Goal: Task Accomplishment & Management: Use online tool/utility

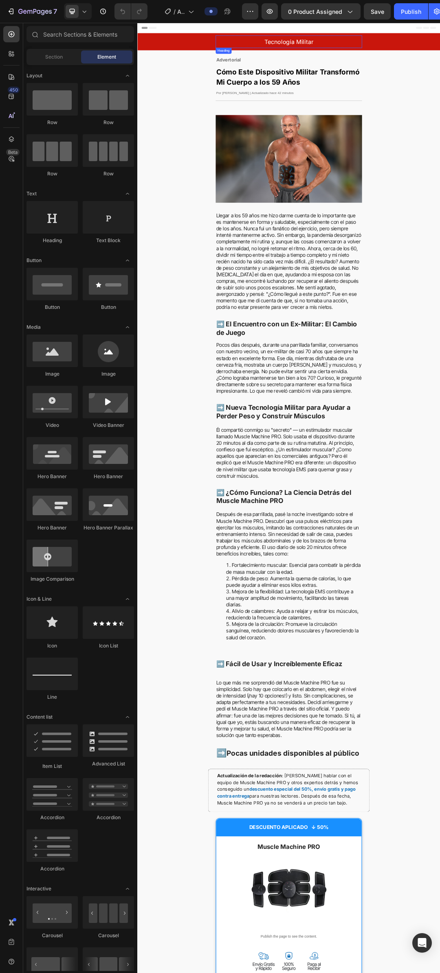
click at [384, 52] on span "Tecnología Militar" at bounding box center [381, 53] width 79 height 11
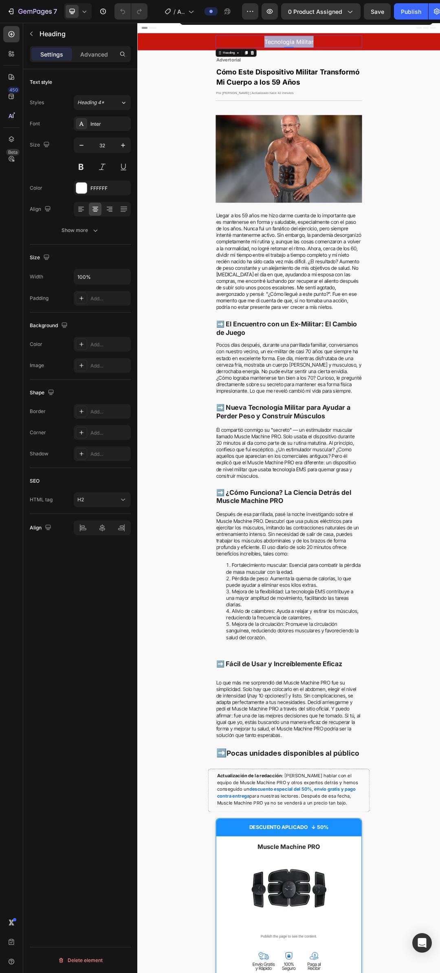
click at [387, 54] on span "Tecnología Militar" at bounding box center [381, 53] width 79 height 11
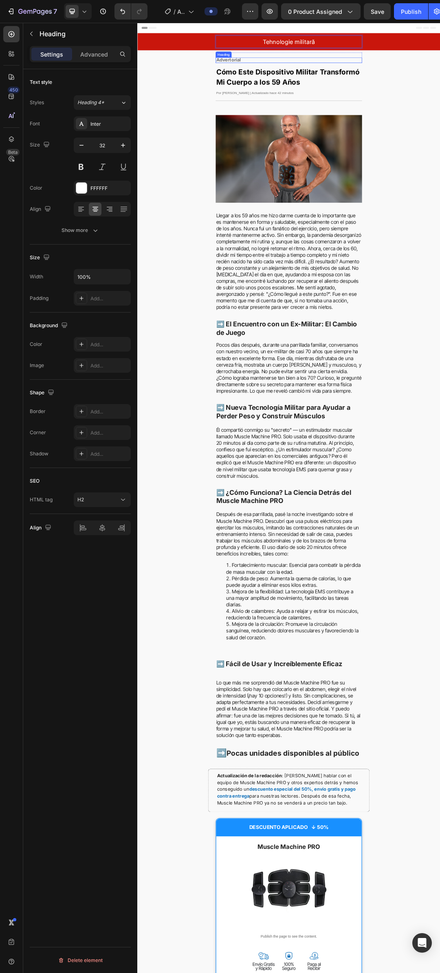
click at [300, 82] on strong "Advertorial" at bounding box center [284, 83] width 40 height 9
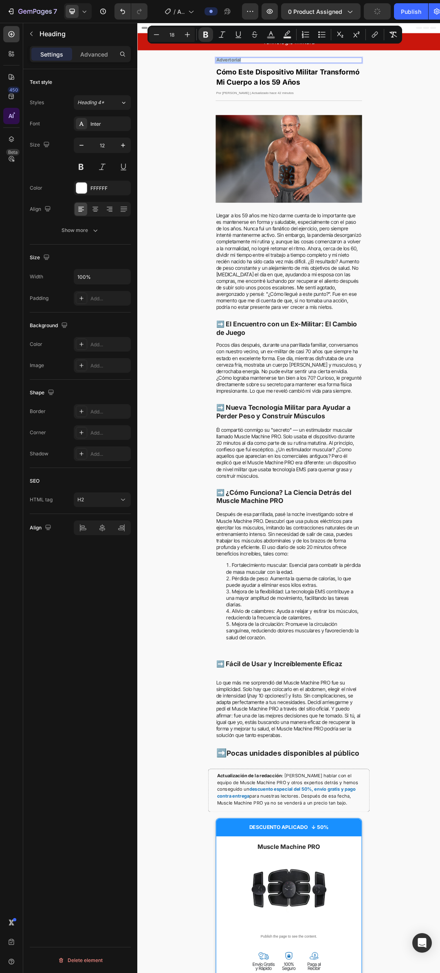
copy strong "Advertorial"
click at [349, 85] on p "Advertorial" at bounding box center [381, 83] width 234 height 7
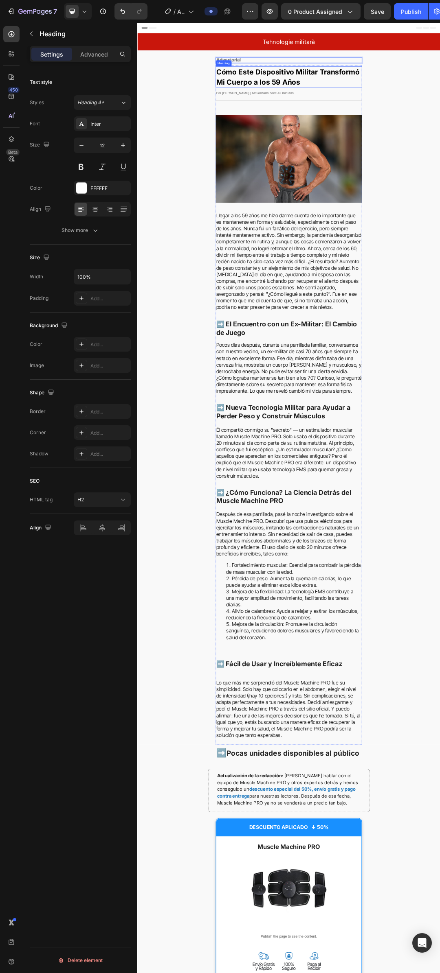
click at [372, 111] on h1 "Cómo Este Dispositivo Militar Transformó Mi Cuerpo a los 59 Años" at bounding box center [381, 110] width 236 height 34
click at [372, 111] on p "Cómo Este Dispositivo Militar Transformó Mi Cuerpo a los 59 Años" at bounding box center [381, 110] width 234 height 33
click at [376, 115] on span "Cómo Este Dispositivo Militar Transformó Mi Cuerpo a los 59 Años" at bounding box center [379, 110] width 231 height 30
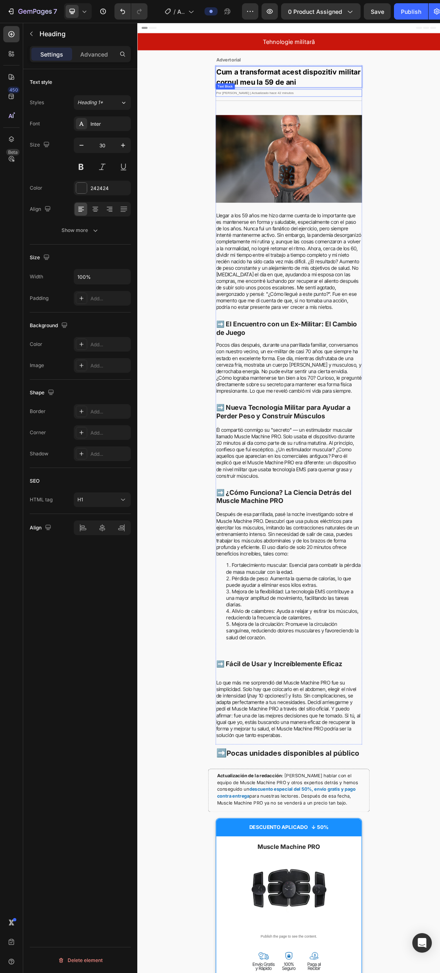
click at [334, 135] on span "Por [PERSON_NAME] | Actualizado hace 42 minutos" at bounding box center [326, 136] width 125 height 6
copy span "Por [PERSON_NAME] | Actualizado hace 42 minutos"
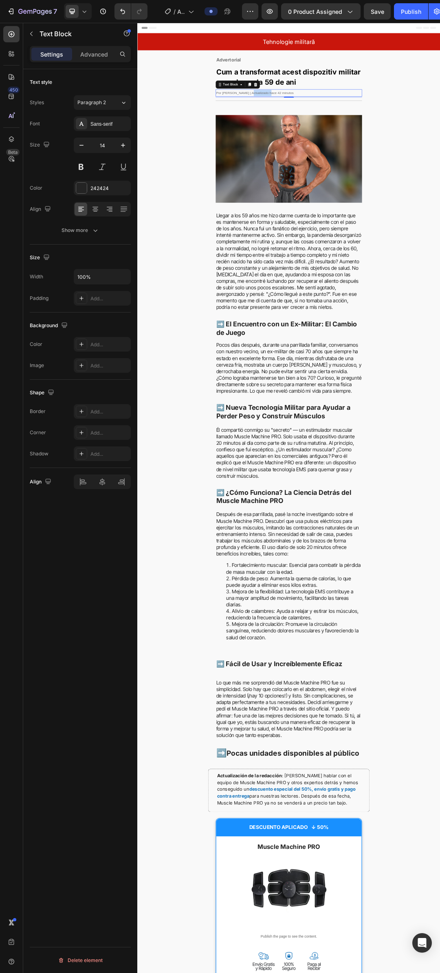
click at [358, 133] on span "Por [PERSON_NAME] | Actualizado hace 42 minutos" at bounding box center [326, 136] width 125 height 6
click at [360, 387] on span "Llegar a los 59 años me hizo darme cuenta de lo importante que es mantenerse en…" at bounding box center [381, 408] width 234 height 158
click at [362, 387] on span "Llegar a los 59 años me hizo darme cuenta de lo importante que es mantenerse en…" at bounding box center [381, 408] width 234 height 158
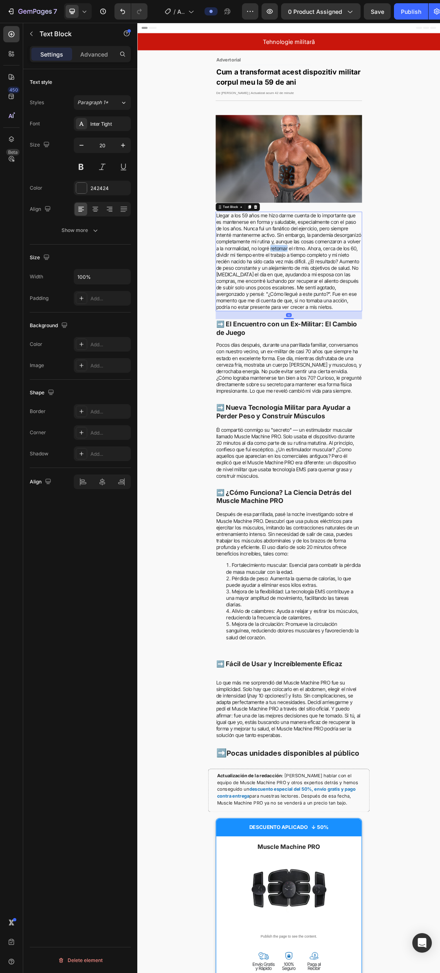
click at [362, 387] on span "Llegar a los 59 años me hizo darme cuenta de lo importante que es mantenerse en…" at bounding box center [381, 408] width 234 height 158
click at [384, 392] on span "Llegar a los 59 años me hizo darme cuenta de lo importante que es mantenerse en…" at bounding box center [381, 408] width 234 height 158
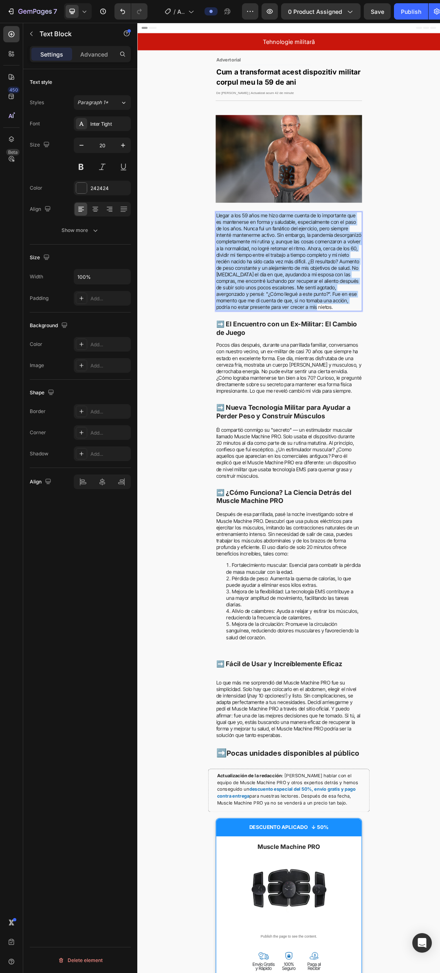
click at [384, 392] on span "Llegar a los 59 años me hizo darme cuenta de lo importante que es mantenerse en…" at bounding box center [381, 408] width 234 height 158
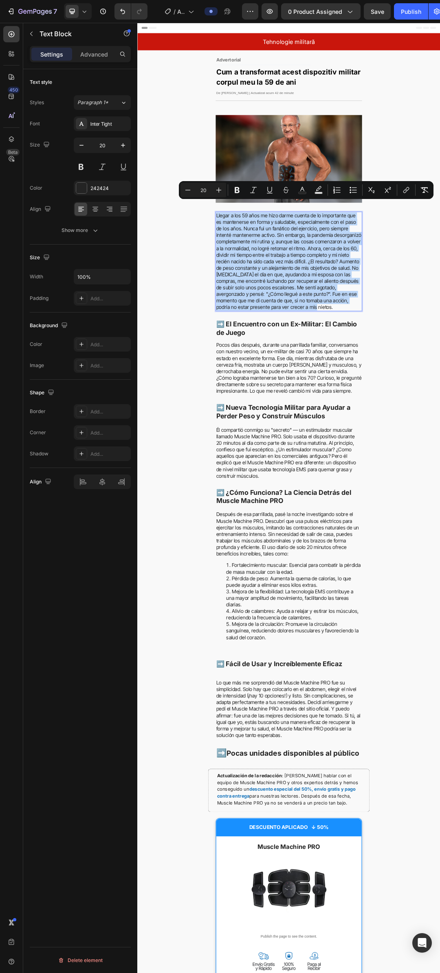
copy span "Llegar a los 59 años me hizo darme cuenta de lo importante que es mantenerse en…"
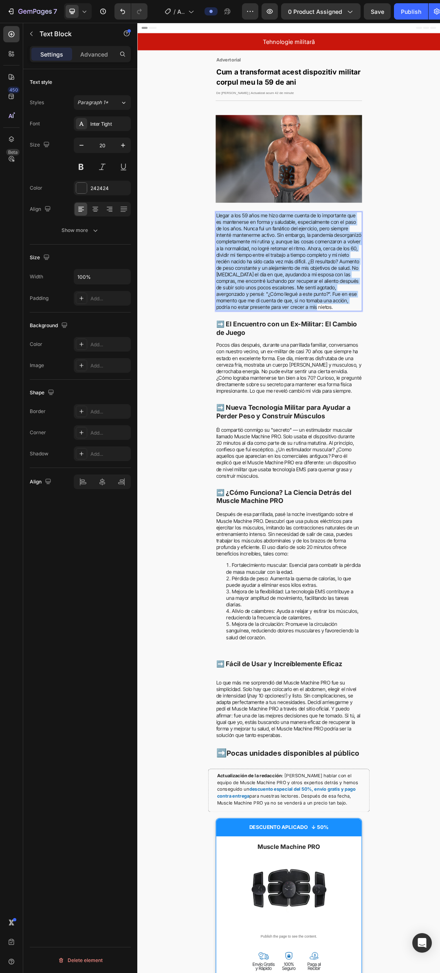
click at [399, 414] on span "Llegar a los 59 años me hizo darme cuenta de lo importante que es mantenerse en…" at bounding box center [381, 408] width 234 height 158
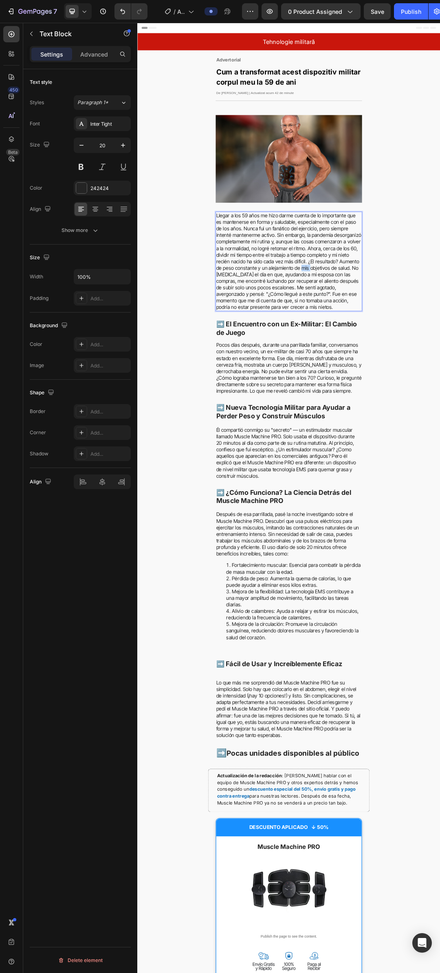
click at [399, 414] on span "Llegar a los 59 años me hizo darme cuenta de lo importante que es mantenerse en…" at bounding box center [381, 408] width 234 height 158
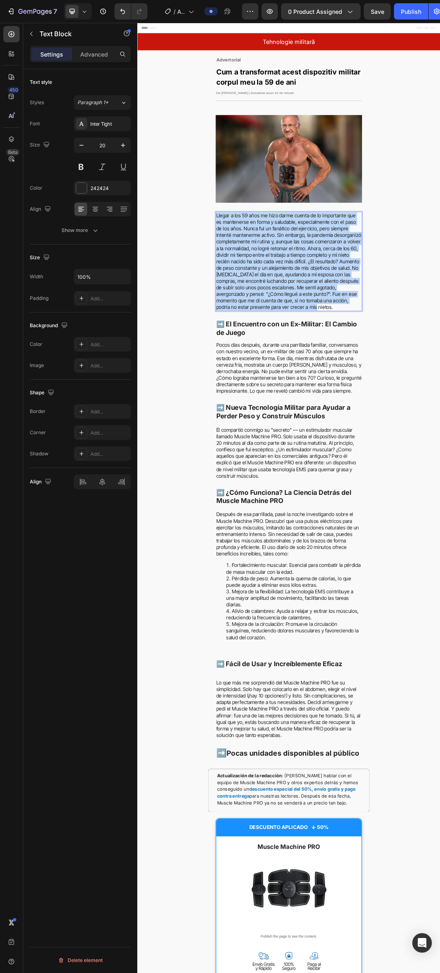
click at [399, 414] on span "Llegar a los 59 años me hizo darme cuenta de lo importante que es mantenerse en…" at bounding box center [381, 408] width 234 height 158
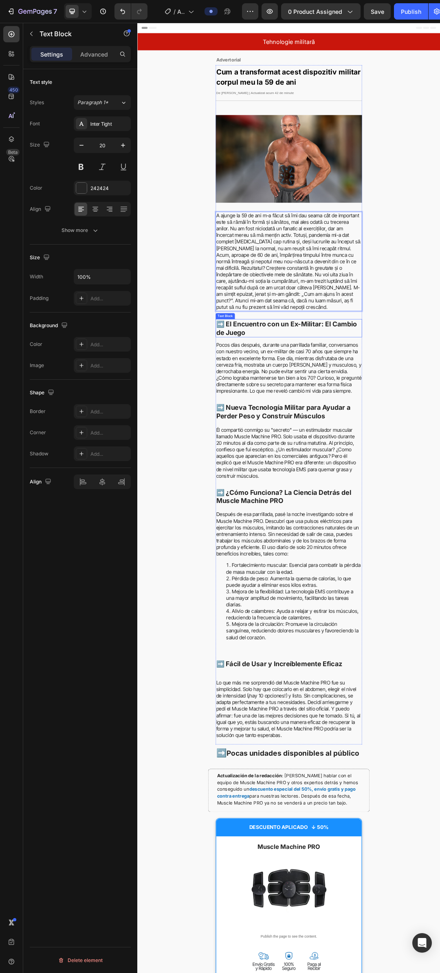
click at [379, 503] on strong "➡️ El Encuentro con un Ex-Militar: El Cambio de Juego" at bounding box center [377, 516] width 227 height 26
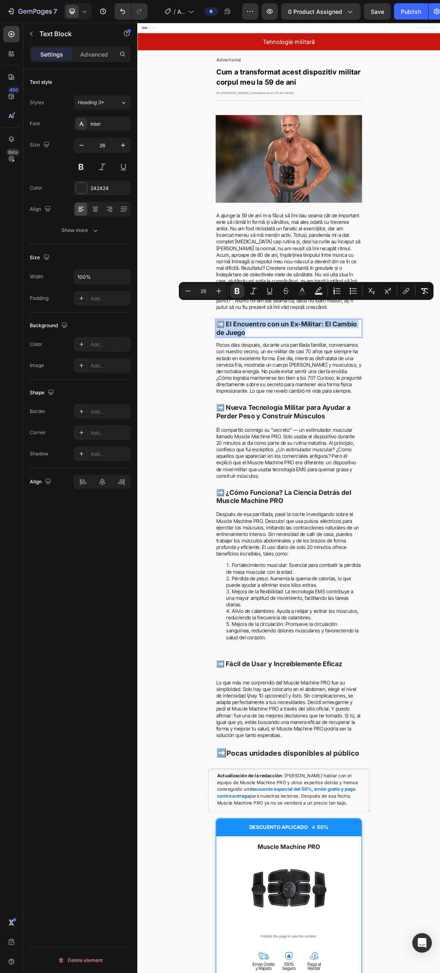
copy strong "➡️ El Encuentro con un Ex-Militar: El Cambio de Juego"
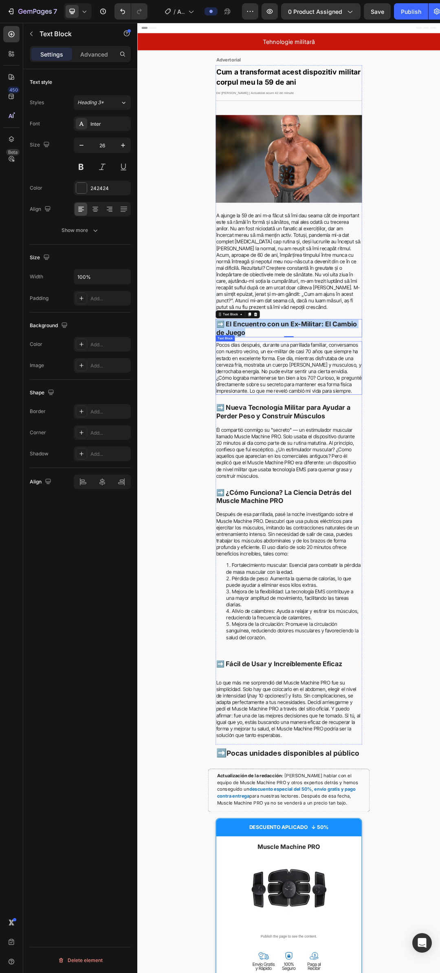
click at [353, 503] on strong "➡️ El Encuentro con un Ex-Militar: El Cambio de Juego" at bounding box center [377, 516] width 227 height 26
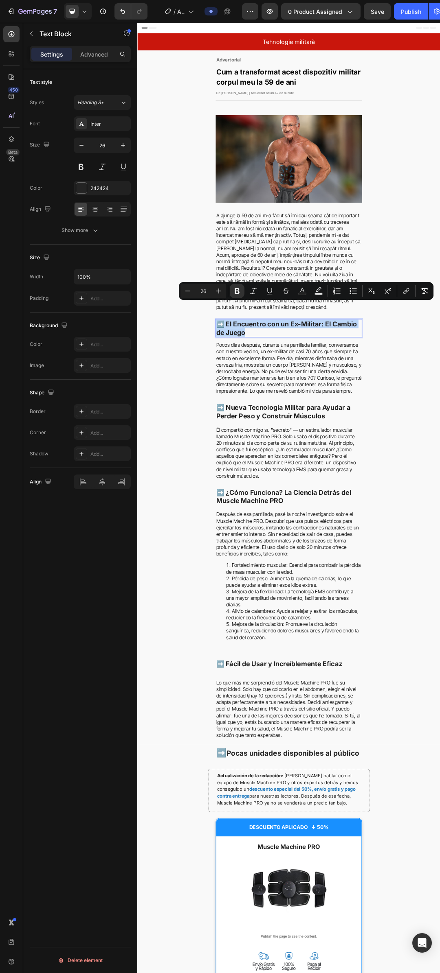
click at [353, 503] on strong "➡️ El Encuentro con un Ex-Militar: El Cambio de Juego" at bounding box center [377, 516] width 227 height 26
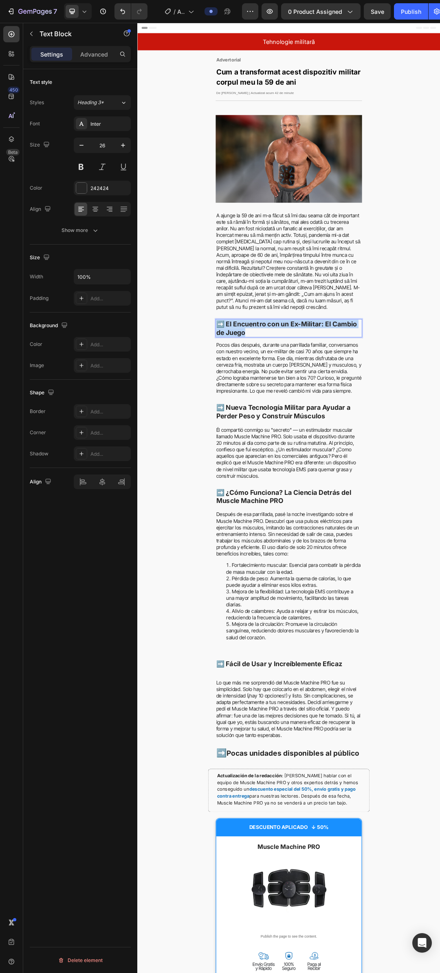
click at [353, 503] on strong "➡️ El Encuentro con un Ex-Militar: El Cambio de Juego" at bounding box center [377, 516] width 227 height 26
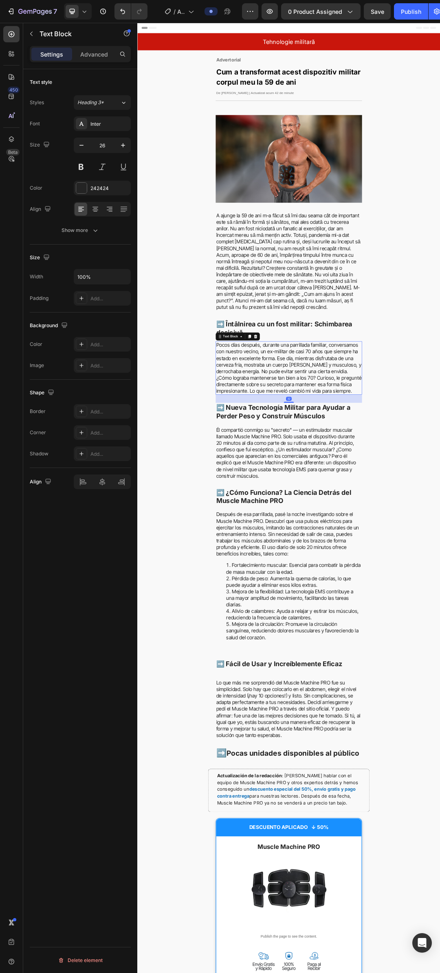
drag, startPoint x: 355, startPoint y: 562, endPoint x: 142, endPoint y: 371, distance: 285.6
click at [355, 562] on span "Pocos días después, durante una parrillada familiar, conversamos con nuestro ve…" at bounding box center [381, 580] width 234 height 84
copy span "Pocos días después, durante una parrillada familiar, conversamos con nuestro ve…"
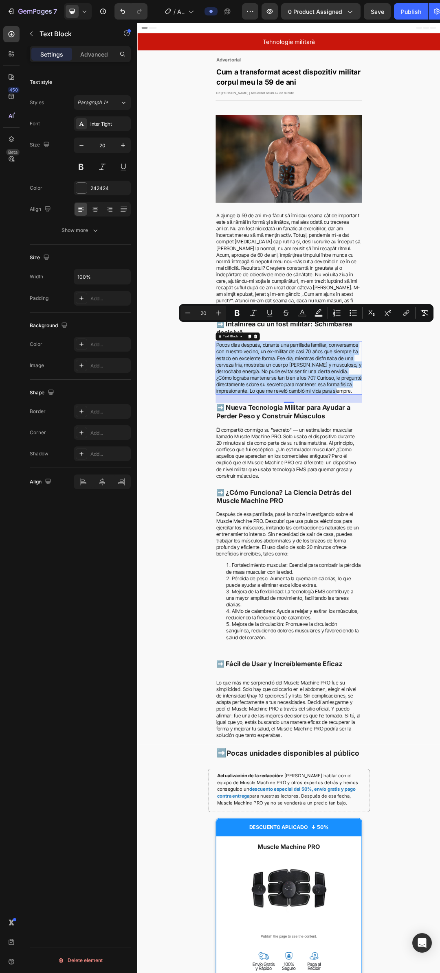
click at [351, 564] on span "Pocos días después, durante una parrillada familiar, conversamos con nuestro ve…" at bounding box center [381, 580] width 234 height 84
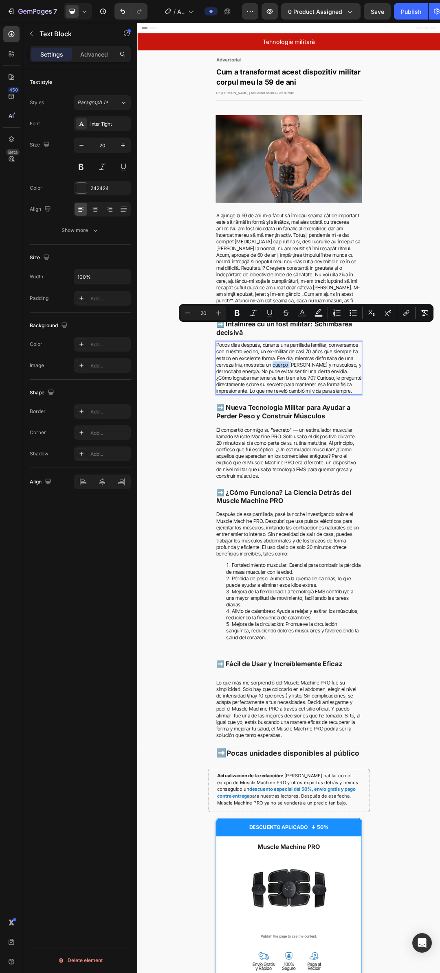
click at [351, 564] on span "Pocos días después, durante una parrillada familiar, conversamos con nuestro ve…" at bounding box center [381, 580] width 234 height 84
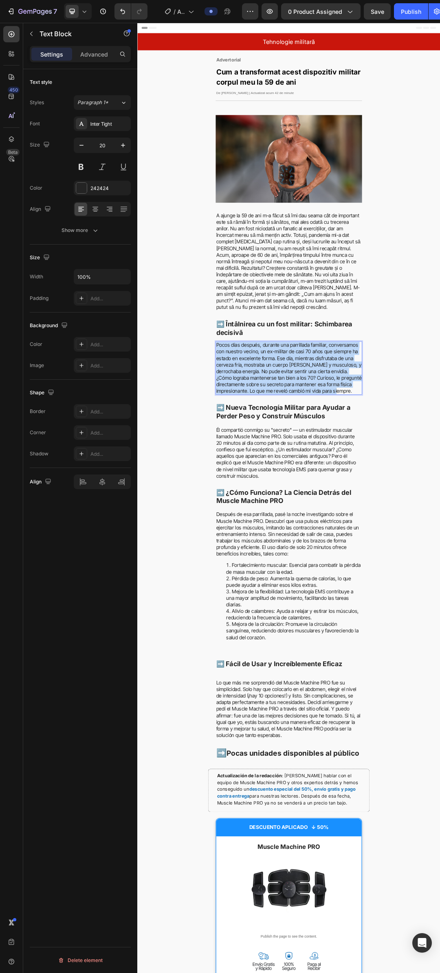
click at [351, 564] on span "Pocos días después, durante una parrillada familiar, conversamos con nuestro ve…" at bounding box center [381, 580] width 234 height 84
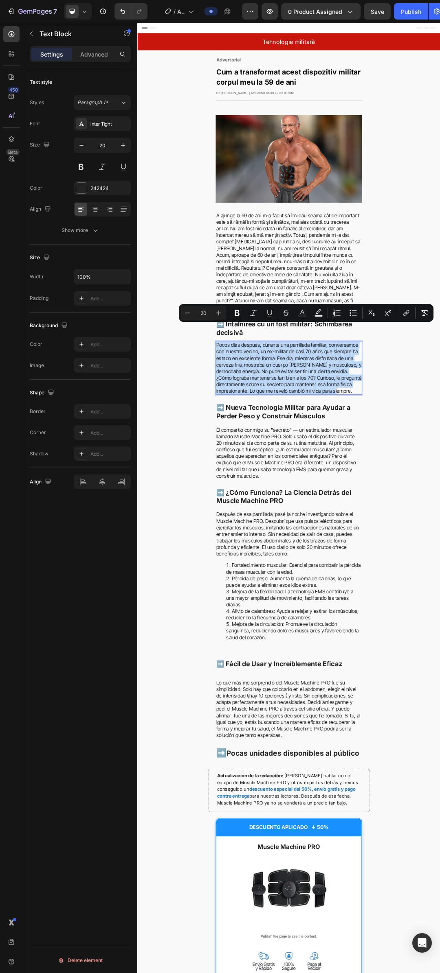
copy span "Pocos días después, durante una parrillada familiar, conversamos con nuestro ve…"
click at [381, 560] on span "Pocos días después, durante una parrillada familiar, conversamos con nuestro ve…" at bounding box center [381, 580] width 234 height 84
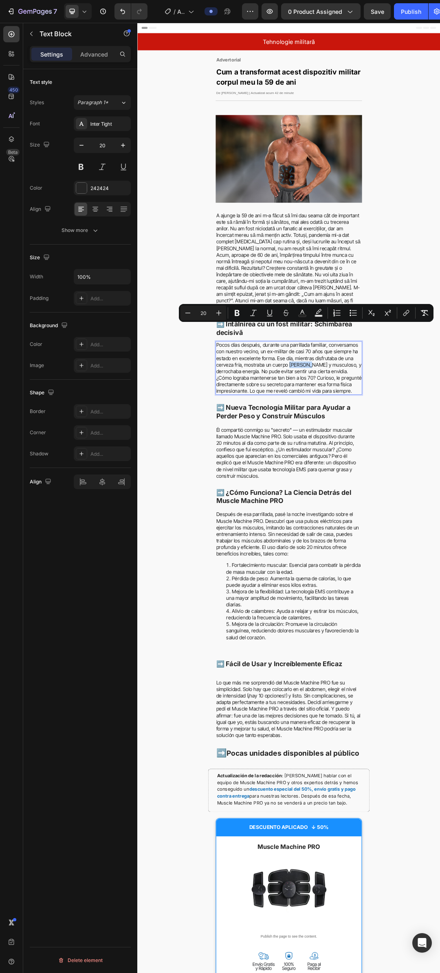
click at [381, 560] on span "Pocos días después, durante una parrillada familiar, conversamos con nuestro ve…" at bounding box center [381, 580] width 234 height 84
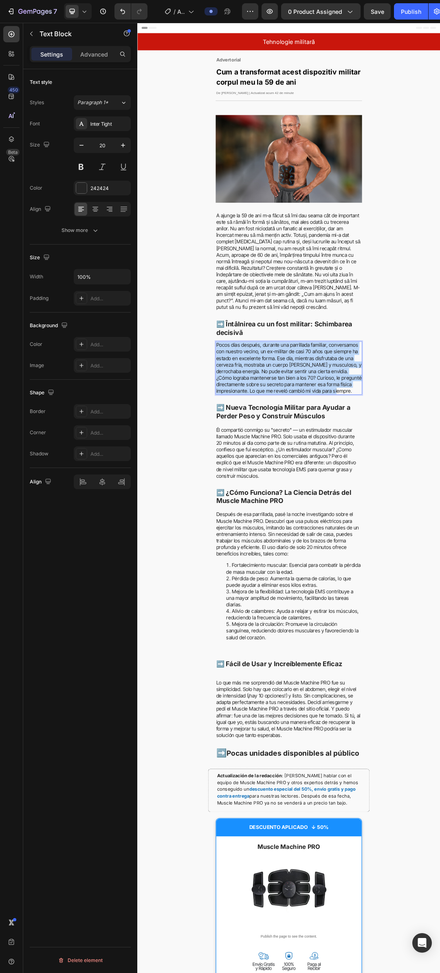
click at [381, 560] on span "Pocos días después, durante una parrillada familiar, conversamos con nuestro ve…" at bounding box center [381, 580] width 234 height 84
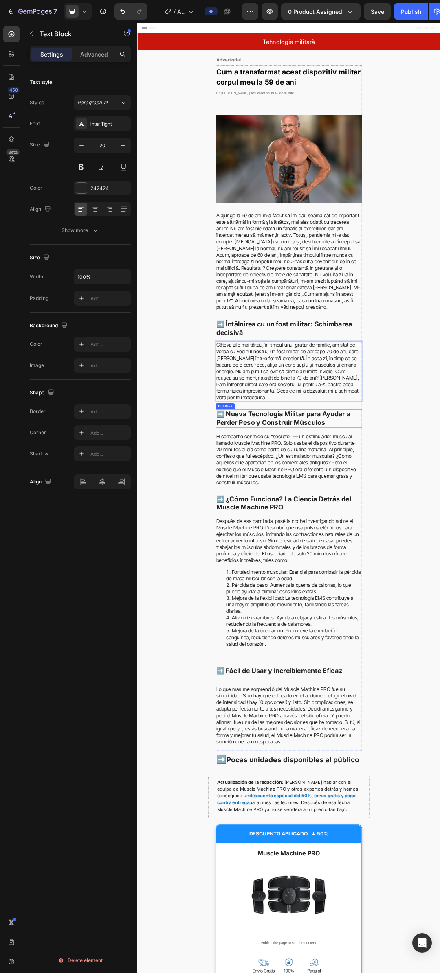
click at [415, 648] on strong "➡️ Nueva Tecnología Militar para Ayudar a Perder Peso y Construir Músculos" at bounding box center [372, 661] width 217 height 26
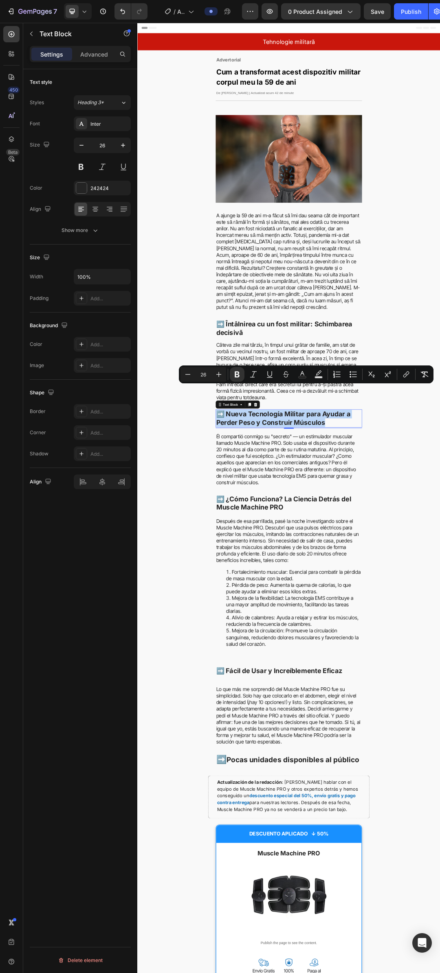
click at [406, 648] on strong "➡️ Nueva Tecnología Militar para Ayudar a Perder Peso y Construir Músculos" at bounding box center [372, 661] width 217 height 26
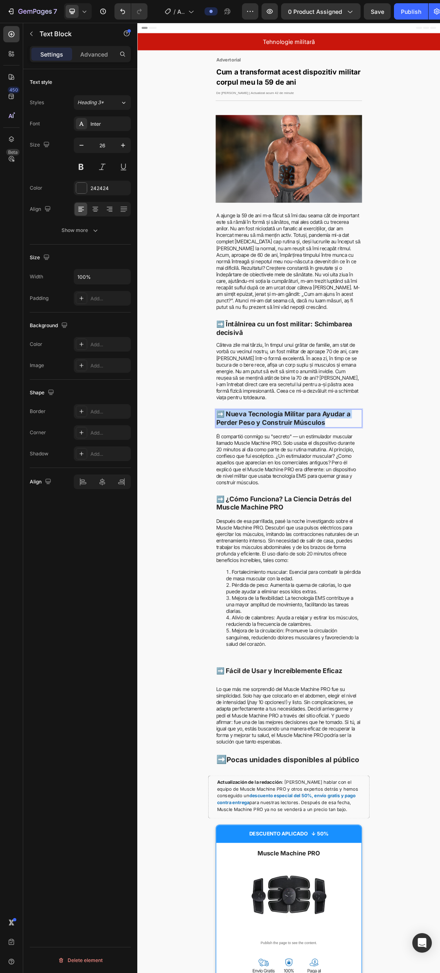
click at [406, 648] on strong "➡️ Nueva Tecnología Militar para Ayudar a Perder Peso y Construir Músculos" at bounding box center [372, 661] width 217 height 26
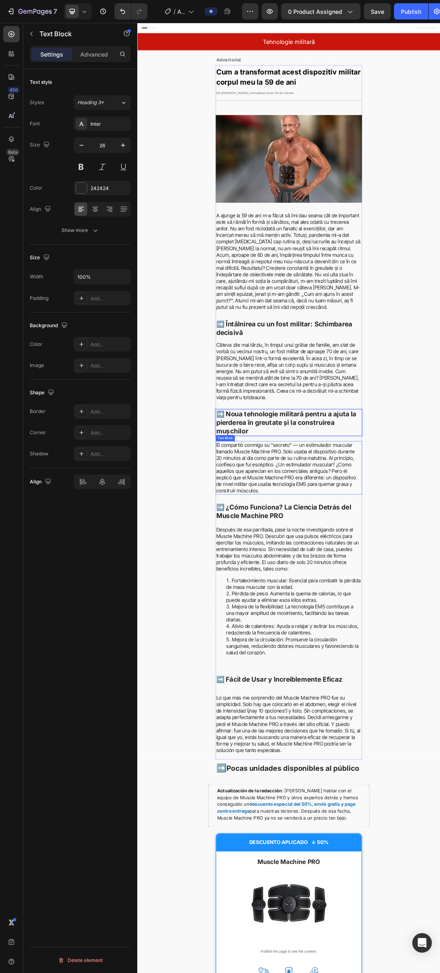
click at [385, 713] on span "Él compartió conmigo su "secreto" — un estimulador muscular llamado Muscle Mach…" at bounding box center [376, 742] width 225 height 84
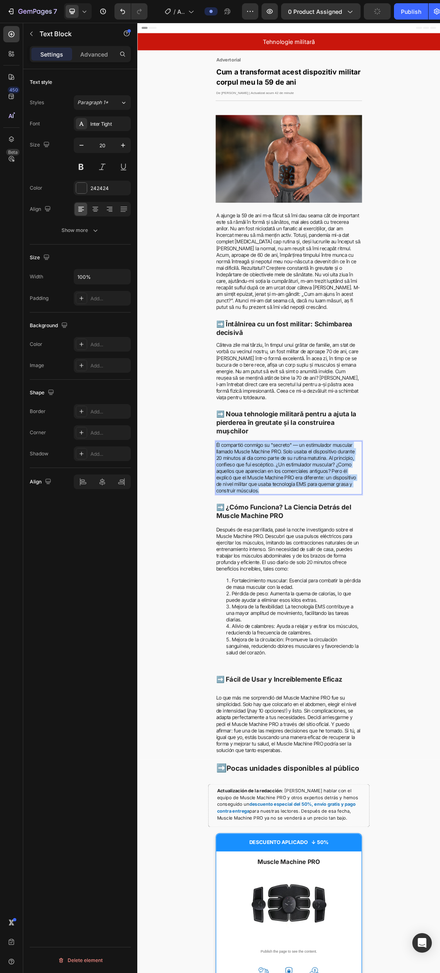
click at [385, 713] on span "Él compartió conmigo su "secreto" — un estimulador muscular llamado Muscle Mach…" at bounding box center [376, 742] width 225 height 84
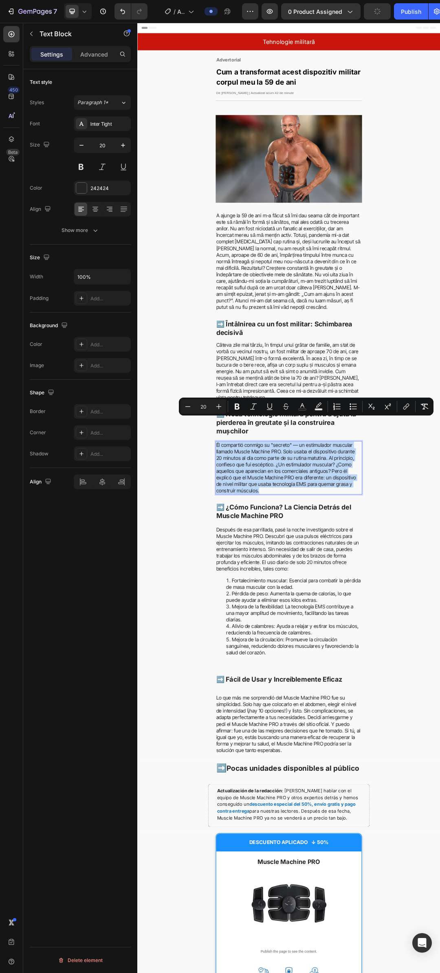
copy span "Él compartió conmigo su "secreto" — un estimulador muscular llamado Muscle Mach…"
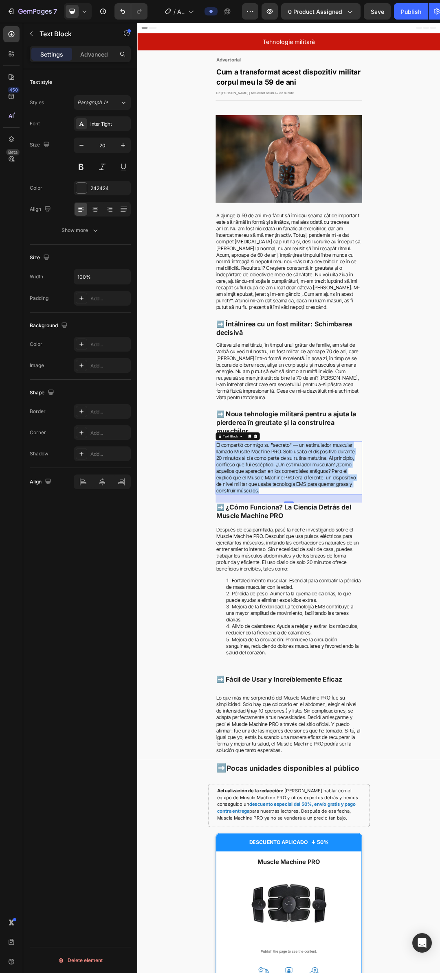
click at [403, 717] on span "Él compartió conmigo su "secreto" — un estimulador muscular llamado Muscle Mach…" at bounding box center [376, 742] width 225 height 84
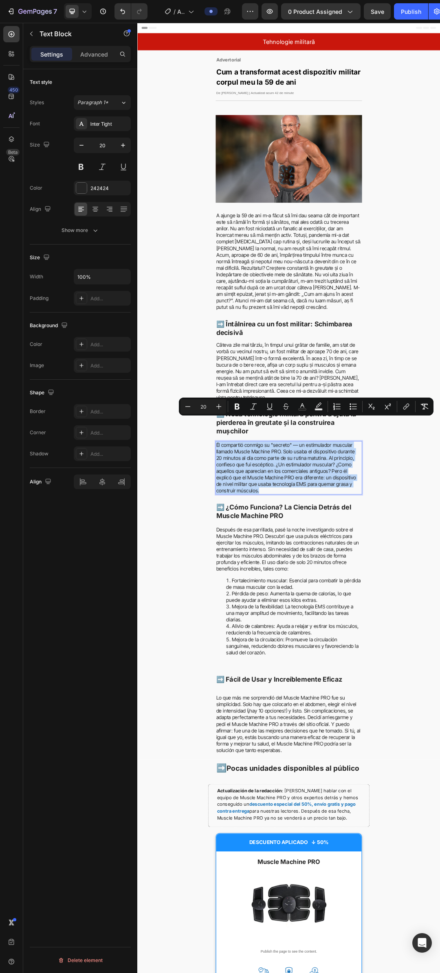
click at [403, 717] on span "Él compartió conmigo su "secreto" — un estimulador muscular llamado Muscle Mach…" at bounding box center [376, 742] width 225 height 84
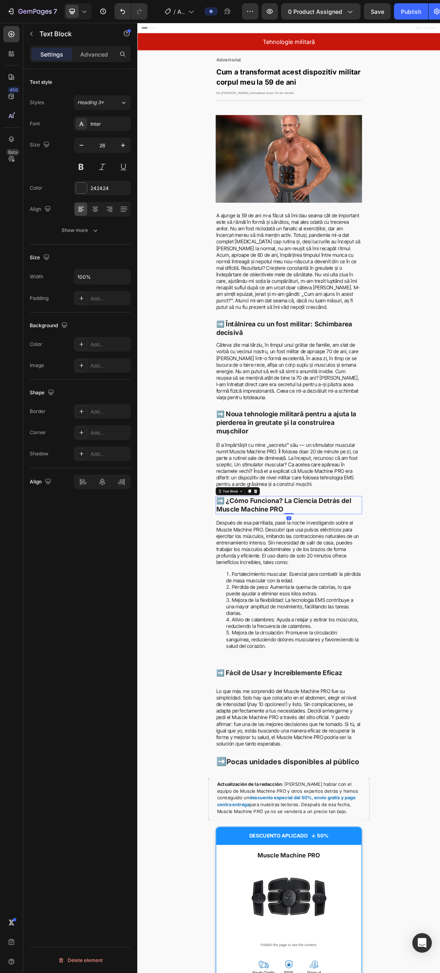
click at [391, 788] on p "➡️ ¿Cómo Funciona? La Ciencia Detrás del Muscle Machine PRO" at bounding box center [381, 802] width 234 height 28
copy strong "➡️ ¿Cómo Funciona? La Ciencia Detrás del Muscle Machine PRO"
click at [365, 788] on strong "➡️ ¿Cómo Funciona? La Ciencia Detrás del Muscle Machine PRO" at bounding box center [373, 801] width 218 height 26
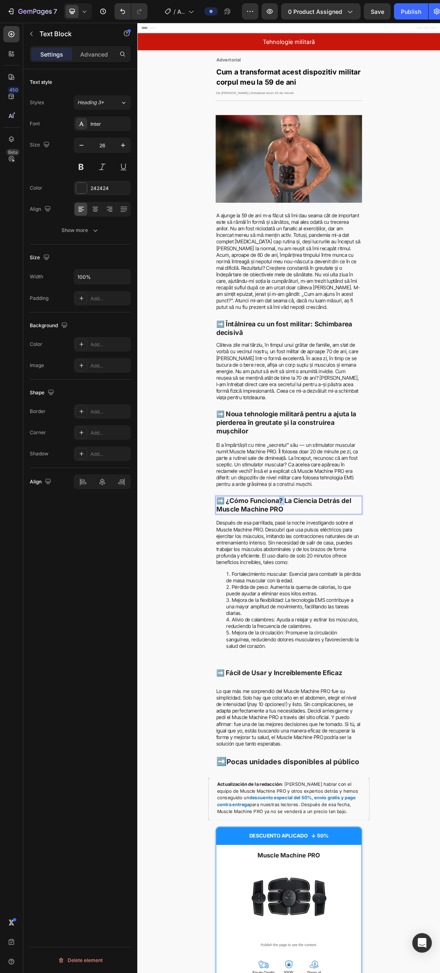
click at [365, 788] on strong "➡️ ¿Cómo Funciona? La Ciencia Detrás del Muscle Machine PRO" at bounding box center [373, 801] width 218 height 26
click at [390, 825] on p "Después de esa parrillada, pasé la noche investigando sobre el Muscle Machine P…" at bounding box center [381, 862] width 234 height 74
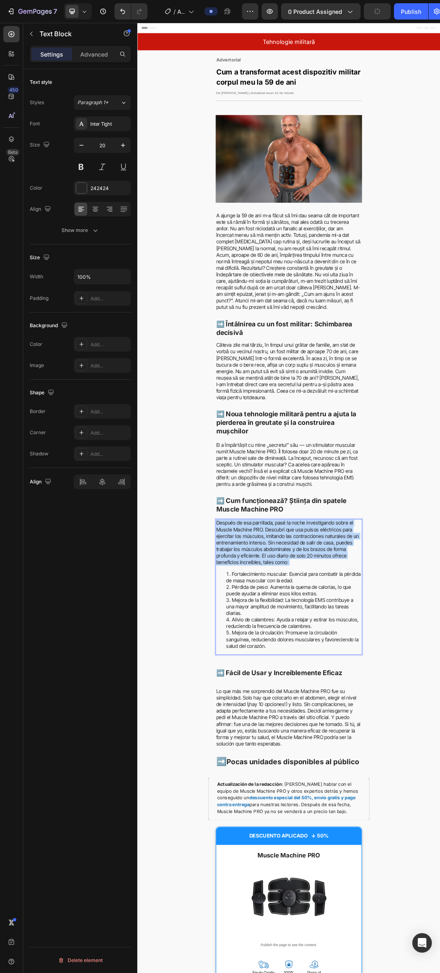
click at [390, 825] on p "Después de esa parrillada, pasé la noche investigando sobre el Muscle Machine P…" at bounding box center [381, 862] width 234 height 74
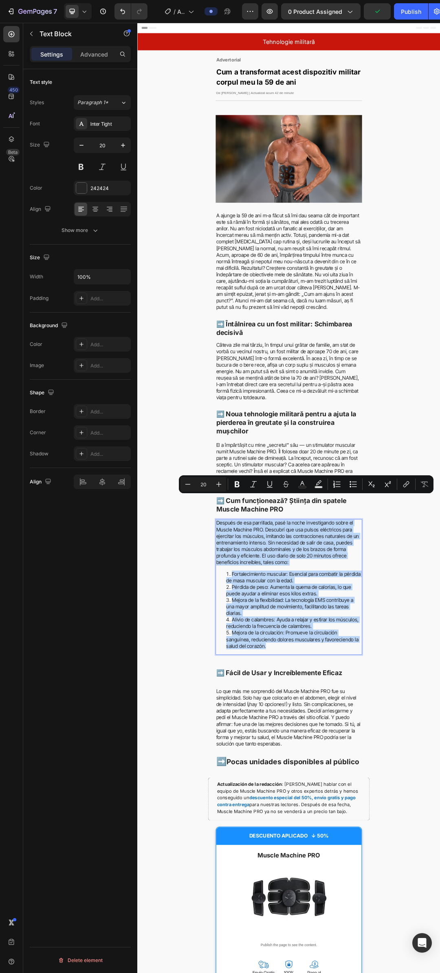
copy div "Después de esa parrillada, pasé la noche investigando sobre el Muscle Machine P…"
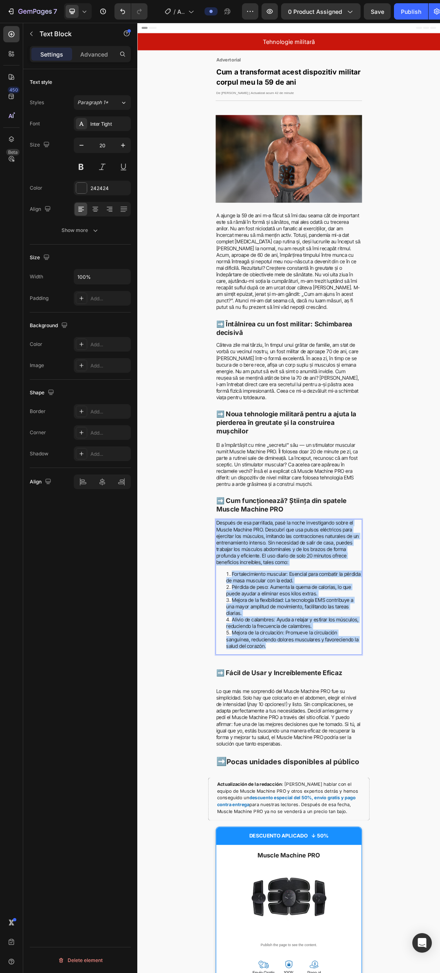
click at [427, 836] on p "Después de esa parrillada, pasé la noche investigando sobre el Muscle Machine P…" at bounding box center [381, 862] width 234 height 74
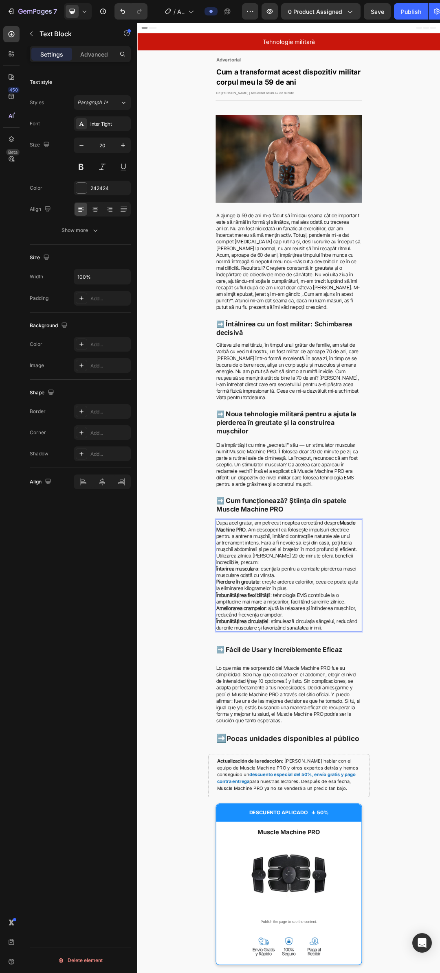
click at [328, 872] on p "După acel grătar, am petrecut noaptea cercetând despre Muscle Machine PRO . Am …" at bounding box center [381, 862] width 234 height 74
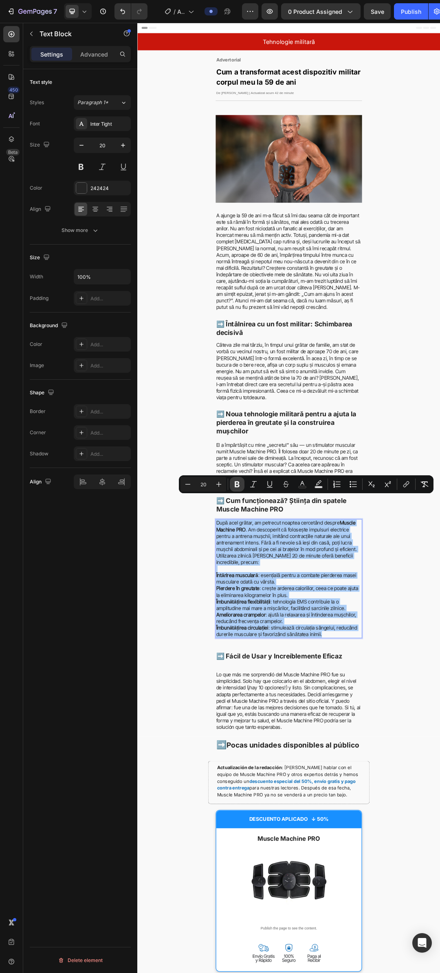
click at [236, 485] on icon "Editor contextual toolbar" at bounding box center [236, 484] width 5 height 6
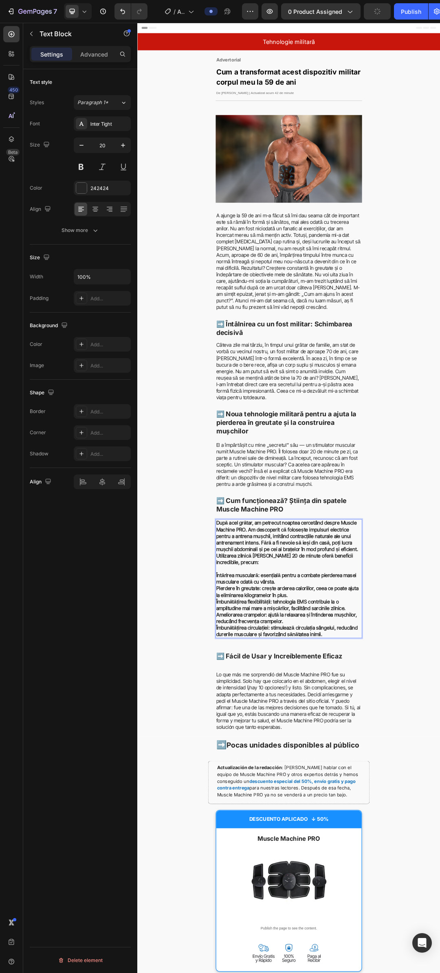
click at [296, 788] on strong "➡️ Cum funcționează? Știința din spatele Muscle Machine PRO" at bounding box center [369, 801] width 210 height 26
click at [337, 851] on strong "După acel grătar, am petrecut noaptea cercetând despre Muscle Machine PRO. Am d…" at bounding box center [378, 862] width 229 height 73
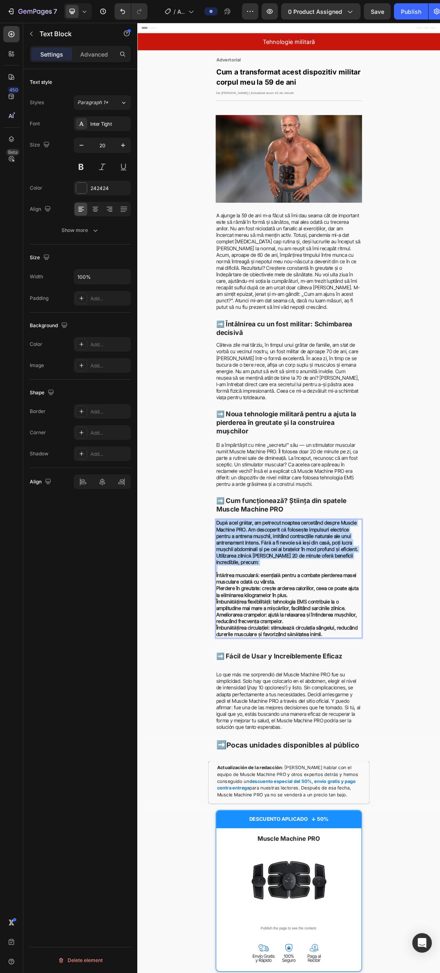
click at [337, 851] on strong "După acel grătar, am petrecut noaptea cercetând despre Muscle Machine PRO. Am d…" at bounding box center [378, 862] width 229 height 73
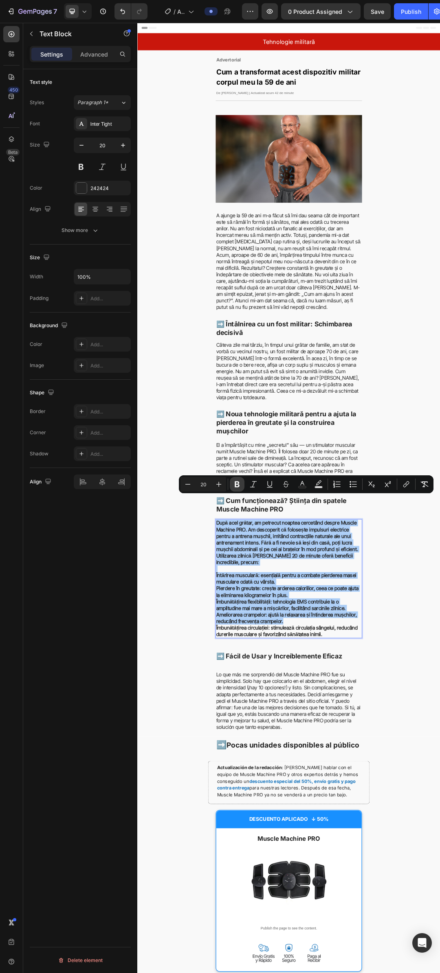
click at [235, 484] on icon "Editor contextual toolbar" at bounding box center [236, 484] width 5 height 6
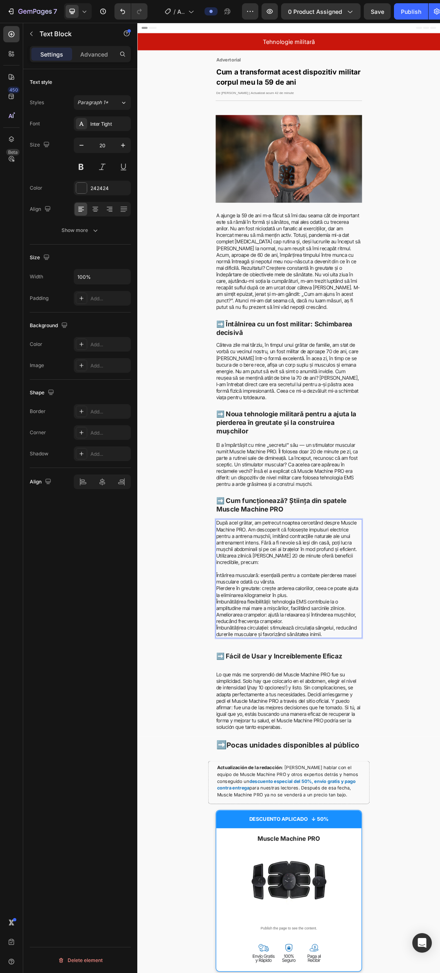
click at [396, 864] on p "După acel grătar, am petrecut noaptea cercetând despre Muscle Machine PRO. Am d…" at bounding box center [381, 862] width 234 height 74
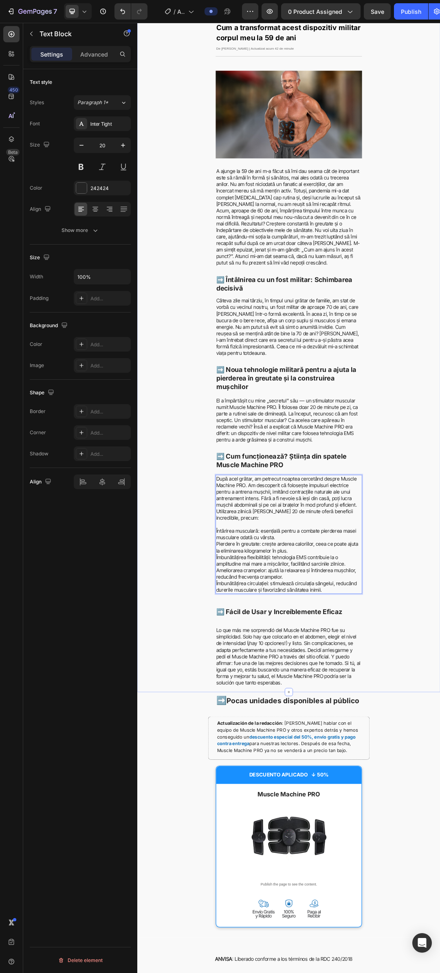
scroll to position [81, 0]
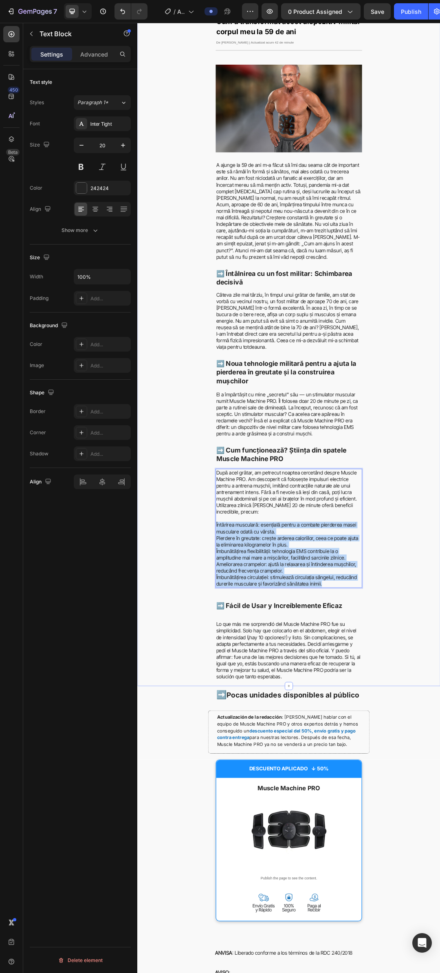
drag, startPoint x: 439, startPoint y: 906, endPoint x: 271, endPoint y: 805, distance: 196.1
click at [254, 814] on div "⁠⁠⁠⁠⁠⁠⁠ Tehnologie militară Heading Row Row ⁠⁠⁠⁠⁠⁠⁠ Advertorial Heading Row Row…" at bounding box center [381, 526] width 488 height 1136
click at [424, 850] on p "Pierdere în greutate: crește arderea caloriilor, ceea ce poate ajuta la elimina…" at bounding box center [381, 860] width 234 height 21
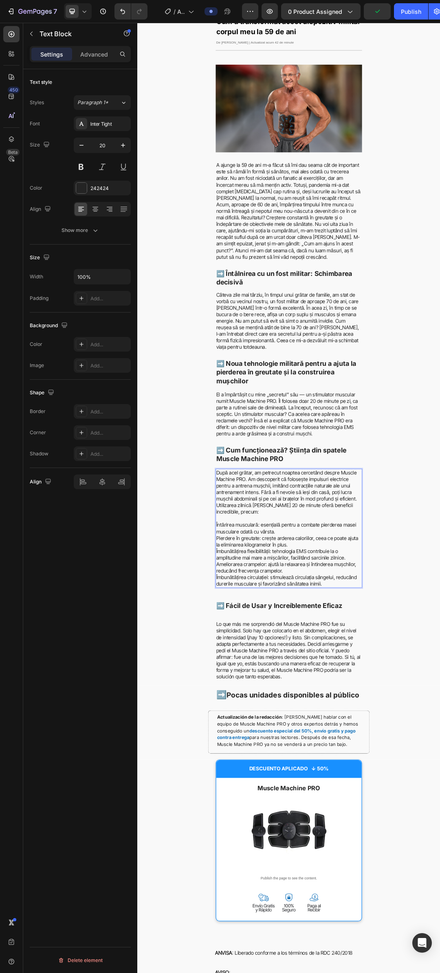
click at [421, 829] on p "Întărirea musculară: esențială pentru a combate pierderea masei musculare odată…" at bounding box center [381, 839] width 234 height 21
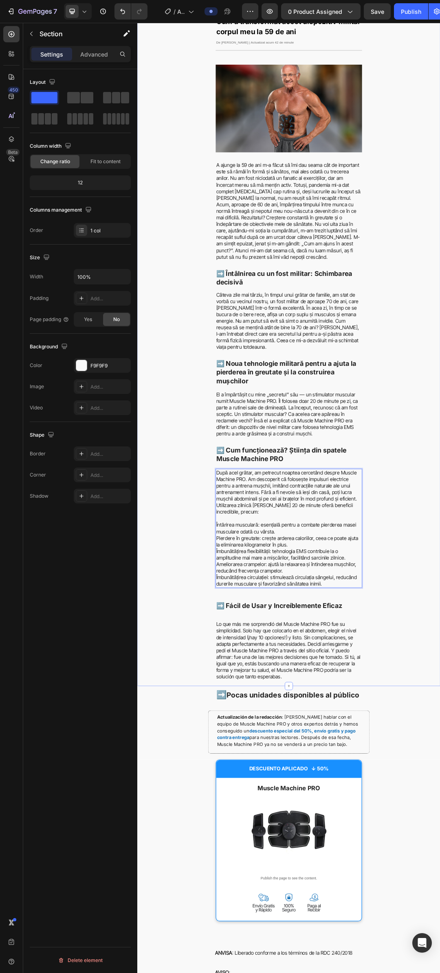
click at [439, 844] on div "⁠⁠⁠⁠⁠⁠⁠ Tehnologie militară Heading Row Row ⁠⁠⁠⁠⁠⁠⁠ Advertorial Heading Row Row…" at bounding box center [381, 526] width 488 height 1136
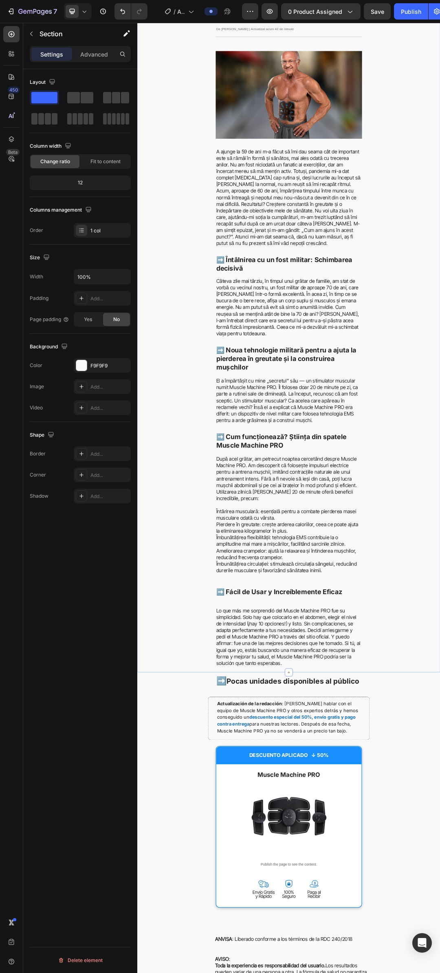
scroll to position [122, 0]
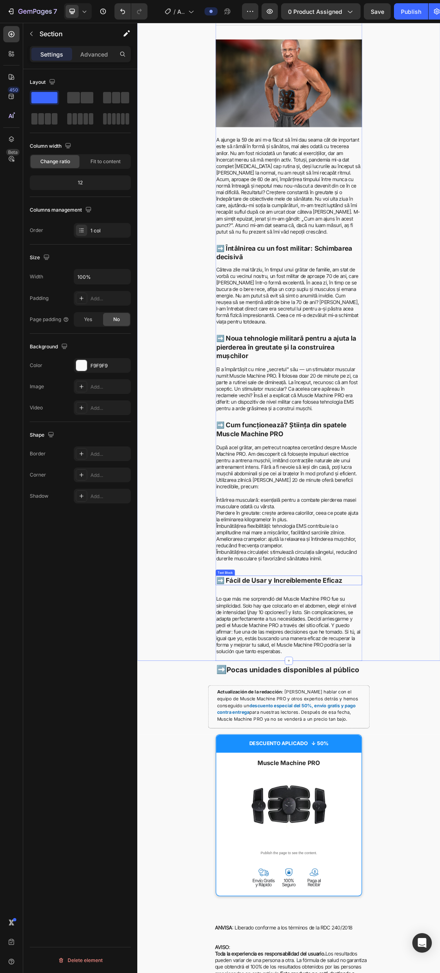
click at [406, 917] on strong "➡️ Fácil de Usar y Increíblemente Eficaz" at bounding box center [366, 923] width 204 height 13
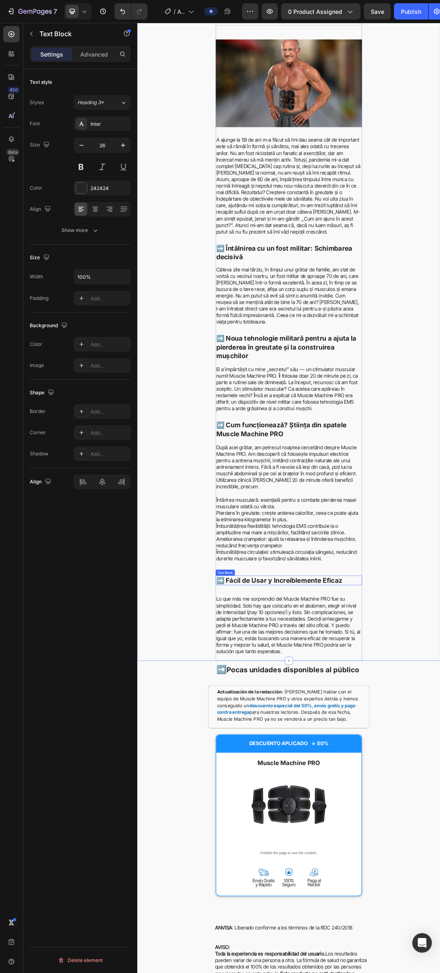
click at [406, 917] on strong "➡️ Fácil de Usar y Increíblemente Eficaz" at bounding box center [366, 923] width 204 height 13
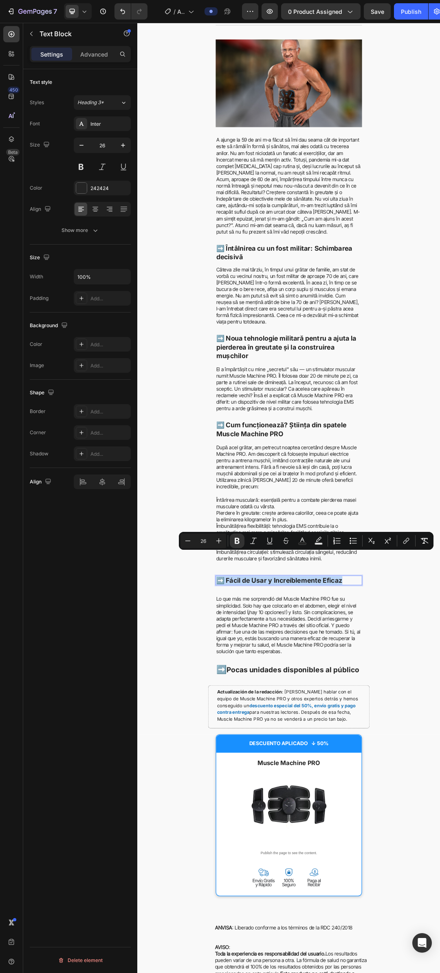
copy strong "➡️ Fácil de Usar y Increíblemente Eficaz"
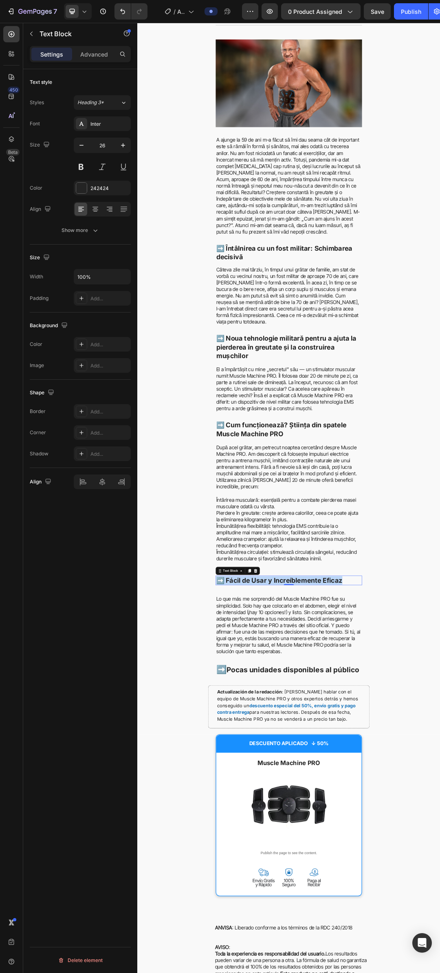
click at [439, 917] on strong "➡️ Fácil de Usar y Increíblemente Eficaz" at bounding box center [366, 923] width 204 height 13
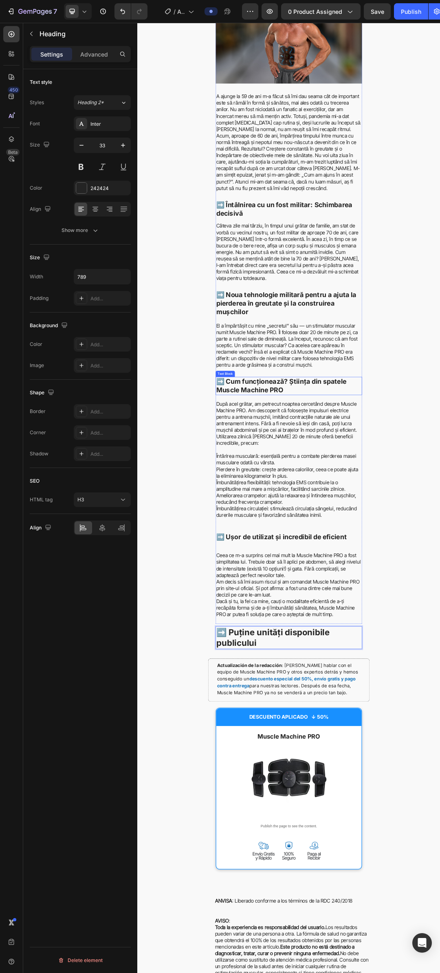
scroll to position [204, 0]
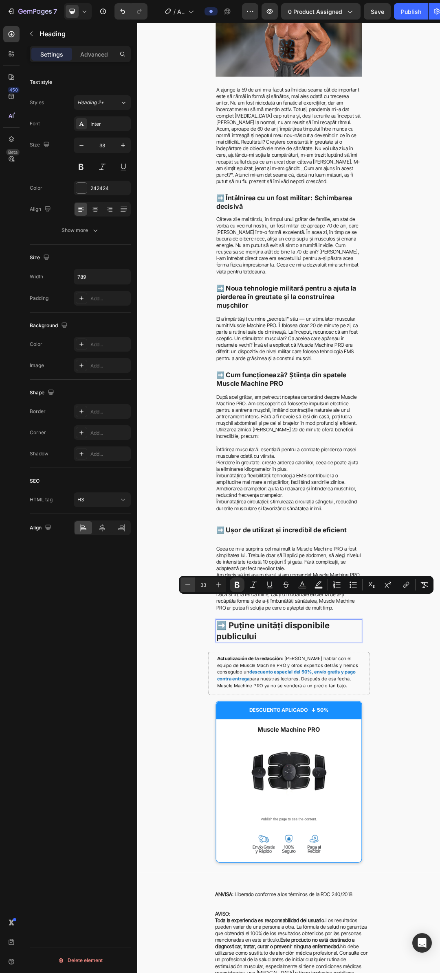
click at [184, 590] on button "Minus" at bounding box center [187, 585] width 15 height 15
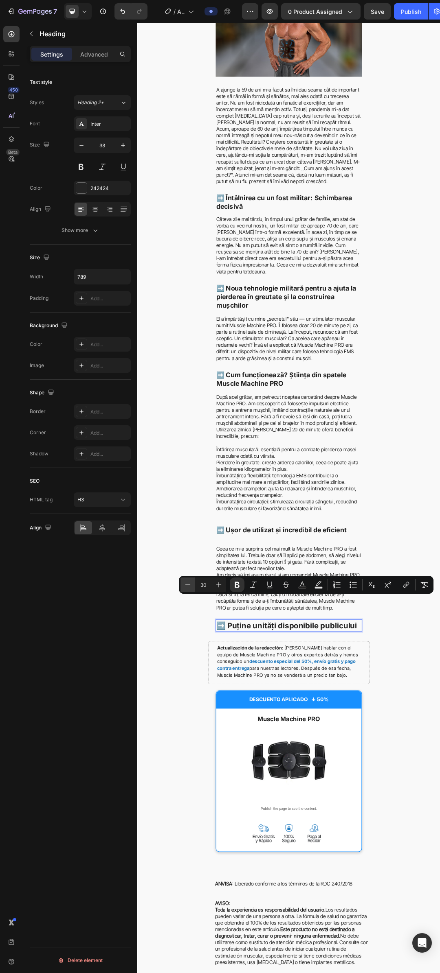
click at [184, 590] on button "Minus" at bounding box center [187, 585] width 15 height 15
type input "28"
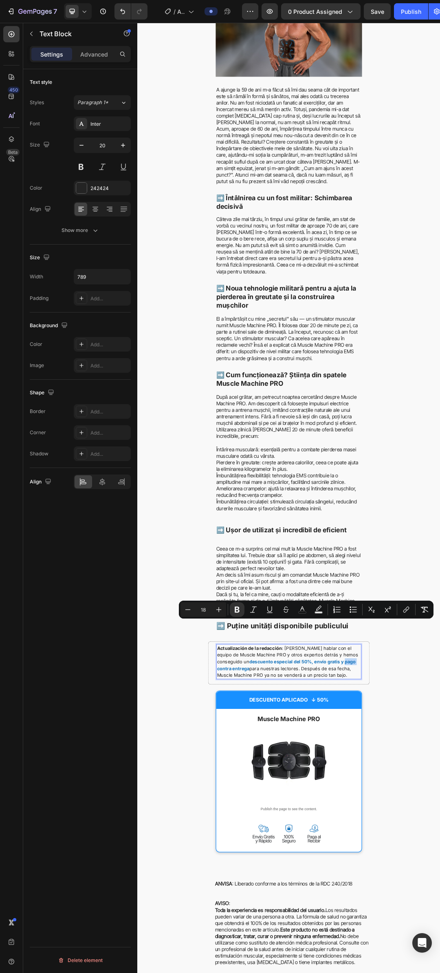
type input "20"
click at [236, 611] on icon "Editor contextual toolbar" at bounding box center [237, 610] width 8 height 8
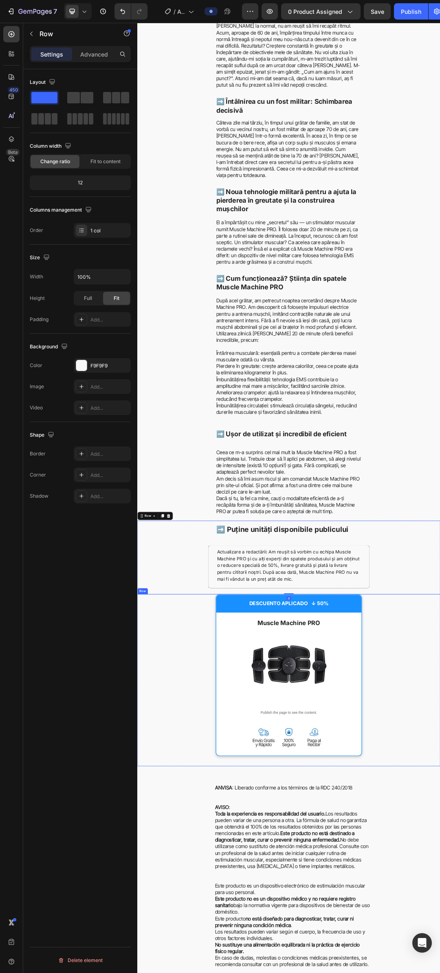
scroll to position [366, 0]
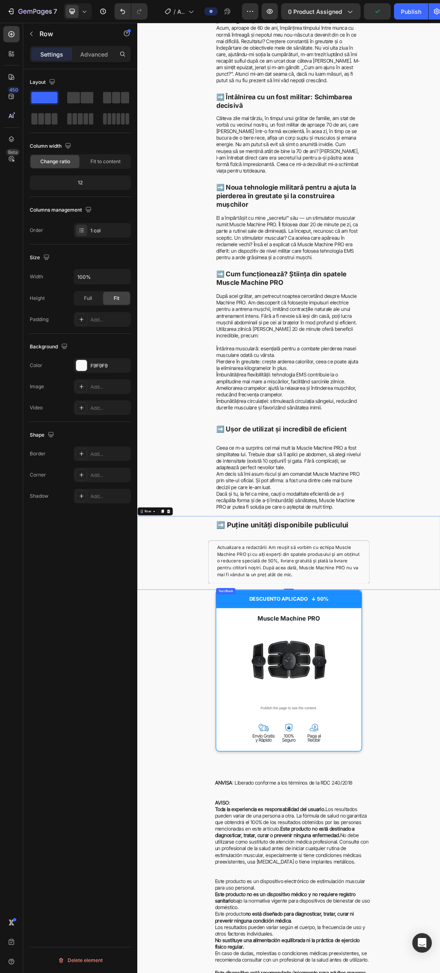
click at [381, 948] on strong "DESCUENTO APLICADO ↓ 50%" at bounding box center [381, 953] width 128 height 10
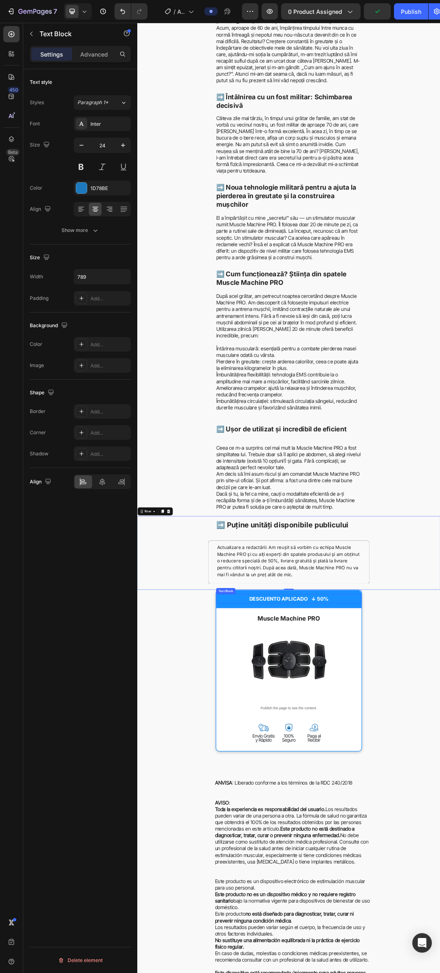
click at [381, 948] on strong "DESCUENTO APLICADO ↓ 50%" at bounding box center [381, 953] width 128 height 10
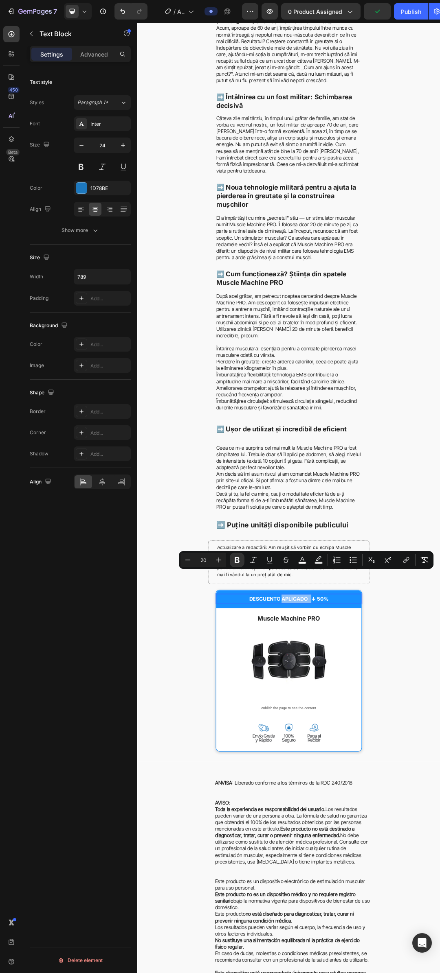
click at [378, 948] on strong "DESCUENTO APLICADO ↓ 50%" at bounding box center [381, 953] width 128 height 10
drag, startPoint x: 406, startPoint y: 932, endPoint x: 301, endPoint y: 936, distance: 105.1
click at [301, 946] on p "DESCUENTO APLICADO ↓ 50%" at bounding box center [381, 952] width 233 height 13
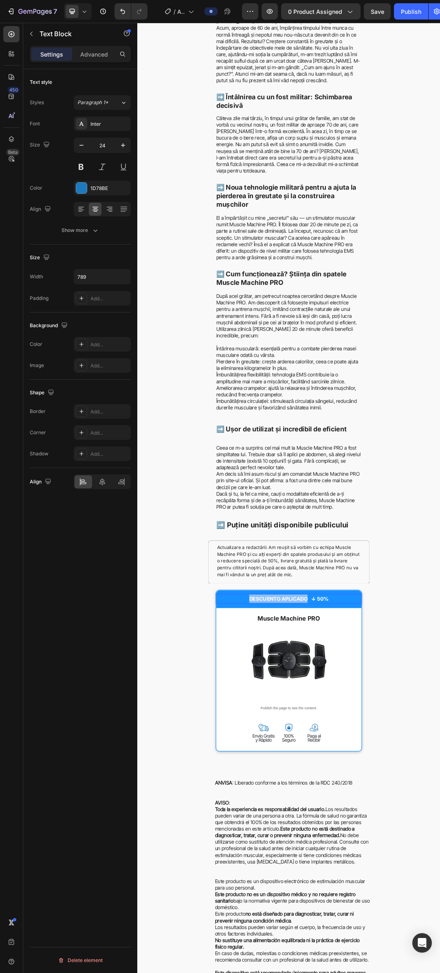
click at [374, 948] on strong "DESCUENTO APLICADO ↓ 50%" at bounding box center [381, 953] width 128 height 10
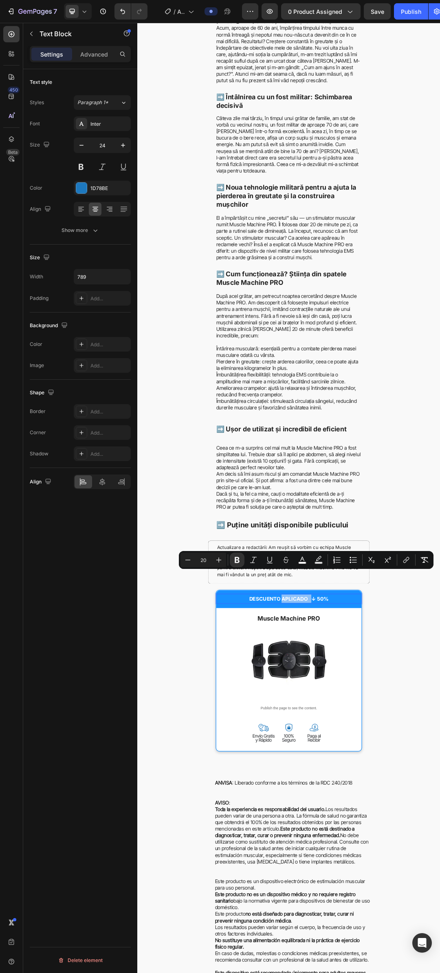
click at [388, 948] on strong "DESCUENTO APLICADO ↓ 50%" at bounding box center [381, 953] width 128 height 10
click at [406, 948] on strong "DESCUENTO APLICADO ↓ 50%" at bounding box center [381, 953] width 128 height 10
drag, startPoint x: 400, startPoint y: 932, endPoint x: 312, endPoint y: 926, distance: 88.9
click at [312, 946] on p "DESCUENTO APLICADO ↓ 50%" at bounding box center [381, 952] width 233 height 13
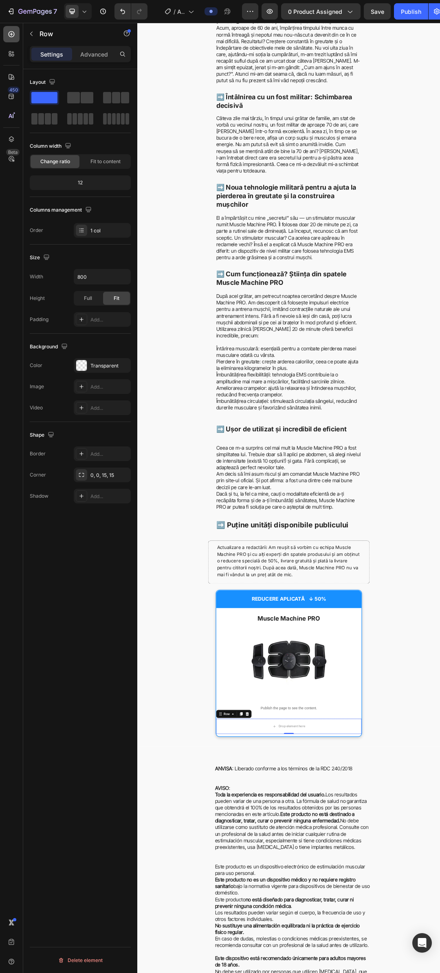
click at [13, 39] on div at bounding box center [11, 34] width 16 height 16
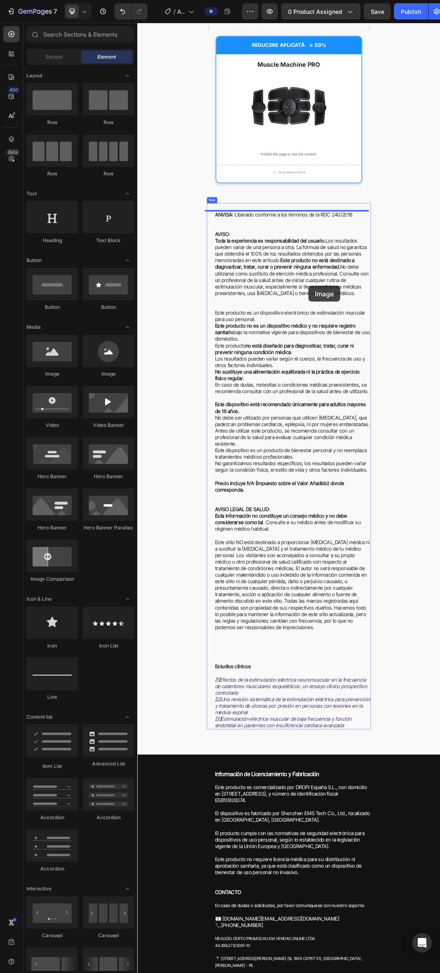
scroll to position [1239, 0]
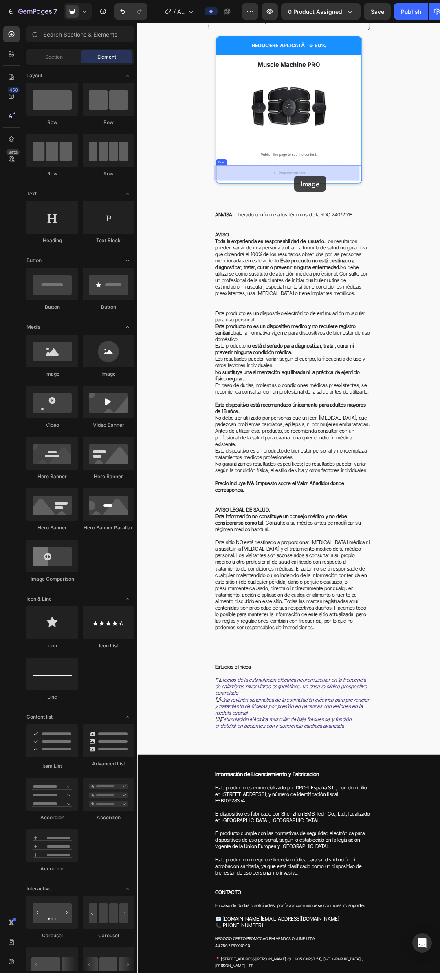
drag, startPoint x: 200, startPoint y: 381, endPoint x: 390, endPoint y: 270, distance: 219.4
drag, startPoint x: 195, startPoint y: 129, endPoint x: 374, endPoint y: 269, distance: 227.6
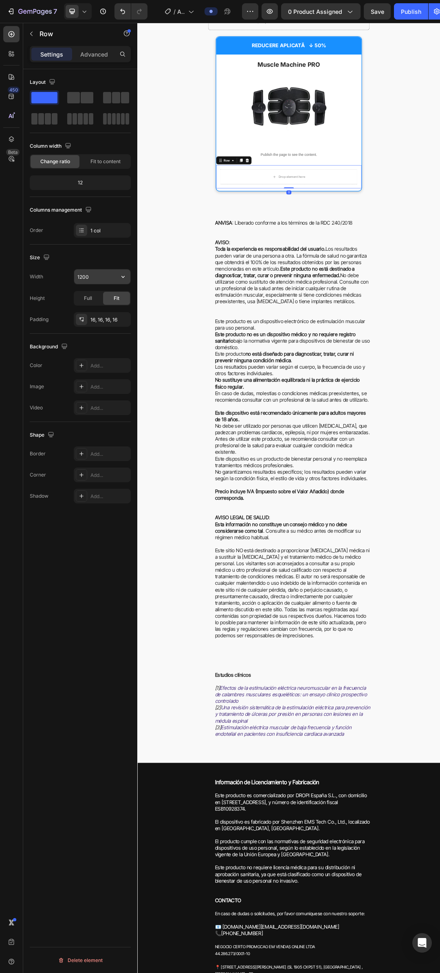
click at [85, 278] on input "1200" at bounding box center [102, 276] width 56 height 15
click at [85, 278] on input "800" at bounding box center [102, 276] width 56 height 15
type input "400"
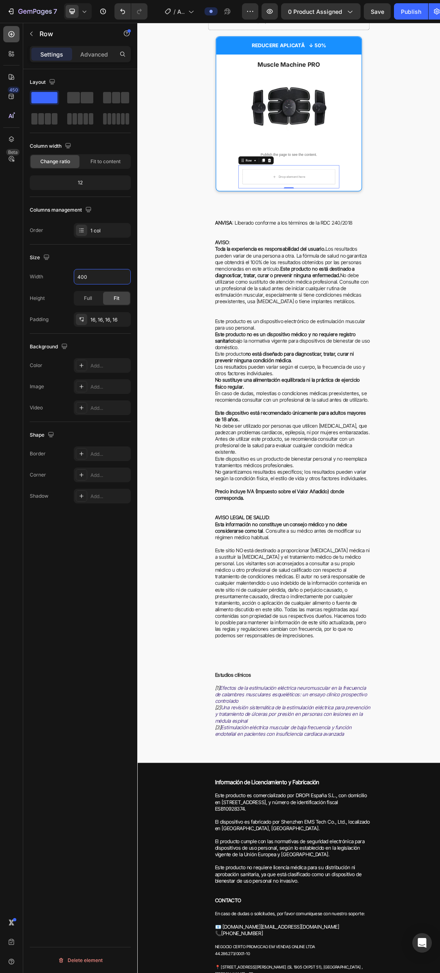
click at [7, 36] on div at bounding box center [11, 34] width 16 height 16
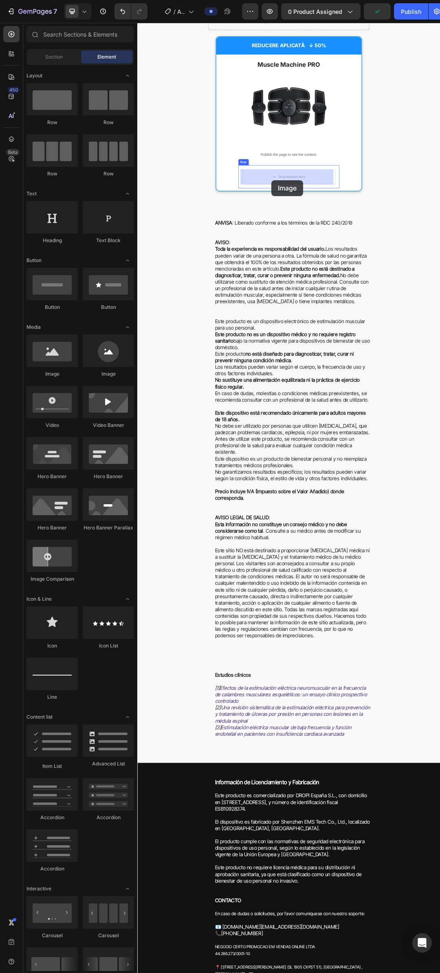
drag, startPoint x: 190, startPoint y: 374, endPoint x: 353, endPoint y: 277, distance: 189.7
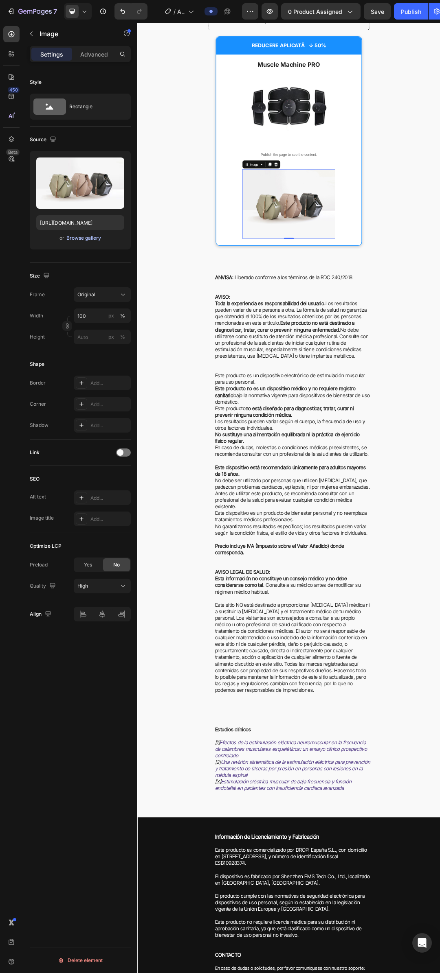
click at [82, 240] on div "Browse gallery" at bounding box center [83, 237] width 35 height 7
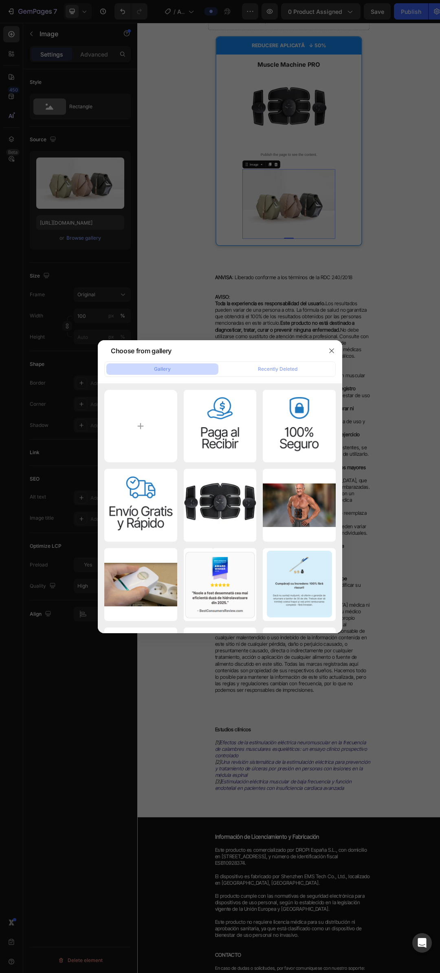
type input "C:\fakepath\gempages_576718523154301691-d713.png"
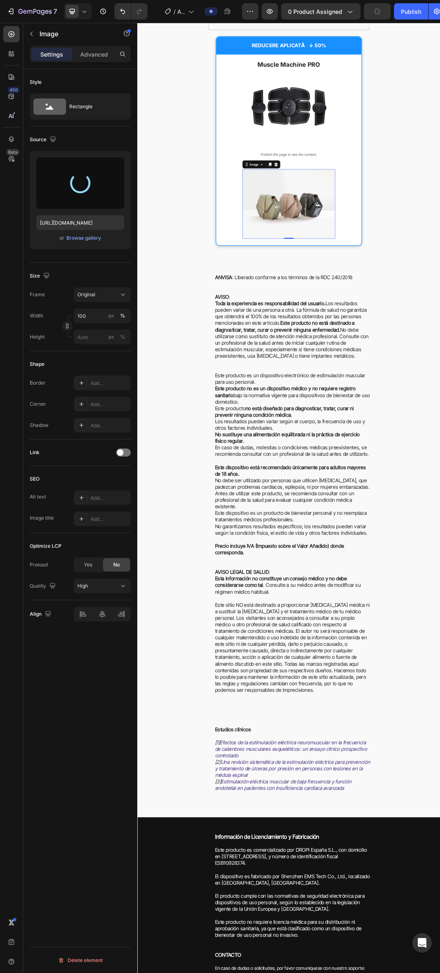
type input "[URL][DOMAIN_NAME]"
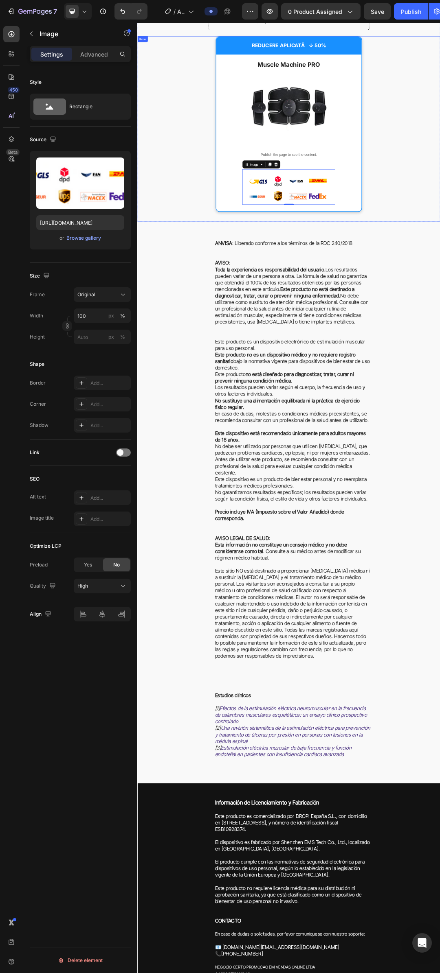
click at [439, 250] on div "REDUCERE APLICATĂ ↓ 50% Text Block Row Row Muscle Machine PRO Heading Image Pub…" at bounding box center [381, 186] width 488 height 284
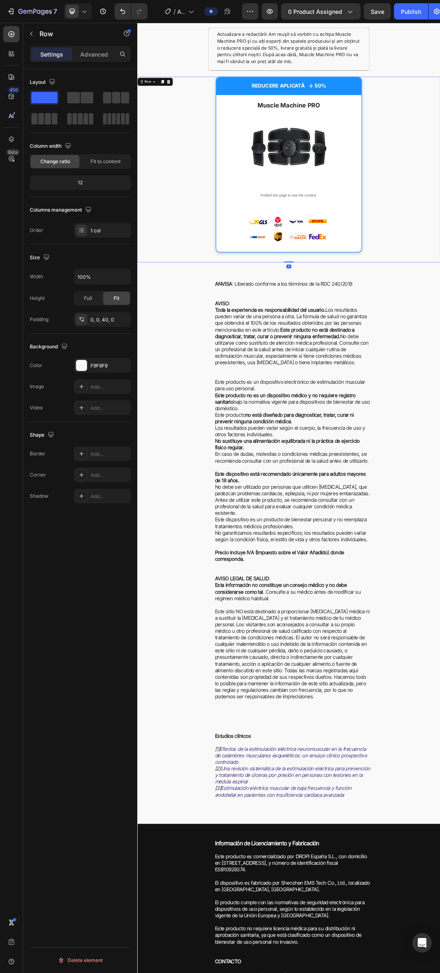
scroll to position [1158, 0]
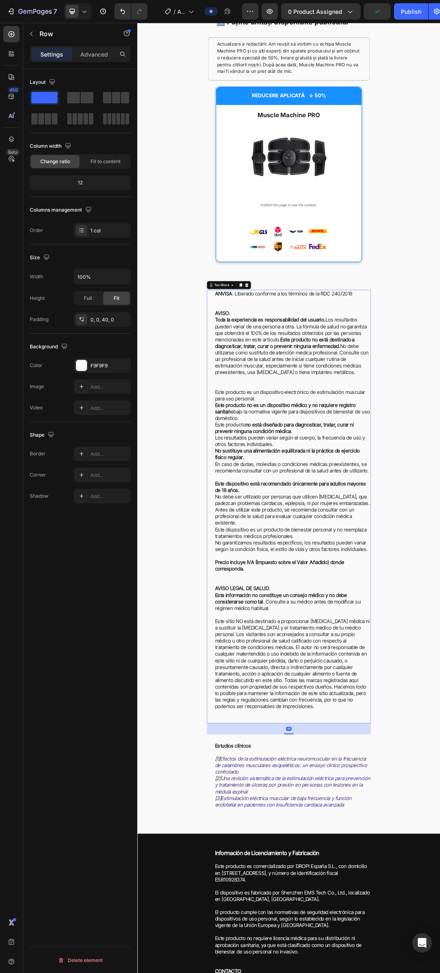
click at [406, 461] on p "ANVISA : Liberado conforme a los términos de la RDC 240/2018" at bounding box center [387, 460] width 251 height 11
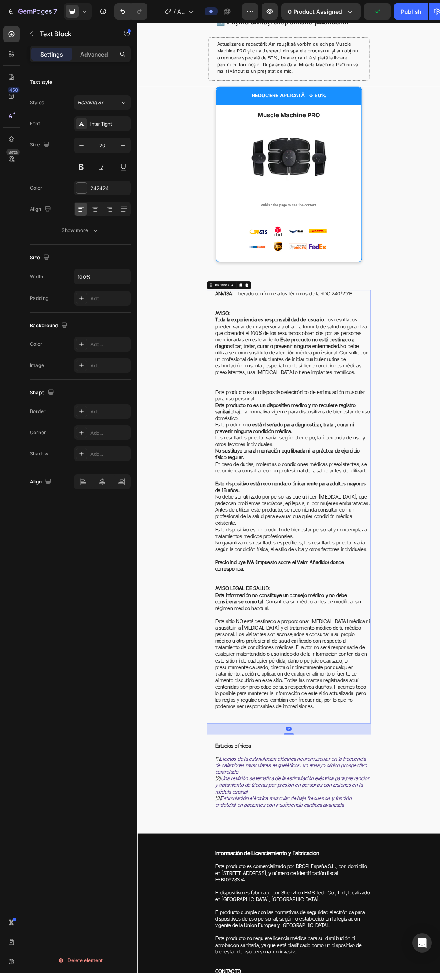
click at [406, 461] on p "ANVISA : Liberado conforme a los términos de la RDC 240/2018" at bounding box center [387, 460] width 251 height 11
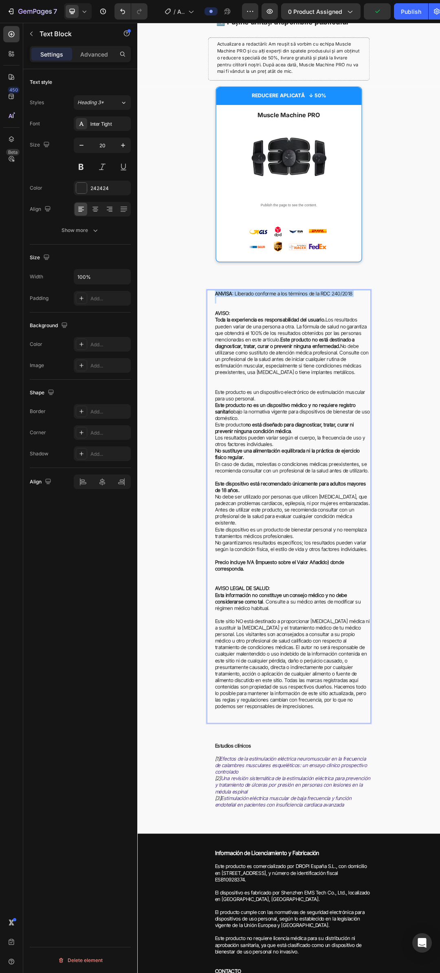
click at [406, 461] on p "ANVISA : Liberado conforme a los términos de la RDC 240/2018" at bounding box center [387, 460] width 251 height 11
click at [439, 458] on p "ANVISA : Liberado conforme a los términos de la RDC 240/2018" at bounding box center [387, 460] width 251 height 11
click at [405, 460] on strong "ANVISA: Eliberat în conformitate cu termenii RDC 240/2018" at bounding box center [365, 460] width 207 height 10
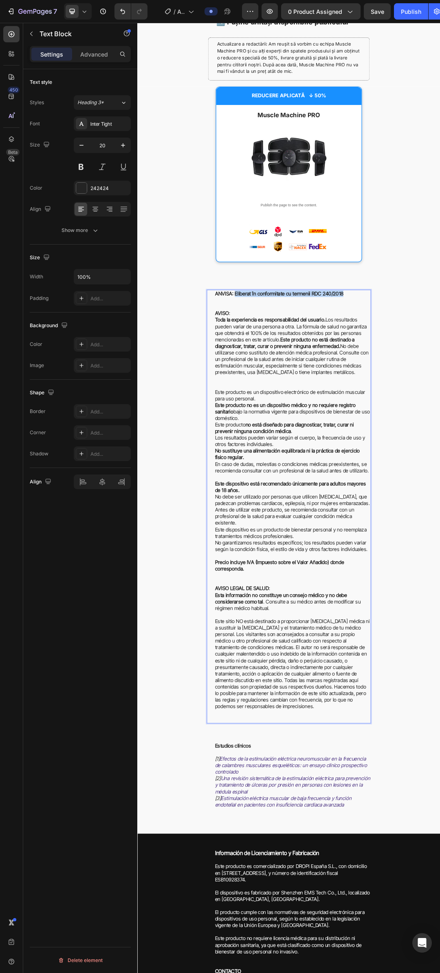
drag, startPoint x: 291, startPoint y: 461, endPoint x: 470, endPoint y: 457, distance: 178.7
click at [439, 457] on p "ANVISA: Eliberat în conformitate cu termenii RDC 240/2018" at bounding box center [387, 460] width 251 height 11
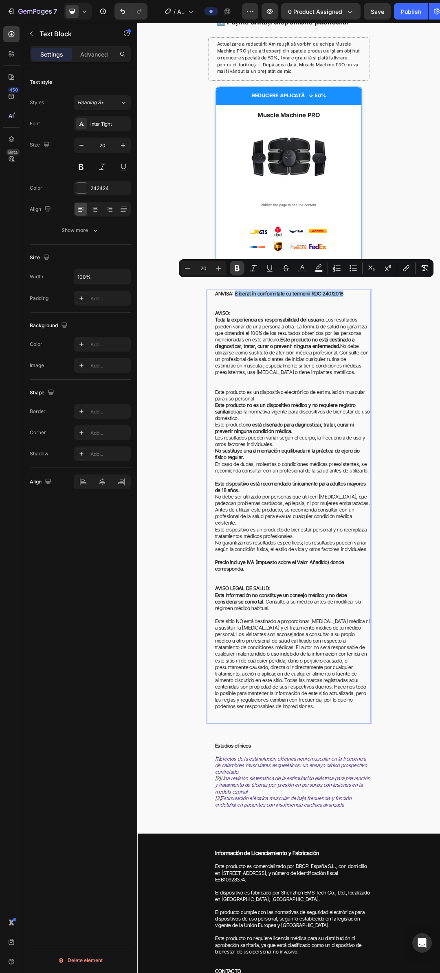
click at [236, 270] on icon "Editor contextual toolbar" at bounding box center [237, 268] width 8 height 8
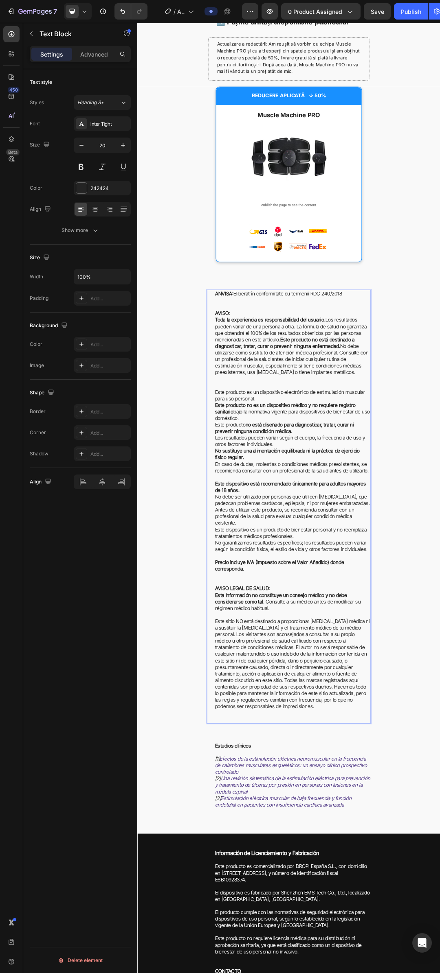
click at [385, 527] on p "Toda la experiencia es responsabilidad del usuario. Los resultados pueden varia…" at bounding box center [387, 550] width 251 height 106
click at [273, 493] on strong "AVISO" at bounding box center [273, 492] width 22 height 10
click at [276, 495] on strong "AVISO" at bounding box center [273, 492] width 22 height 10
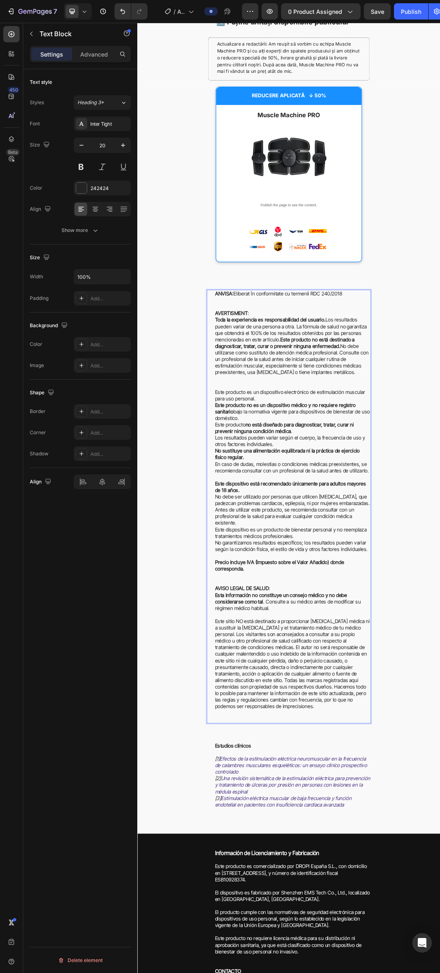
drag, startPoint x: 433, startPoint y: 507, endPoint x: 312, endPoint y: 511, distance: 120.9
click at [312, 511] on p "Toda la experiencia es responsabilidad del usuario. Los resultados pueden varia…" at bounding box center [387, 550] width 251 height 106
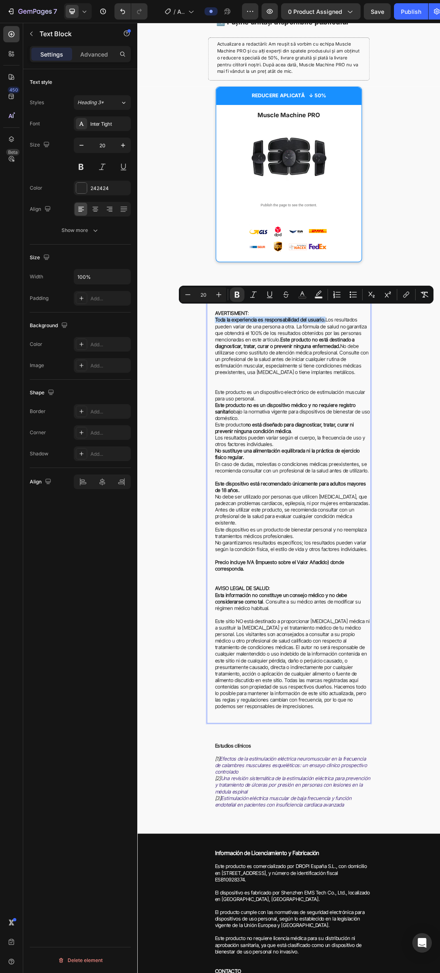
drag, startPoint x: 436, startPoint y: 505, endPoint x: 259, endPoint y: 504, distance: 176.2
click at [262, 504] on p "Toda la experiencia es responsabilidad del usuario. Los resultados pueden varia…" at bounding box center [387, 550] width 251 height 106
click at [439, 535] on strong "Este producto no está destinado a diagnosticar, tratar, curar o prevenir ningun…" at bounding box center [374, 540] width 225 height 20
drag, startPoint x: 436, startPoint y: 504, endPoint x: 253, endPoint y: 502, distance: 183.2
click at [252, 502] on div "ANVISA: Eliberat în conformitate cu termenii RDC 240/2018 AVERTISMENT : Toda la…" at bounding box center [381, 804] width 265 height 700
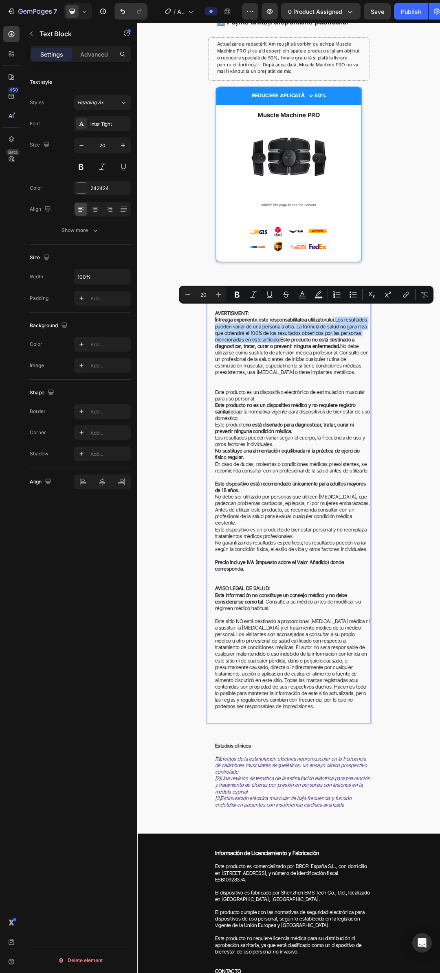
drag, startPoint x: 453, startPoint y: 503, endPoint x: 363, endPoint y: 535, distance: 95.0
click at [363, 535] on p "Întreaga experiență este responsabilitatea utilizatorului. Los resultados puede…" at bounding box center [387, 550] width 251 height 106
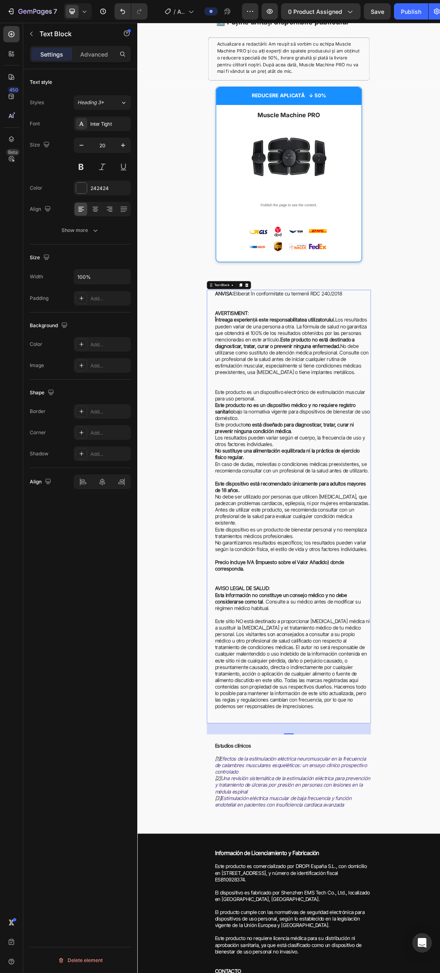
drag, startPoint x: 400, startPoint y: 536, endPoint x: 381, endPoint y: 535, distance: 18.7
click at [400, 536] on strong "Este producto no está destinado a diagnosticar, tratar, curar o prevenir ningun…" at bounding box center [374, 540] width 225 height 20
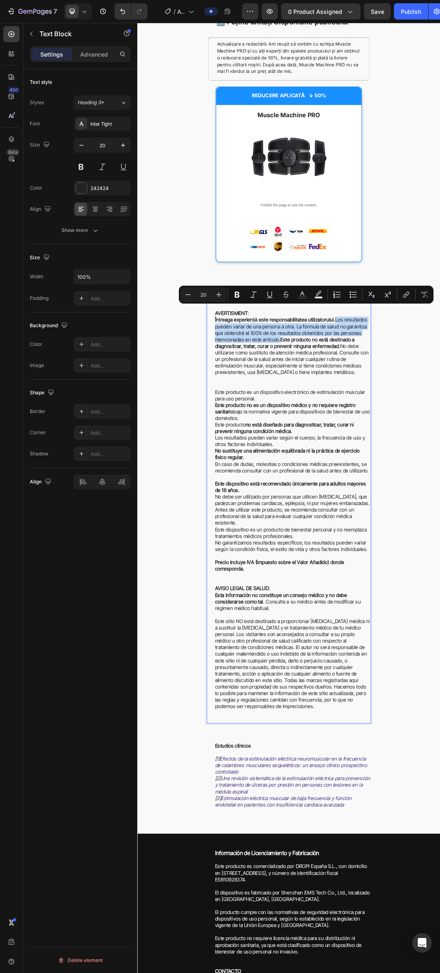
drag, startPoint x: 364, startPoint y: 532, endPoint x: 453, endPoint y: 499, distance: 95.0
click at [439, 499] on p "Întreaga experiență este responsabilitatea utilizatorului. Los resultados puede…" at bounding box center [387, 550] width 251 height 106
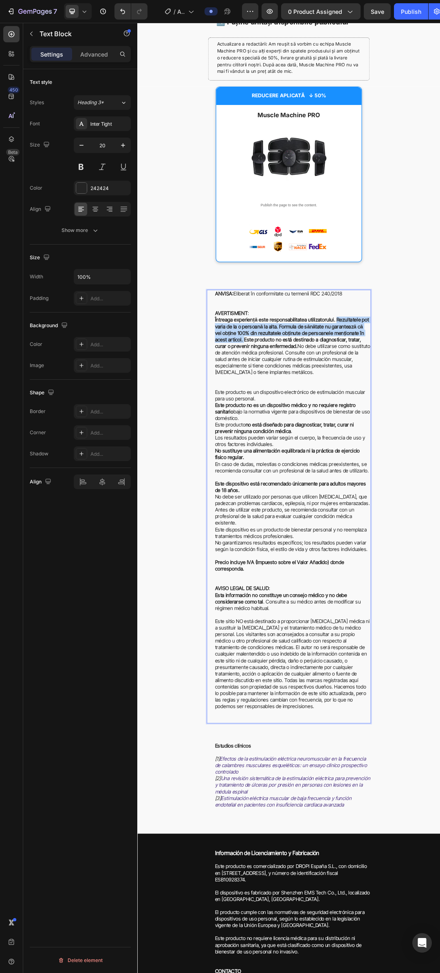
drag, startPoint x: 284, startPoint y: 535, endPoint x: 451, endPoint y: 504, distance: 170.5
click at [439, 504] on p "Întreaga experiență este responsabilitatea utilizatorului. Rezultatele pot vari…" at bounding box center [387, 550] width 251 height 106
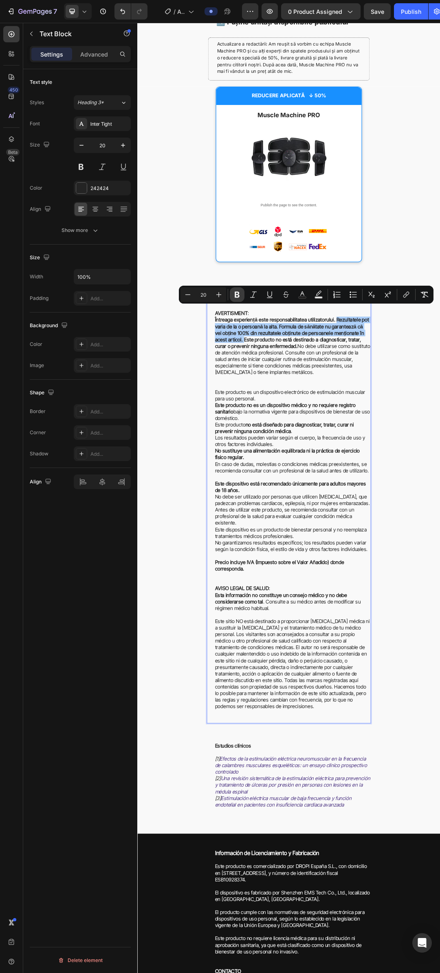
drag, startPoint x: 233, startPoint y: 294, endPoint x: 223, endPoint y: 464, distance: 170.0
click at [233, 294] on icon "Editor contextual toolbar" at bounding box center [237, 295] width 8 height 8
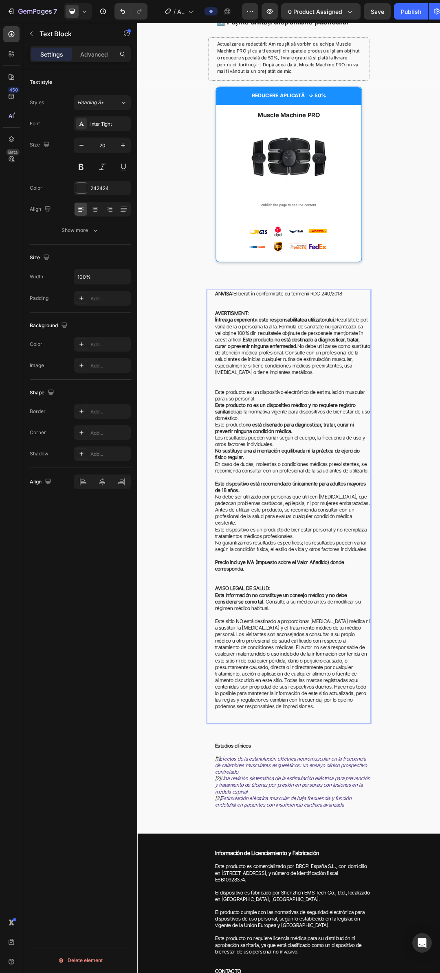
click at [409, 545] on p "Întreaga experiență este responsabilitatea utilizatorului. Rezultatele pot vari…" at bounding box center [387, 550] width 251 height 106
drag, startPoint x: 286, startPoint y: 536, endPoint x: 362, endPoint y: 550, distance: 77.8
click at [362, 550] on strong "Este producto no está destinado a diagnosticar, tratar, curar o prevenir ningun…" at bounding box center [379, 540] width 234 height 20
click at [359, 547] on strong "Este producto no está destinado a diagnosticar, tratar, curar o prevenir ningun…" at bounding box center [379, 540] width 234 height 20
drag, startPoint x: 364, startPoint y: 546, endPoint x: 286, endPoint y: 535, distance: 78.5
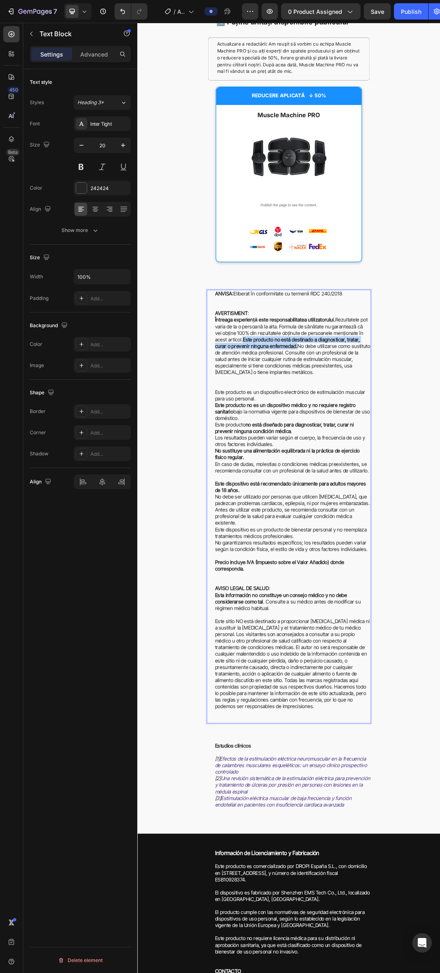
click at [286, 535] on strong "Este producto no está destinado a diagnosticar, tratar, curar o prevenir ningun…" at bounding box center [379, 540] width 234 height 20
drag, startPoint x: 353, startPoint y: 545, endPoint x: 363, endPoint y: 551, distance: 11.5
click at [365, 551] on p "Întreaga experiență este responsabilitatea utilizatorului. Rezultatele pot vari…" at bounding box center [387, 550] width 251 height 106
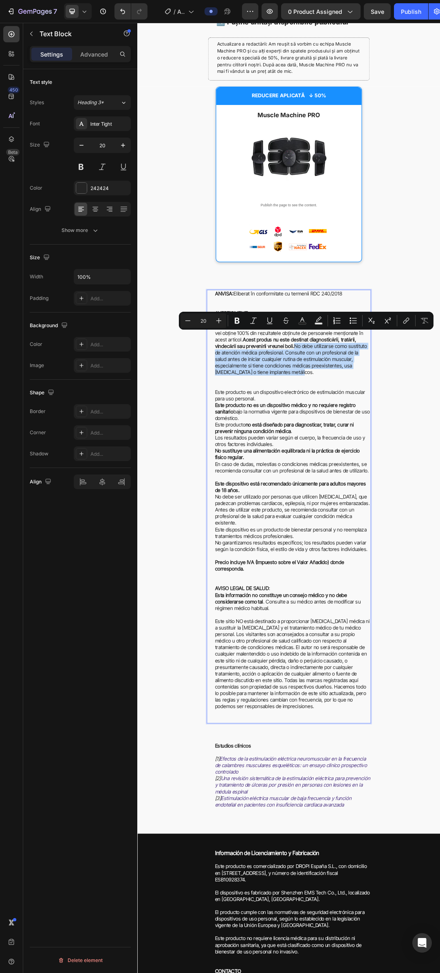
drag, startPoint x: 353, startPoint y: 547, endPoint x: 376, endPoint y: 587, distance: 45.4
click at [376, 587] on p "Întreaga experiență este responsabilitatea utilizatorului. Rezultatele pot vari…" at bounding box center [387, 550] width 251 height 106
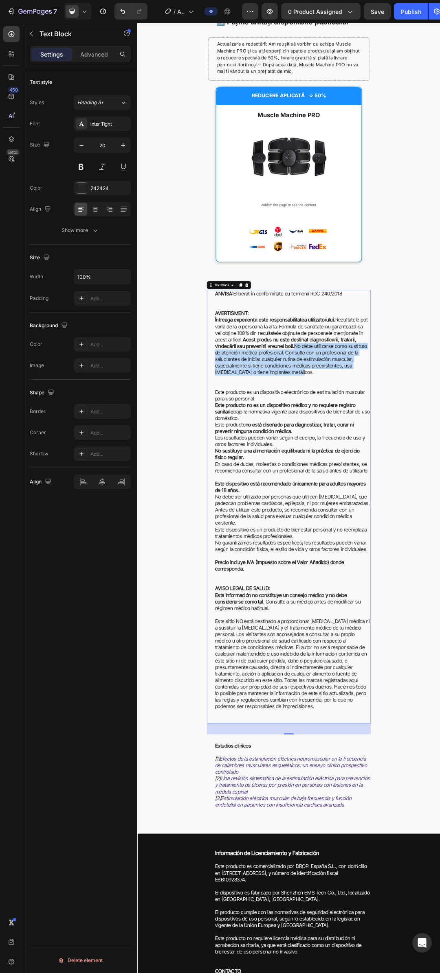
drag, startPoint x: 378, startPoint y: 582, endPoint x: 354, endPoint y: 587, distance: 24.6
click at [378, 582] on p "Întreaga experiență este responsabilitatea utilizatorului. Rezultatele pot vari…" at bounding box center [387, 550] width 251 height 106
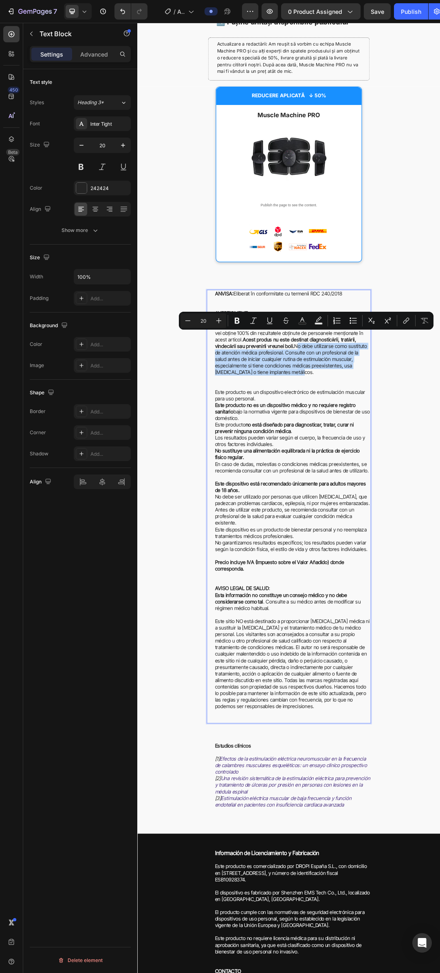
drag, startPoint x: 295, startPoint y: 589, endPoint x: 355, endPoint y: 549, distance: 72.4
click at [355, 549] on p "Întreaga experiență este responsabilitatea utilizatorului. Rezultatele pot vari…" at bounding box center [387, 550] width 251 height 106
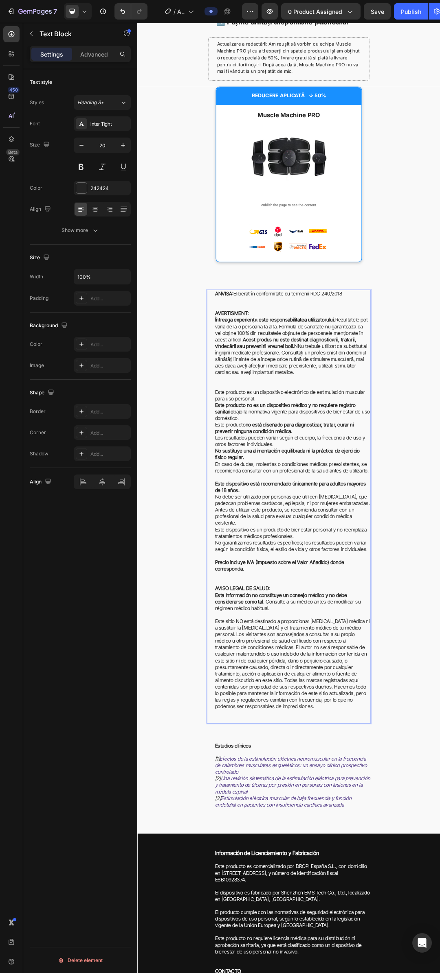
click at [359, 547] on p "Întreaga experiență este responsabilitatea utilizatorului. Rezultatele pot vari…" at bounding box center [387, 550] width 251 height 106
click at [309, 622] on p "Este producto es un dispositivo electrónico de estimulación muscular para uso p…" at bounding box center [387, 640] width 251 height 53
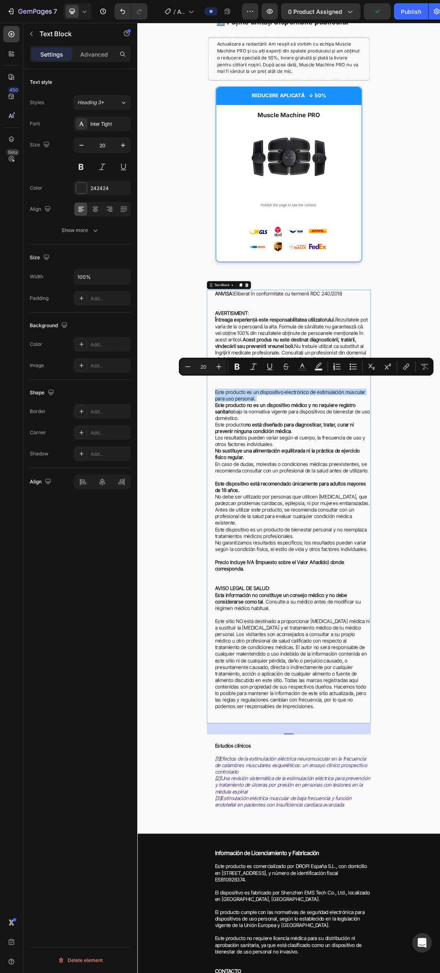
click at [293, 632] on p "Este producto es un dispositivo electrónico de estimulación muscular para uso p…" at bounding box center [387, 640] width 251 height 53
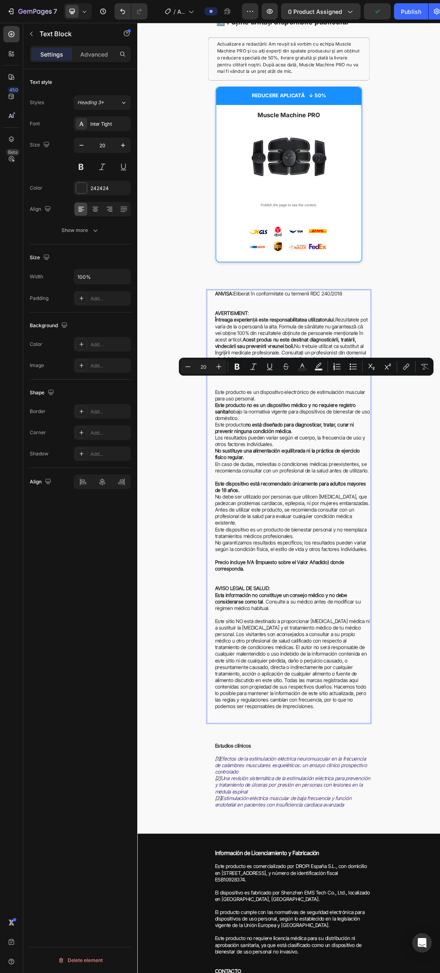
click at [292, 630] on p "Este producto es un dispositivo electrónico de estimulación muscular para uso p…" at bounding box center [387, 640] width 251 height 53
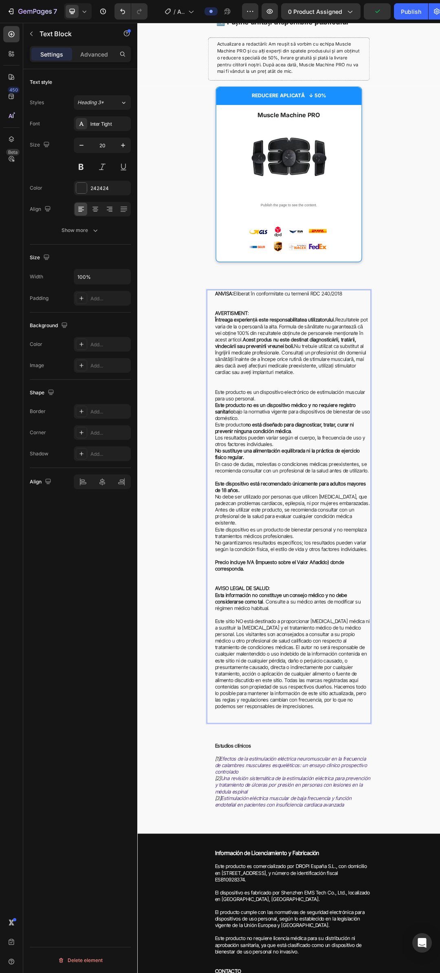
click at [292, 627] on p "Este producto es un dispositivo electrónico de estimulación muscular para uso p…" at bounding box center [387, 640] width 251 height 53
click at [282, 625] on strong "Acest produs este un dispozitiv electronic de stimulare musculară pentru uz per…" at bounding box center [377, 624] width 231 height 20
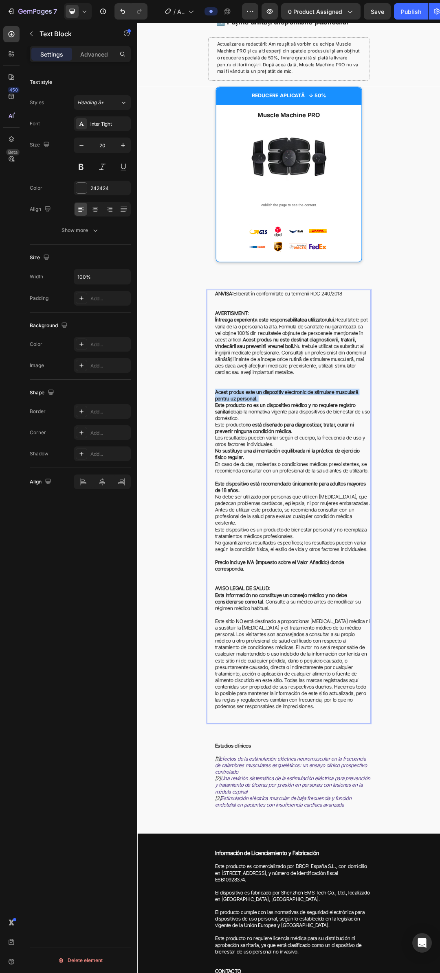
click at [282, 625] on strong "Acest produs este un dispozitiv electronic de stimulare musculară pentru uz per…" at bounding box center [377, 624] width 231 height 20
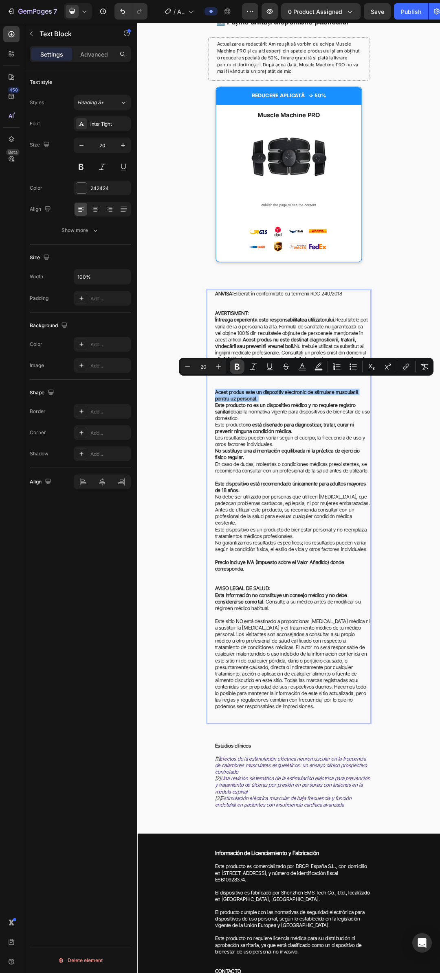
click at [236, 368] on icon "Editor contextual toolbar" at bounding box center [237, 367] width 8 height 8
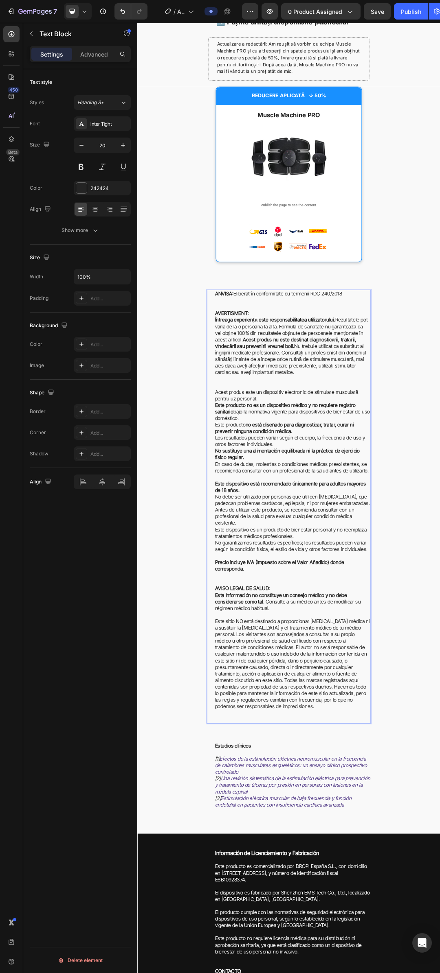
click at [328, 665] on p "Acest produs este un dispozitiv electronic de stimulare musculară pentru uz per…" at bounding box center [387, 640] width 251 height 53
drag, startPoint x: 298, startPoint y: 660, endPoint x: 260, endPoint y: 641, distance: 41.9
click at [262, 641] on p "Acest produs este un dispozitiv electronic de stimulare musculară pentru uz per…" at bounding box center [387, 640] width 251 height 53
click at [330, 644] on strong "Este producto no es un dispositivo médico y no requiere registro sanitario" at bounding box center [375, 645] width 227 height 20
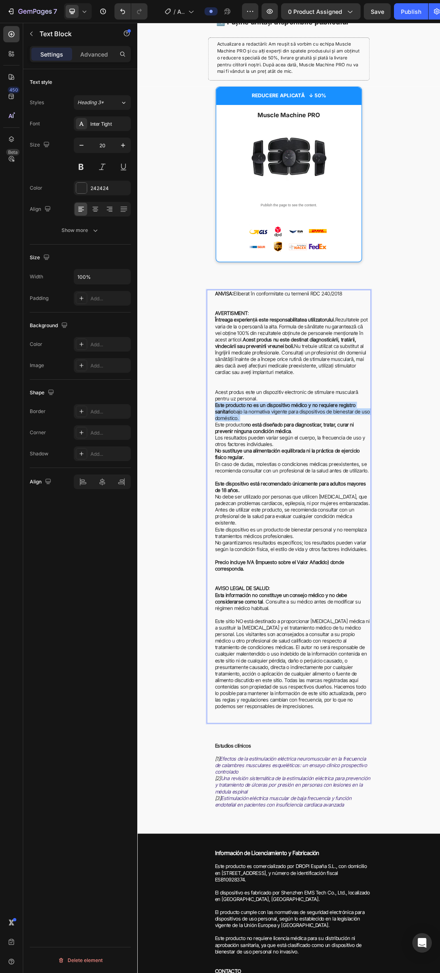
click at [330, 644] on strong "Este producto no es un dispositivo médico y no requiere registro sanitario" at bounding box center [375, 645] width 227 height 20
click at [374, 647] on strong "Acest produs nu este un dispozitiv medical și nu necesită înregistrare sanitară…" at bounding box center [384, 650] width 244 height 31
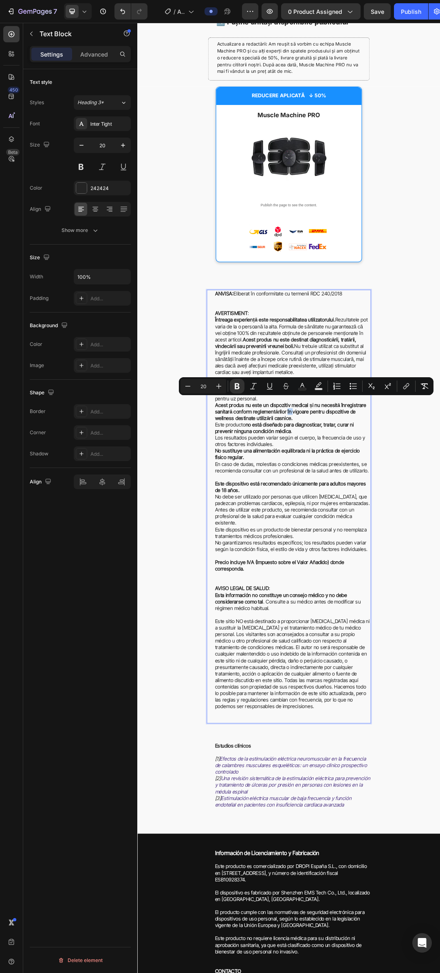
click at [374, 647] on strong "Acest produs nu este un dispozitiv medical și nu necesită înregistrare sanitară…" at bounding box center [384, 650] width 244 height 31
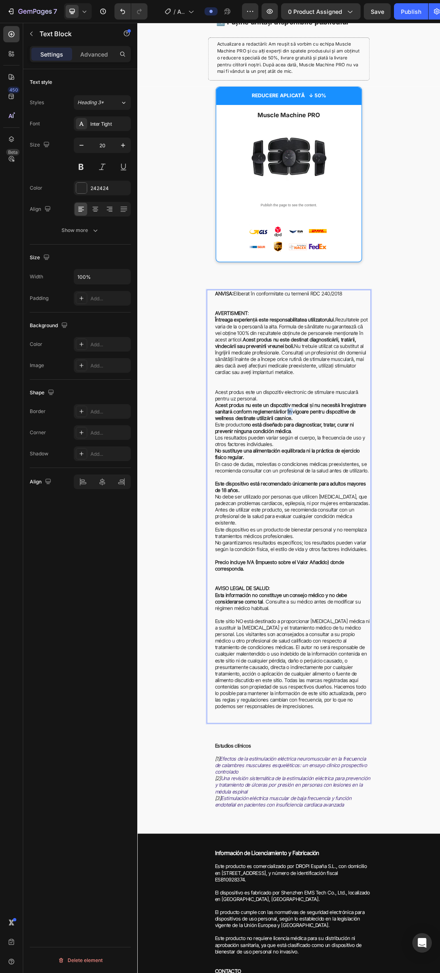
click at [374, 647] on strong "Acest produs nu este un dispozitiv medical și nu necesită înregistrare sanitară…" at bounding box center [384, 650] width 244 height 31
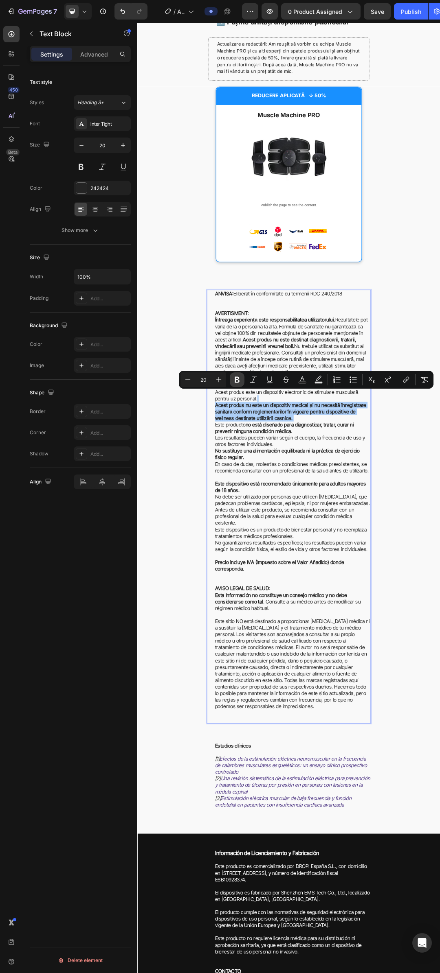
drag, startPoint x: 235, startPoint y: 383, endPoint x: 206, endPoint y: 603, distance: 221.3
click at [235, 383] on icon "Editor contextual toolbar" at bounding box center [237, 380] width 8 height 8
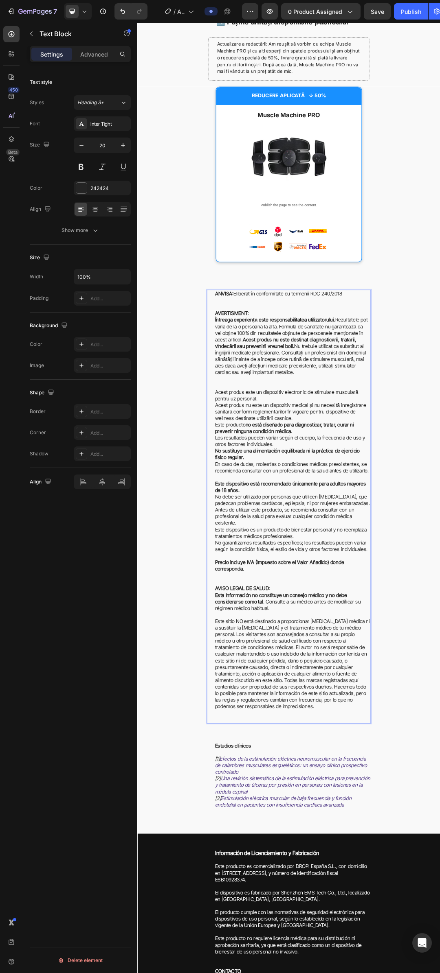
click at [386, 663] on p "Acest produs este un dispozitiv electronic de stimulare musculară pentru uz per…" at bounding box center [387, 640] width 251 height 53
drag, startPoint x: 497, startPoint y: 638, endPoint x: 260, endPoint y: 637, distance: 237.3
click at [262, 637] on p "Acest produs este un dispozitiv electronic de stimulare musculară pentru uz per…" at bounding box center [387, 640] width 251 height 53
click at [298, 639] on p "Acest produs este un dispozitiv electronic de stimulare musculară pentru uz per…" at bounding box center [387, 640] width 251 height 53
drag, startPoint x: 262, startPoint y: 641, endPoint x: 459, endPoint y: 639, distance: 197.4
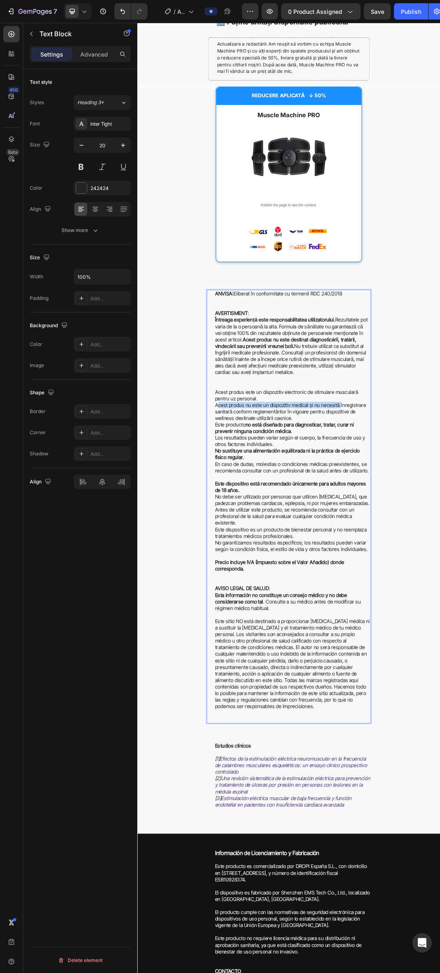
click at [439, 639] on p "Acest produs este un dispozitiv electronic de stimulare musculară pentru uz per…" at bounding box center [387, 640] width 251 height 53
click at [439, 636] on div "ANVISA: Eliberat în conformitate cu termenii RDC 240/2018 AVERTISMENT : Întreag…" at bounding box center [381, 867] width 488 height 850
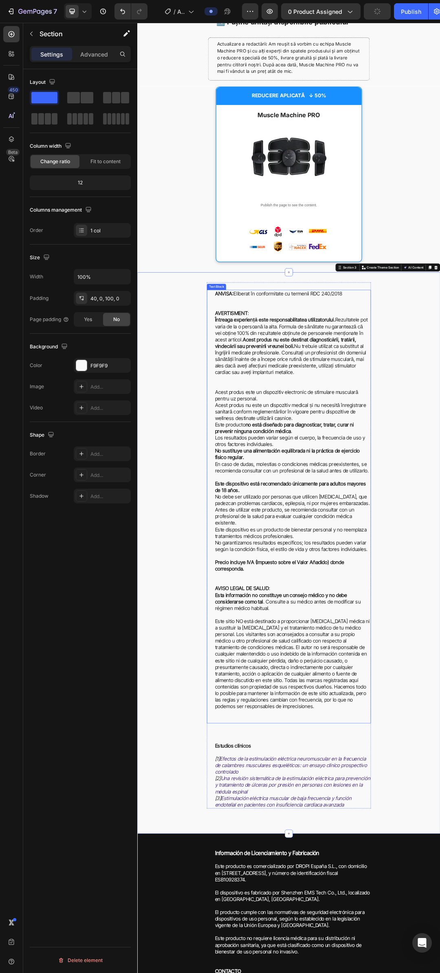
click at [439, 645] on p "Acest produs este un dispozitiv electronic de stimulare musculară pentru uz per…" at bounding box center [387, 640] width 251 height 53
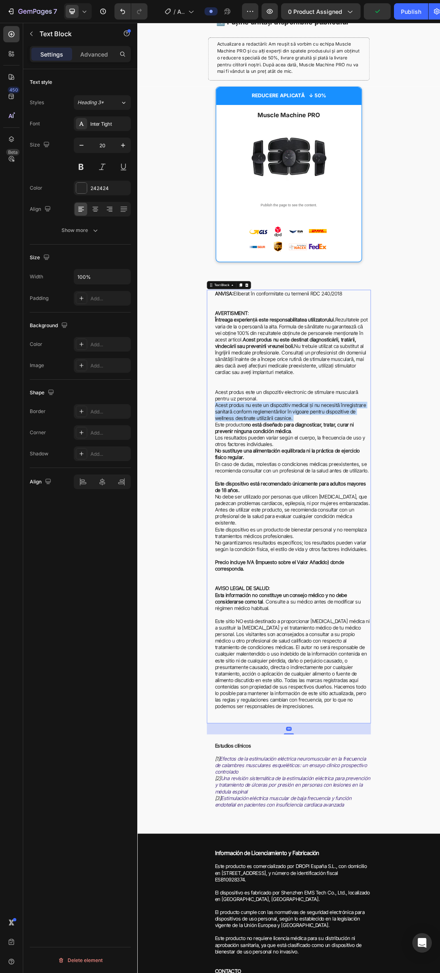
click at [439, 645] on p "Acest produs este un dispozitiv electronic de stimulare musculară pentru uz per…" at bounding box center [387, 640] width 251 height 53
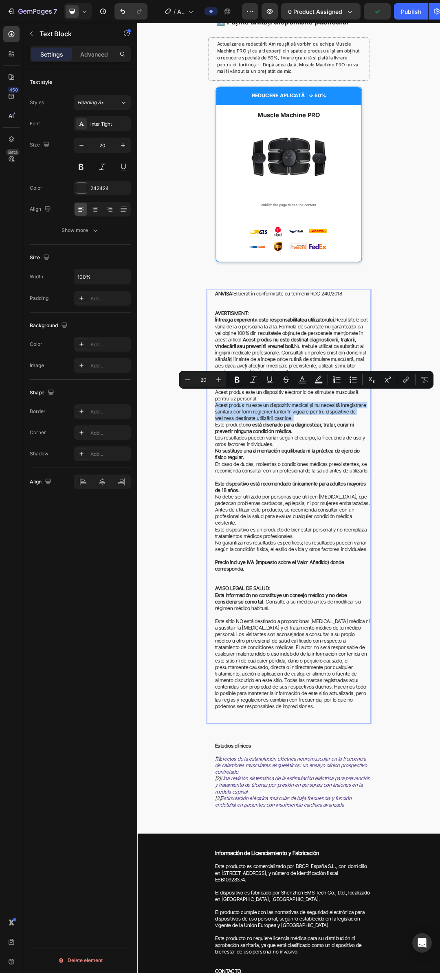
click at [439, 654] on p "Acest produs este un dispozitiv electronic de stimulare musculară pentru uz per…" at bounding box center [387, 640] width 251 height 53
drag, startPoint x: 289, startPoint y: 652, endPoint x: 259, endPoint y: 644, distance: 30.7
click at [262, 644] on p "Acest produs este un dispozitiv electronic de stimulare musculară pentru uz per…" at bounding box center [387, 640] width 251 height 53
click at [235, 379] on icon "Editor contextual toolbar" at bounding box center [236, 380] width 5 height 6
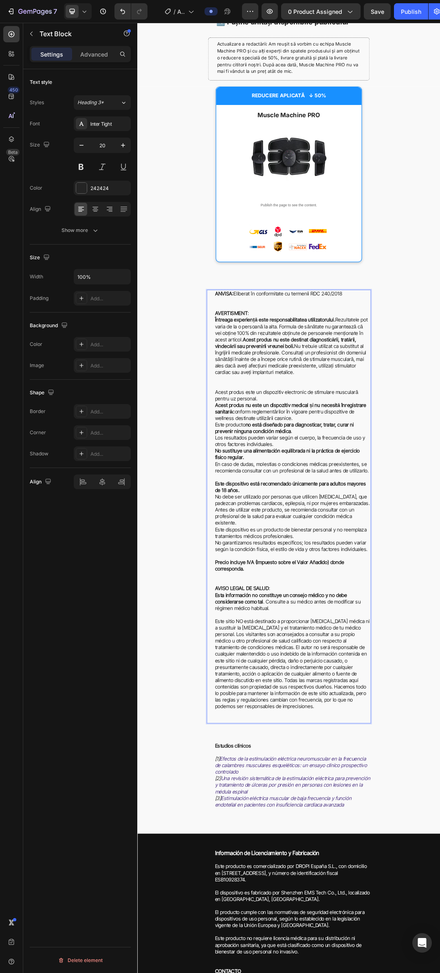
click at [345, 661] on p "Acest produs este un dispozitiv electronic de stimulare musculară pentru uz per…" at bounding box center [387, 640] width 251 height 53
click at [268, 665] on p "Acest produs este un dispozitiv electronic de stimulare musculară pentru uz per…" at bounding box center [387, 640] width 251 height 53
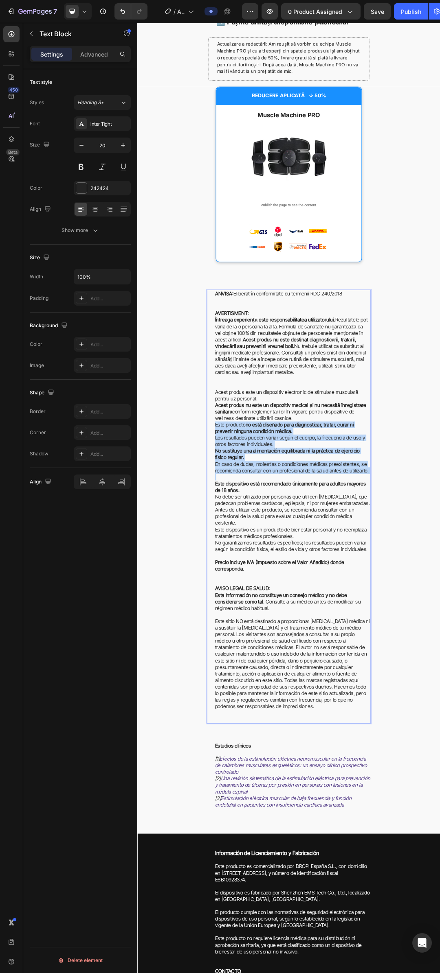
drag, startPoint x: 260, startPoint y: 672, endPoint x: 507, endPoint y: 750, distance: 259.2
click at [439, 750] on p "Este producto no está diseñado para diagnosticar, tratar, curar ni prevenir nin…" at bounding box center [387, 709] width 251 height 85
click at [392, 690] on p "Este producto no está diseñado para diagnosticar, tratar, curar ni prevenir nin…" at bounding box center [387, 709] width 251 height 85
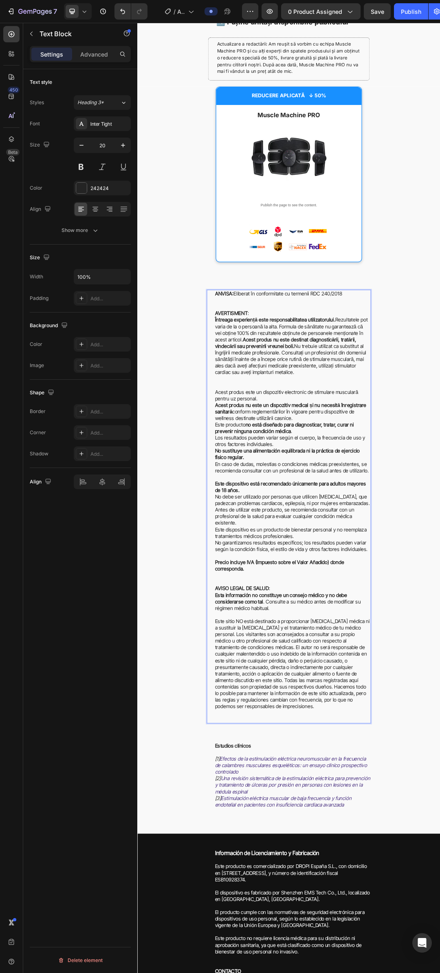
click at [350, 680] on strong "no está diseñado para diagnosticar, tratar, curar ni prevenir ninguna condición…" at bounding box center [374, 677] width 224 height 20
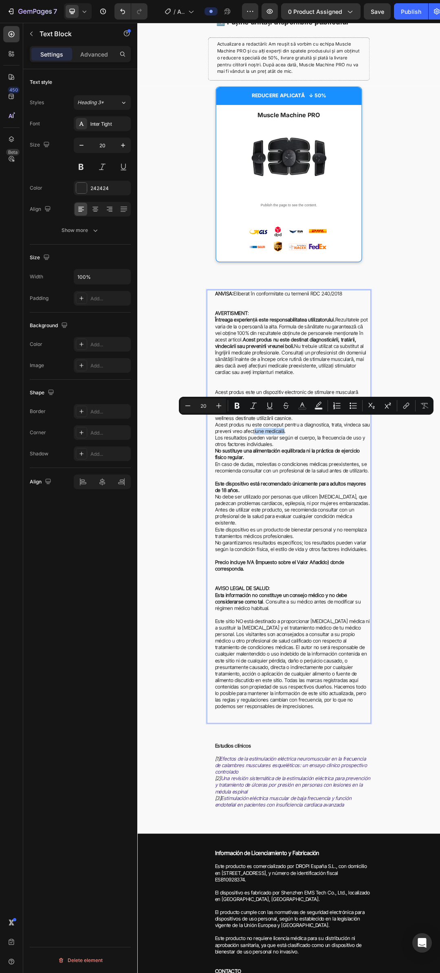
drag, startPoint x: 370, startPoint y: 684, endPoint x: 321, endPoint y: 678, distance: 49.5
click at [321, 678] on p "Acest produs nu este conceput pentru a diagnostica, trata, vindeca sau preveni …" at bounding box center [387, 677] width 251 height 21
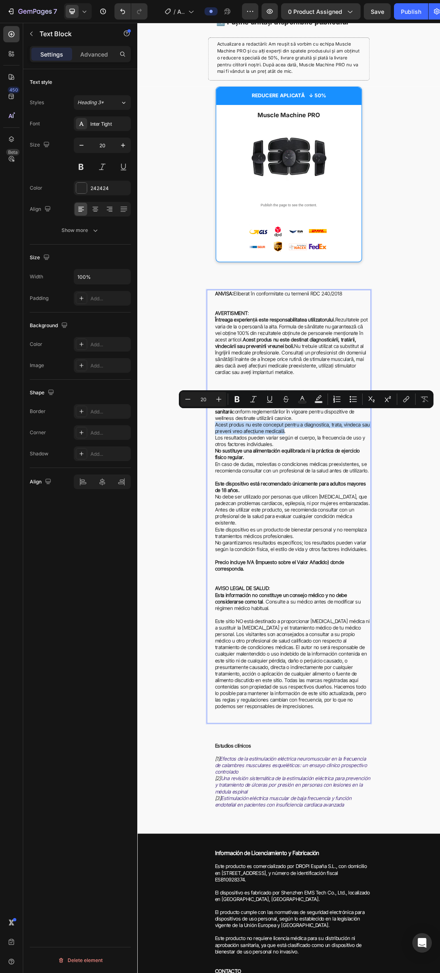
drag, startPoint x: 370, startPoint y: 685, endPoint x: 256, endPoint y: 673, distance: 115.0
click at [256, 673] on div "ANVISA: Eliberat în conformitate cu termenii RDC 240/2018 AVERTISMENT : Întreag…" at bounding box center [381, 804] width 265 height 700
click at [235, 402] on icon "Editor contextual toolbar" at bounding box center [236, 399] width 5 height 6
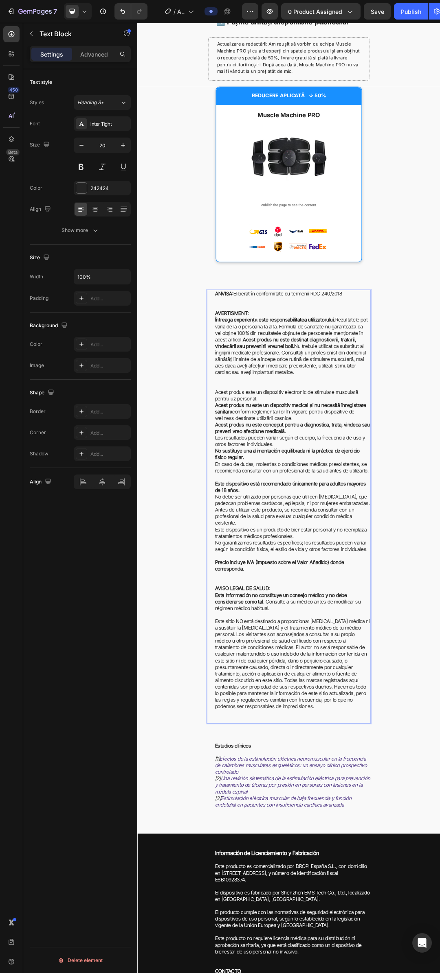
click at [332, 700] on p "Acest produs nu este conceput pentru a diagnostica, trata, vindeca sau preveni …" at bounding box center [387, 709] width 251 height 85
click at [284, 702] on strong "Rezultatele pot varia în funcție de corp, frecvența utilizării și alți factori …" at bounding box center [384, 698] width 245 height 20
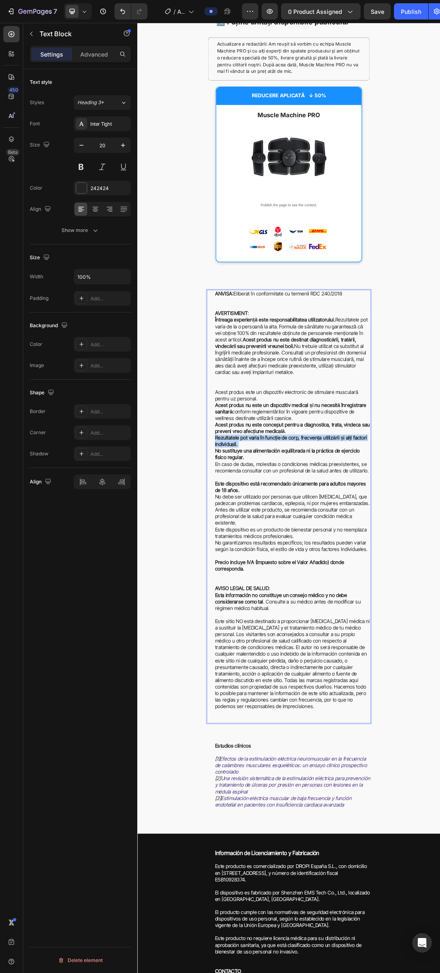
click at [284, 702] on strong "Rezultatele pot varia în funcție de corp, frecvența utilizării și alți factori …" at bounding box center [384, 698] width 245 height 20
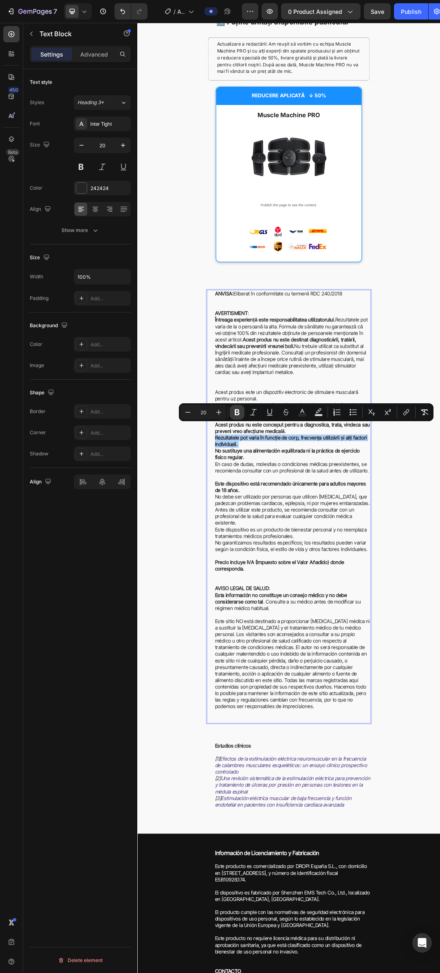
click at [237, 417] on button "Bold" at bounding box center [237, 412] width 15 height 15
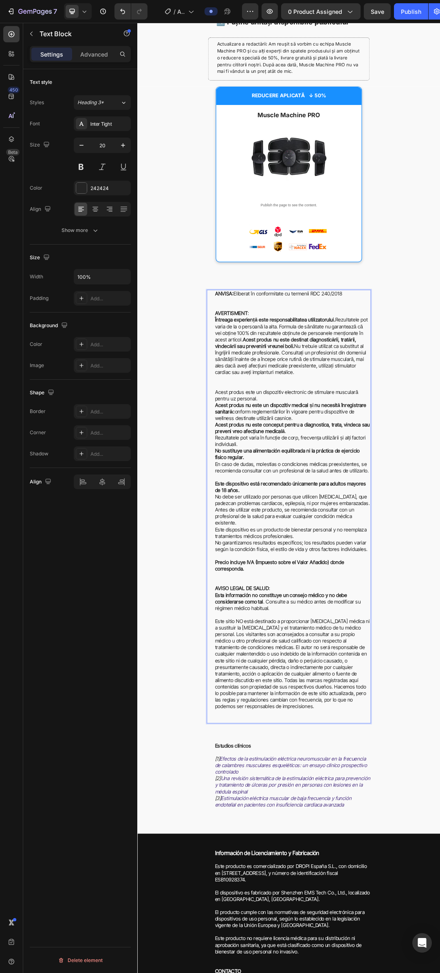
click at [311, 722] on p "Acest produs nu este conceput pentru a diagnostica, trata, vindeca sau preveni …" at bounding box center [387, 709] width 251 height 85
click at [283, 726] on strong "No sustituye una alimentación equilibrada ni la práctica de ejercicio físico re…" at bounding box center [379, 719] width 234 height 20
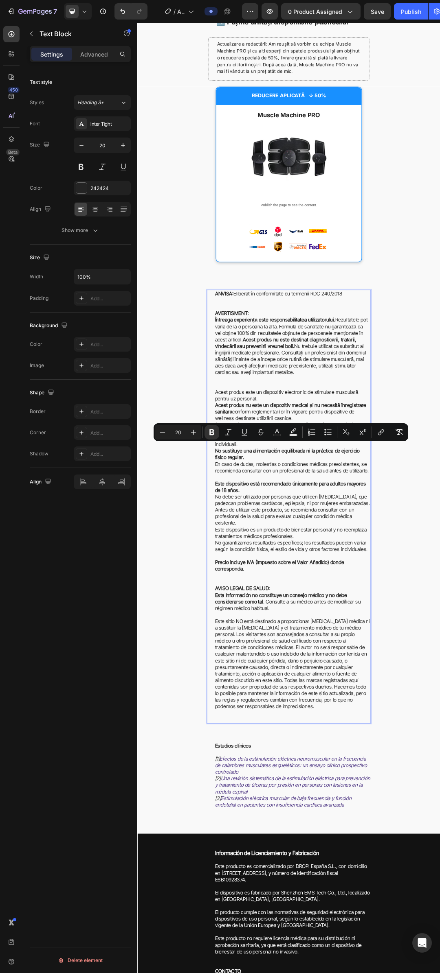
click at [308, 735] on p "Acest produs nu este conceput pentru a diagnostica, trata, vindeca sau preveni …" at bounding box center [387, 709] width 251 height 85
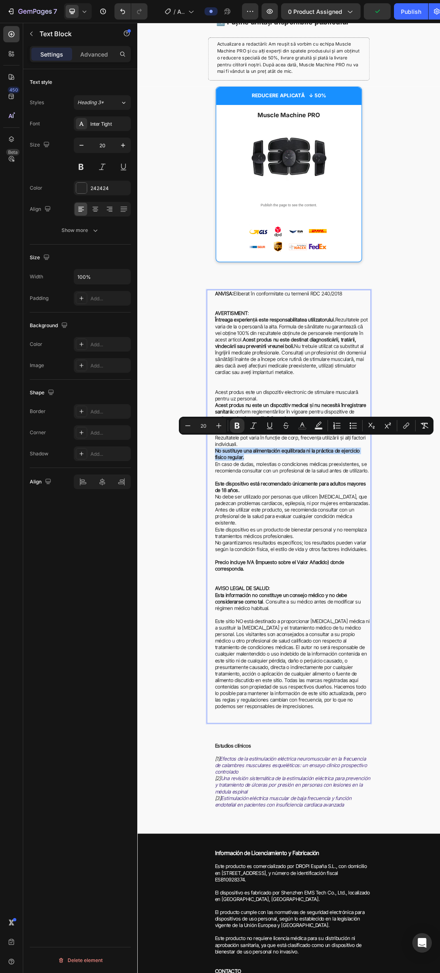
drag, startPoint x: 305, startPoint y: 728, endPoint x: 263, endPoint y: 713, distance: 45.3
click at [252, 716] on div "ANVISA: Eliberat în conformitate cu termenii RDC 240/2018 AVERTISMENT : Întreag…" at bounding box center [381, 804] width 265 height 700
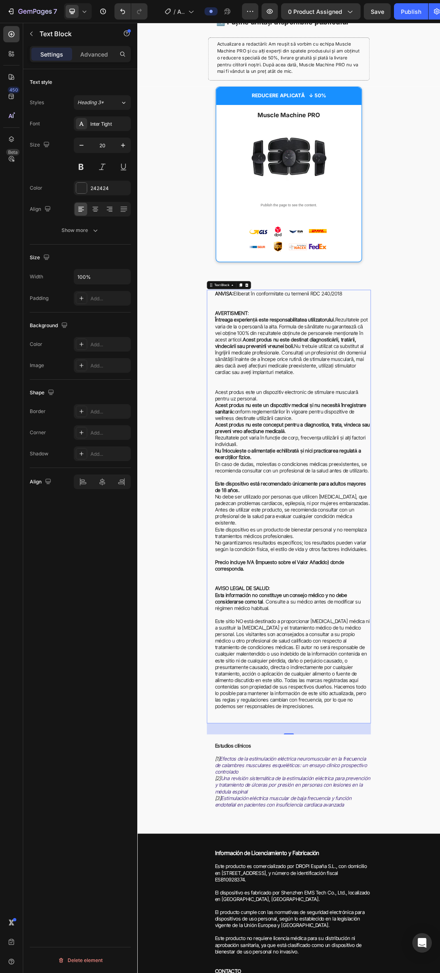
click at [405, 746] on p "Acest produs nu este conceput pentru a diagnostica, trata, vindeca sau preveni …" at bounding box center [387, 709] width 251 height 85
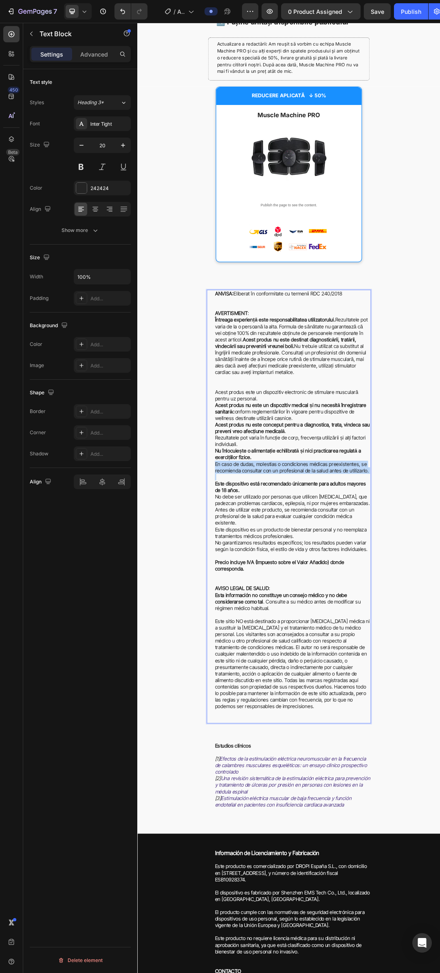
click at [405, 746] on p "Acest produs nu este conceput pentru a diagnostica, trata, vindeca sau preveni …" at bounding box center [387, 709] width 251 height 85
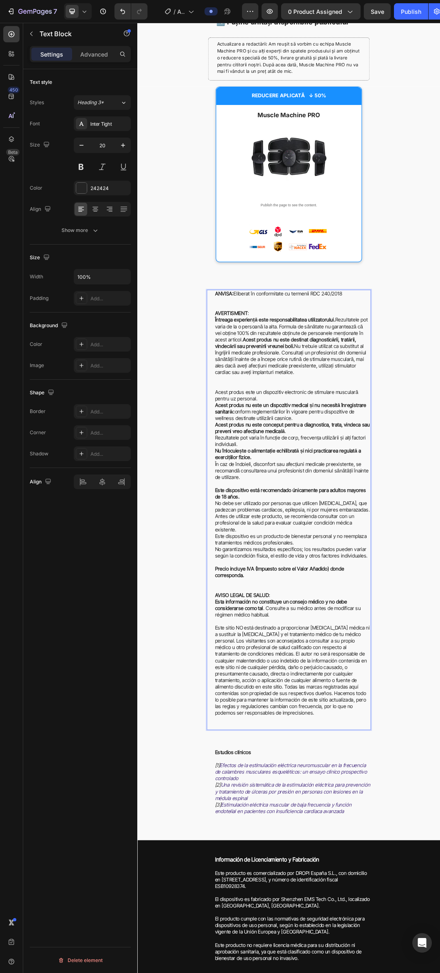
click at [315, 784] on p "Este dispositivo está recomendado únicamente para adultos mayores de 18 años." at bounding box center [387, 783] width 251 height 21
click at [289, 775] on strong "Este dispositivo está recomendado únicamente para adultos mayores de 18 años." at bounding box center [384, 783] width 244 height 20
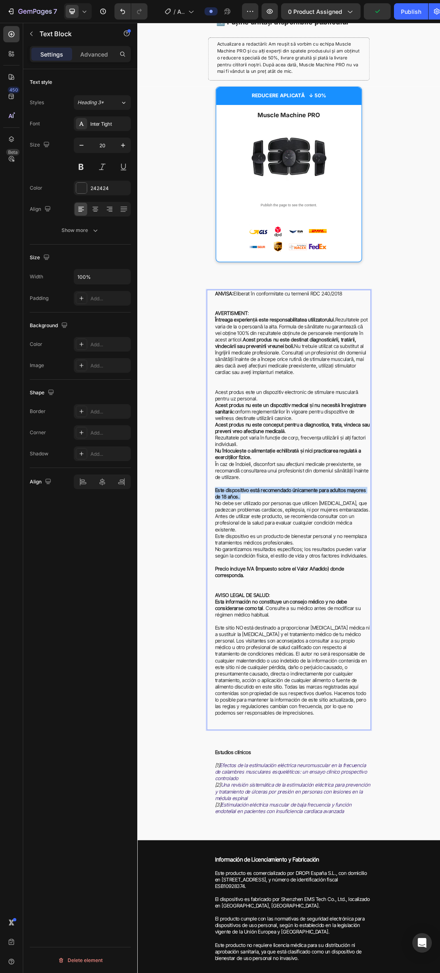
click at [289, 775] on strong "Este dispositivo está recomendado únicamente para adultos mayores de 18 años." at bounding box center [384, 783] width 244 height 20
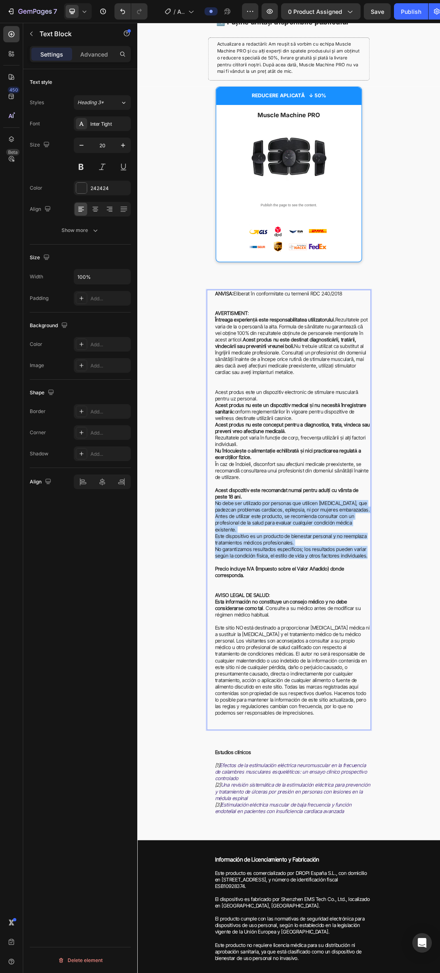
drag, startPoint x: 504, startPoint y: 885, endPoint x: 252, endPoint y: 800, distance: 266.3
click at [252, 801] on div "ANVISA: Eliberat în conformitate cu termenii RDC 240/2018 AVERTISMENT : Întreag…" at bounding box center [381, 809] width 265 height 711
click at [354, 859] on p "Este dispositivo es un producto de bienestar personal y no reemplaza tratamient…" at bounding box center [387, 868] width 251 height 42
click at [433, 884] on p "Este dispositivo es un producto de bienestar personal y no reemplaza tratamient…" at bounding box center [387, 868] width 251 height 42
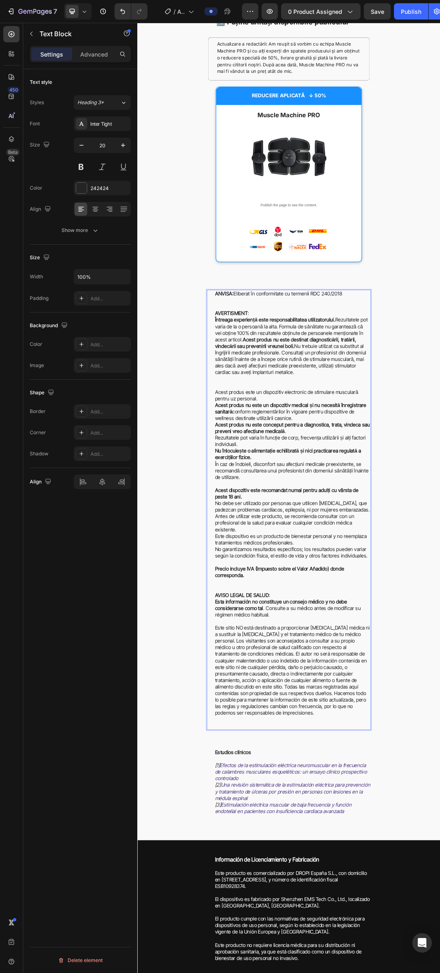
click at [439, 899] on p "Rich Text Editor. Editing area: main" at bounding box center [387, 894] width 251 height 11
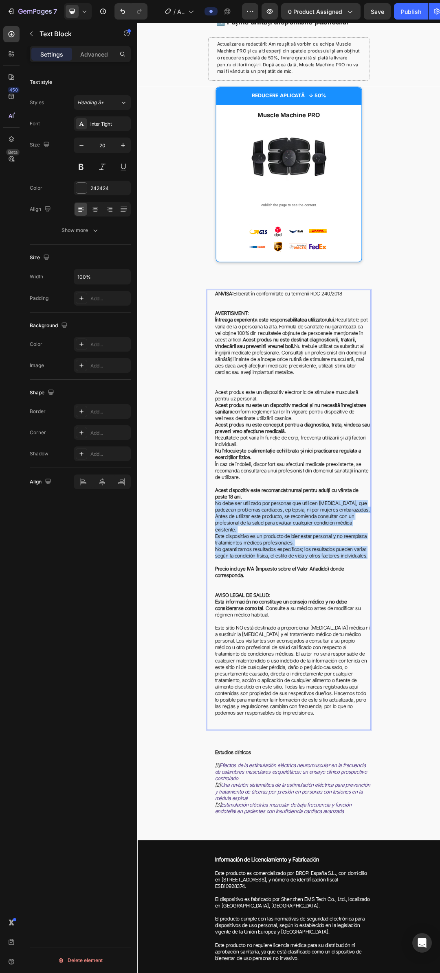
drag, startPoint x: 505, startPoint y: 886, endPoint x: 254, endPoint y: 797, distance: 266.6
click at [254, 797] on div "ANVISA: Eliberat în conformitate cu termenii RDC 240/2018 AVERTISMENT : Întreag…" at bounding box center [381, 809] width 265 height 711
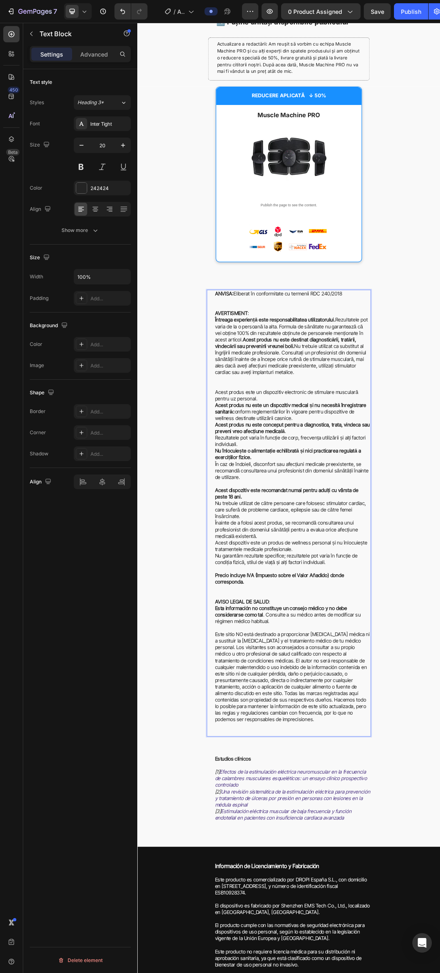
click at [297, 921] on strong "Precio incluye IVA (Impuesto sobre el Valor Añadido) donde corresponda." at bounding box center [366, 920] width 208 height 20
click at [291, 924] on strong "Precio incluye IVA (Impuesto sobre el Valor Añadido) donde corresponda." at bounding box center [366, 920] width 208 height 20
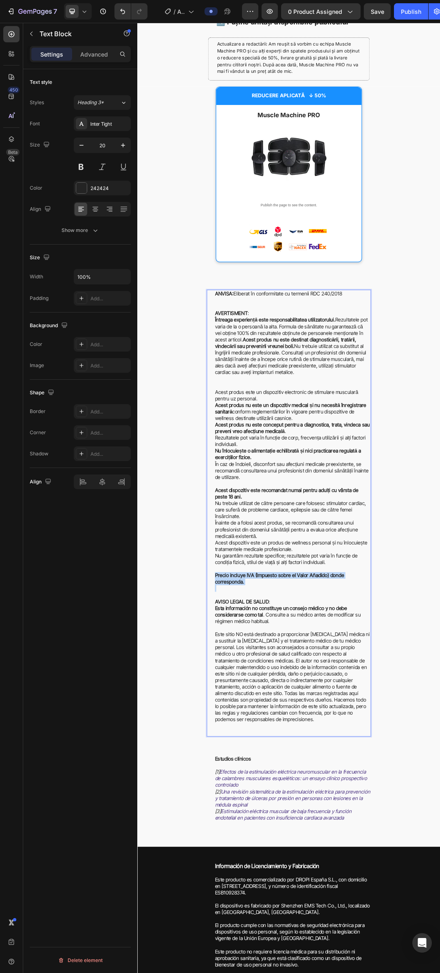
click at [291, 924] on strong "Precio incluye IVA (Impuesto sobre el Valor Añadido) donde corresponda." at bounding box center [366, 920] width 208 height 20
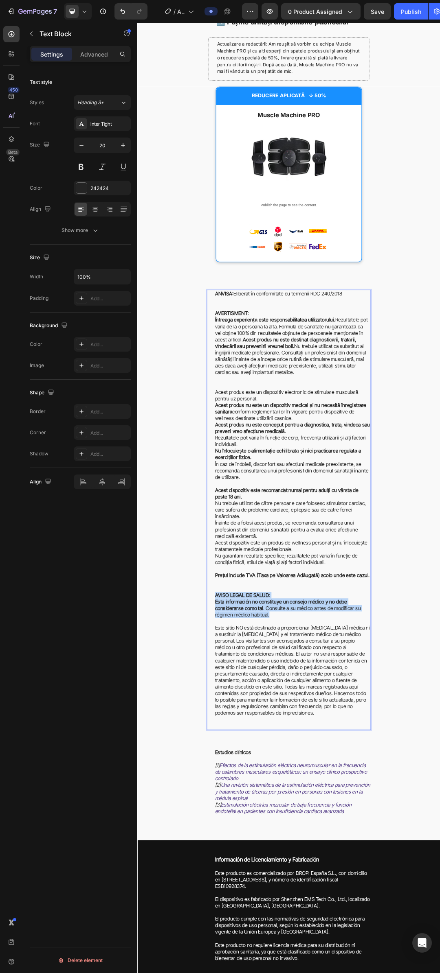
drag, startPoint x: 349, startPoint y: 982, endPoint x: 259, endPoint y: 944, distance: 97.1
click at [261, 944] on div "ANVISA: Eliberat în conformitate cu termenii RDC 240/2018 AVERTISMENT : Întreag…" at bounding box center [387, 809] width 252 height 711
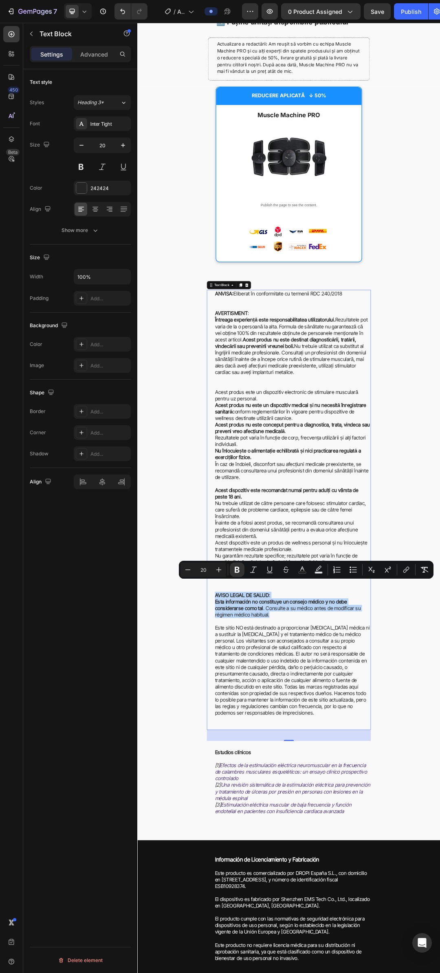
click at [317, 952] on p "Esta información no constituye un consejo médico y no debe considerarse como ta…" at bounding box center [387, 973] width 251 height 42
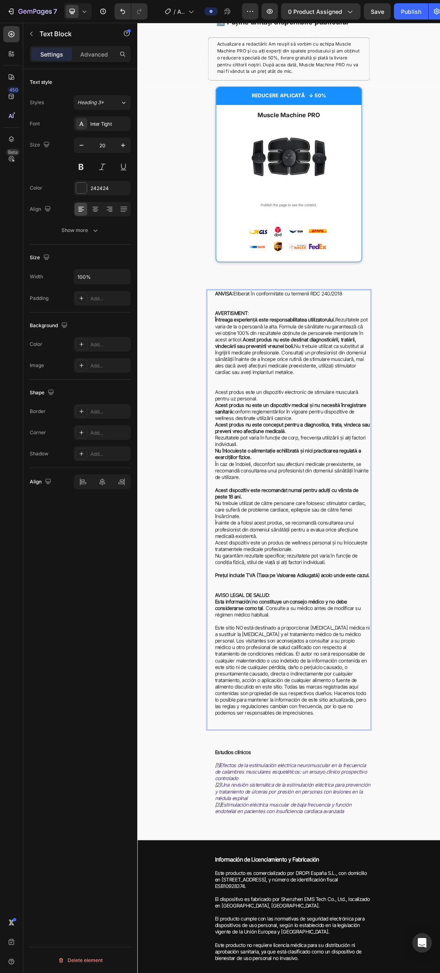
click at [317, 952] on p "Esta información no constituye un consejo médico y no debe considerarse como ta…" at bounding box center [387, 973] width 251 height 42
click at [323, 944] on strong "AVISO LEGAL DE SALUD" at bounding box center [305, 947] width 87 height 10
click at [372, 961] on strong "Esta información no constituye un consejo médico y no debe considerarse como tal" at bounding box center [368, 963] width 213 height 20
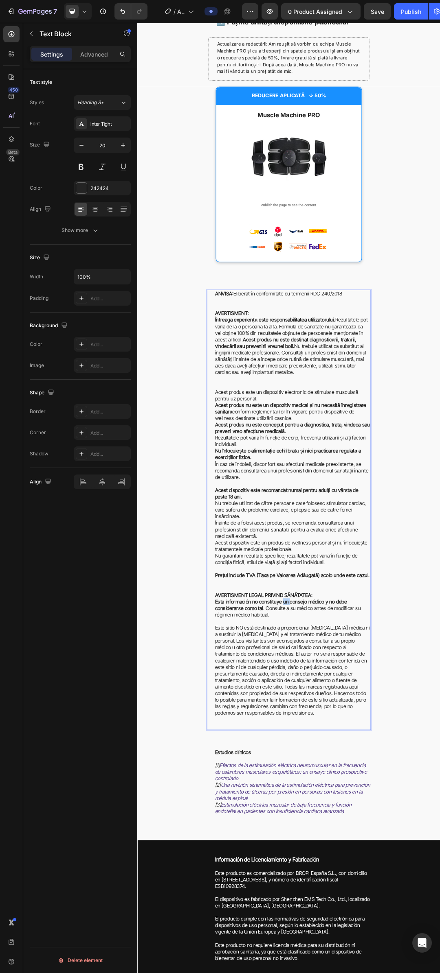
click at [372, 961] on strong "Esta información no constituye un consejo médico y no debe considerarse como tal" at bounding box center [368, 963] width 213 height 20
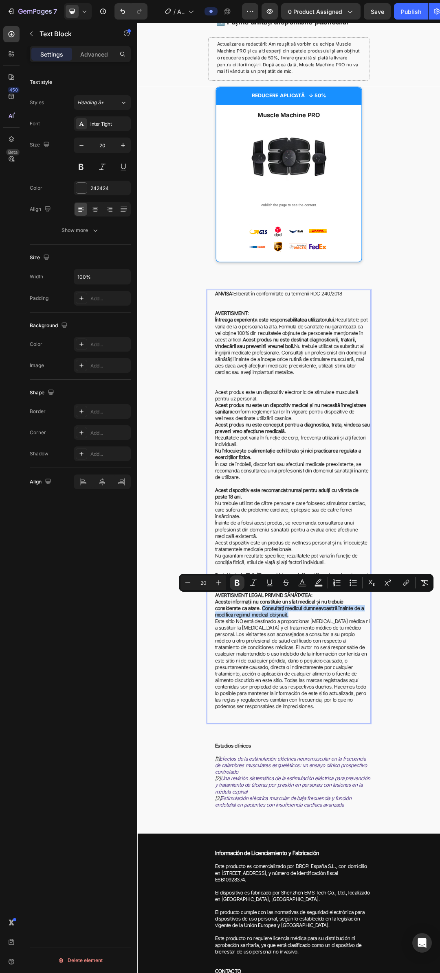
drag, startPoint x: 292, startPoint y: 971, endPoint x: 339, endPoint y: 973, distance: 47.3
click at [345, 973] on p "Aceste informații nu constituie un sfat medical și nu trebuie considerate ca at…" at bounding box center [387, 968] width 251 height 32
drag, startPoint x: 240, startPoint y: 587, endPoint x: 202, endPoint y: 940, distance: 354.9
click at [240, 587] on button "Bold" at bounding box center [237, 583] width 15 height 15
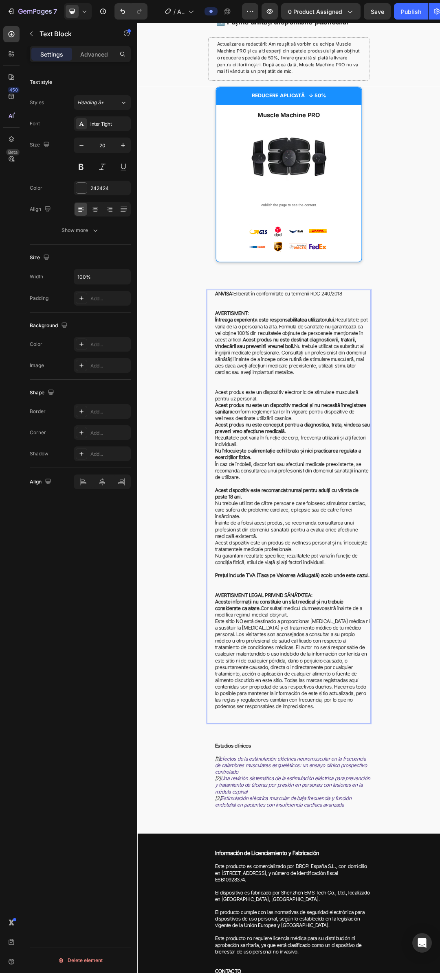
click at [361, 973] on p "Aceste informații nu constituie un sfat medical și nu trebuie considerate ca at…" at bounding box center [387, 968] width 251 height 32
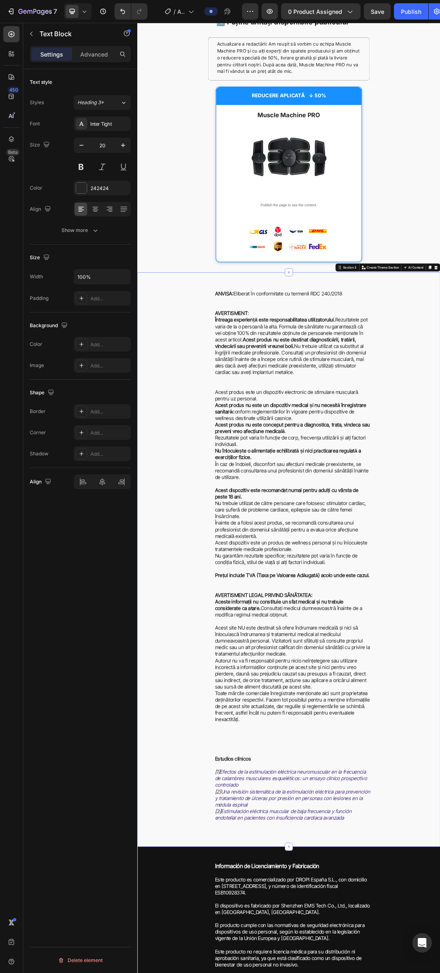
click at [439, 973] on div "ANVISA: Eliberat în conformitate cu termenii RDC 240/2018 AVERTISMENT : Întreag…" at bounding box center [381, 877] width 488 height 871
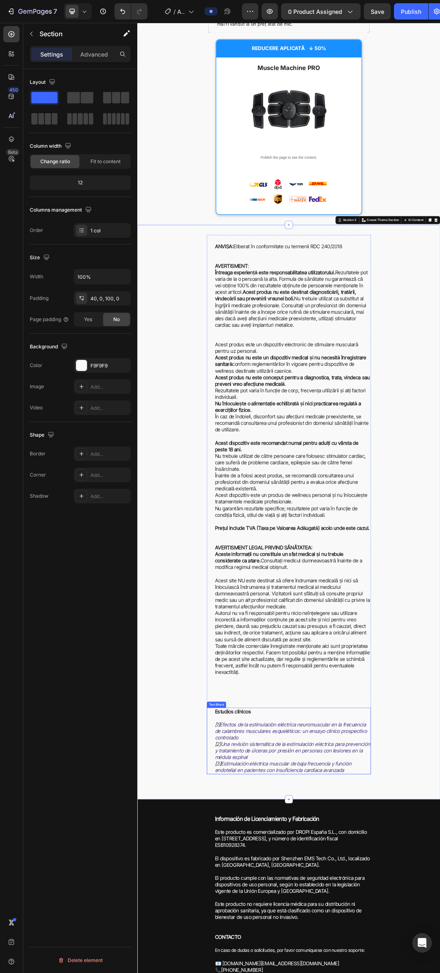
scroll to position [1239, 0]
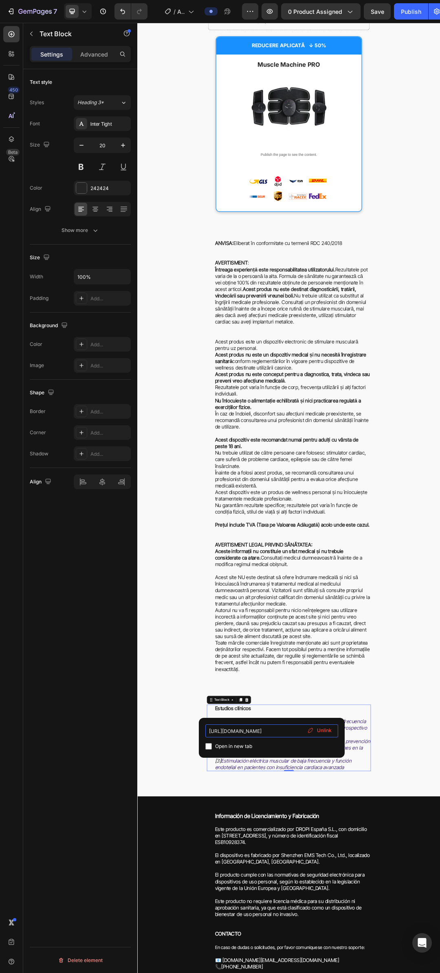
click at [254, 733] on input "[URL][DOMAIN_NAME]" at bounding box center [271, 730] width 133 height 13
click at [439, 973] on div "ANVISA: Eliberat în conformitate cu termenii RDC 240/2018 AVERTISMENT : Întreag…" at bounding box center [381, 796] width 488 height 871
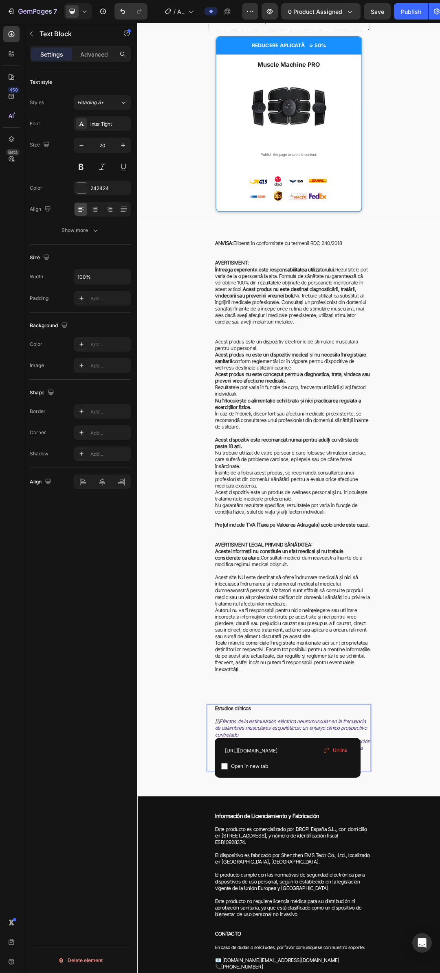
click at [282, 753] on input "[URL][DOMAIN_NAME]" at bounding box center [287, 750] width 133 height 13
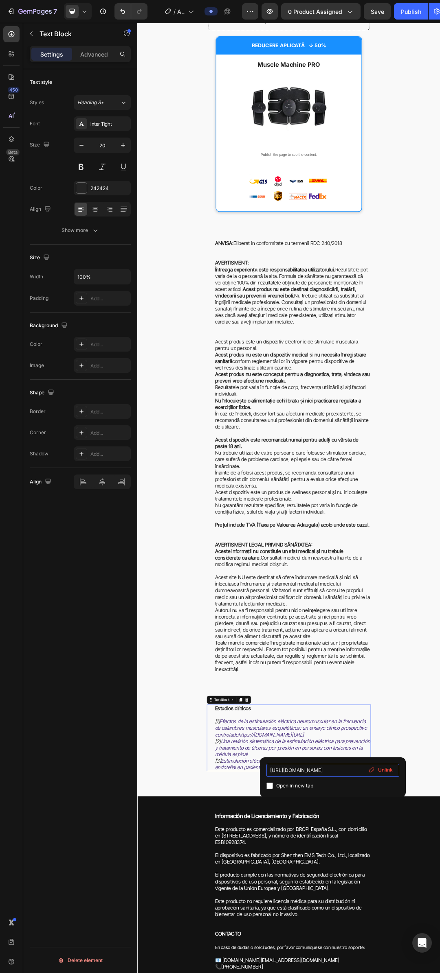
click at [332, 768] on input "[URL][DOMAIN_NAME]" at bounding box center [332, 770] width 133 height 13
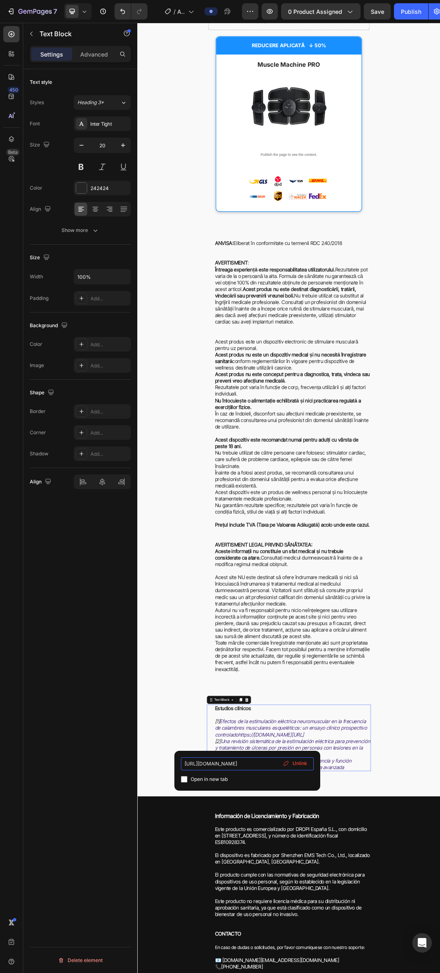
click at [246, 763] on input "[URL][DOMAIN_NAME]" at bounding box center [247, 763] width 133 height 13
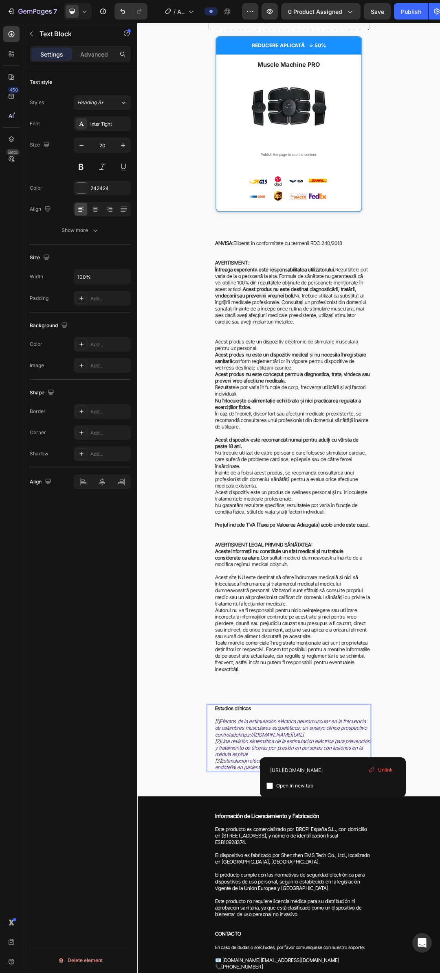
click at [334, 770] on input "[URL][DOMAIN_NAME]" at bounding box center [332, 770] width 133 height 13
click at [326, 771] on input "[URL][DOMAIN_NAME]" at bounding box center [332, 770] width 133 height 13
click at [324, 771] on input "[URL][DOMAIN_NAME]" at bounding box center [332, 770] width 133 height 13
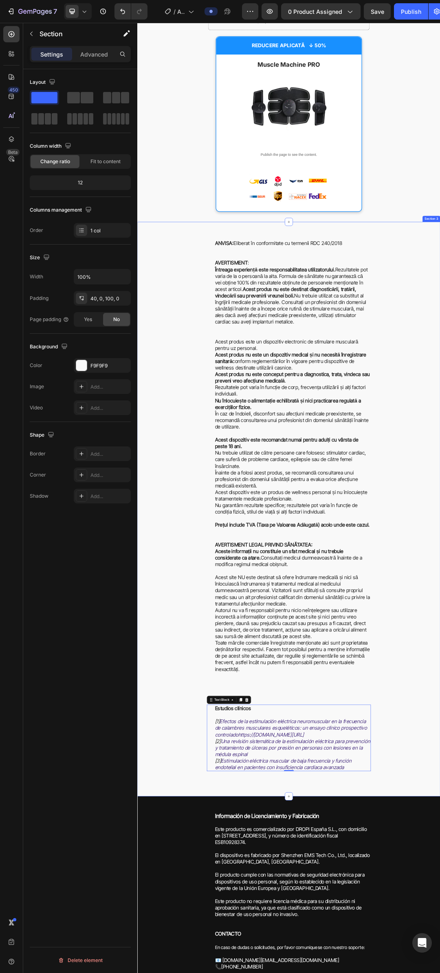
click at [439, 532] on div "ANVISA: Eliberat în conformitate cu termenii RDC 240/2018 AVERTISMENT : Întreag…" at bounding box center [381, 796] width 488 height 871
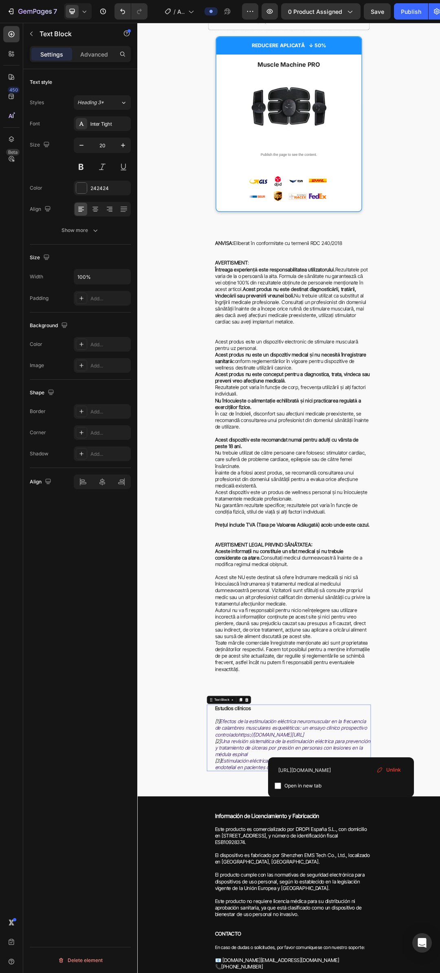
click at [347, 767] on input "[URL][DOMAIN_NAME]" at bounding box center [340, 770] width 133 height 13
click at [257, 973] on div "ANVISA: Eliberat în conformitate cu termenii RDC 240/2018 AVERTISMENT : Întreag…" at bounding box center [381, 808] width 488 height 928
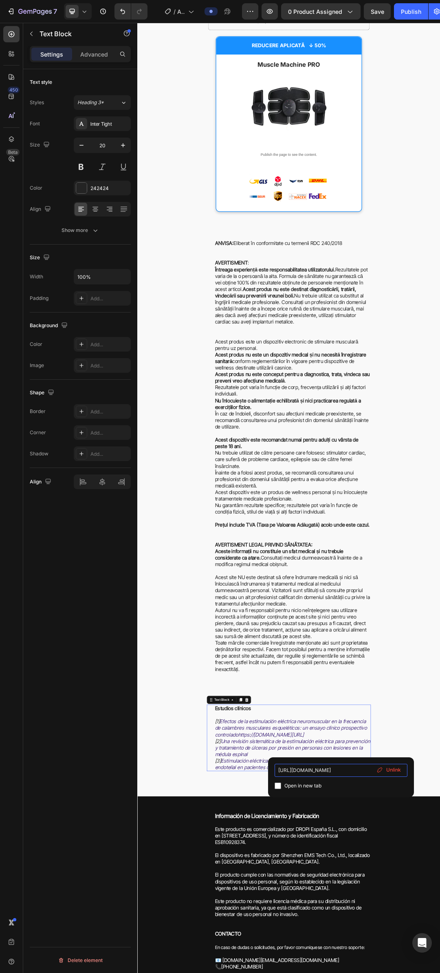
click at [346, 767] on input "[URL][DOMAIN_NAME]" at bounding box center [340, 770] width 133 height 13
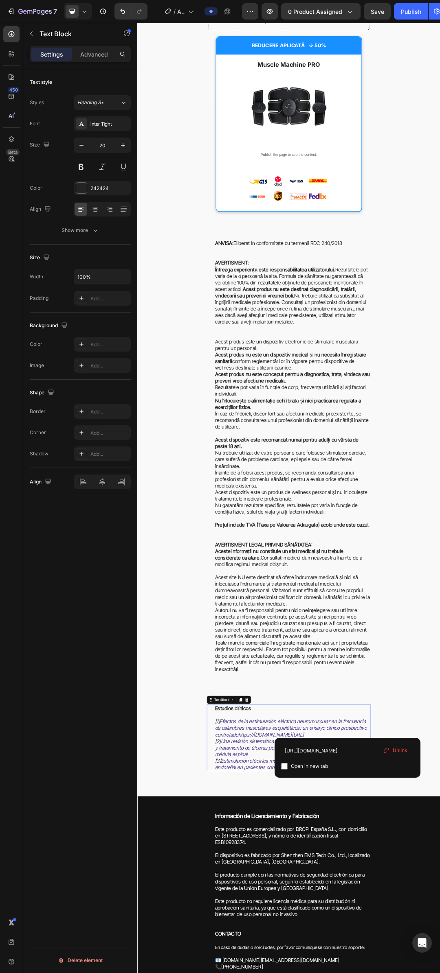
click at [348, 738] on div "[URL][DOMAIN_NAME] Open in new tab Unlink" at bounding box center [347, 758] width 146 height 40
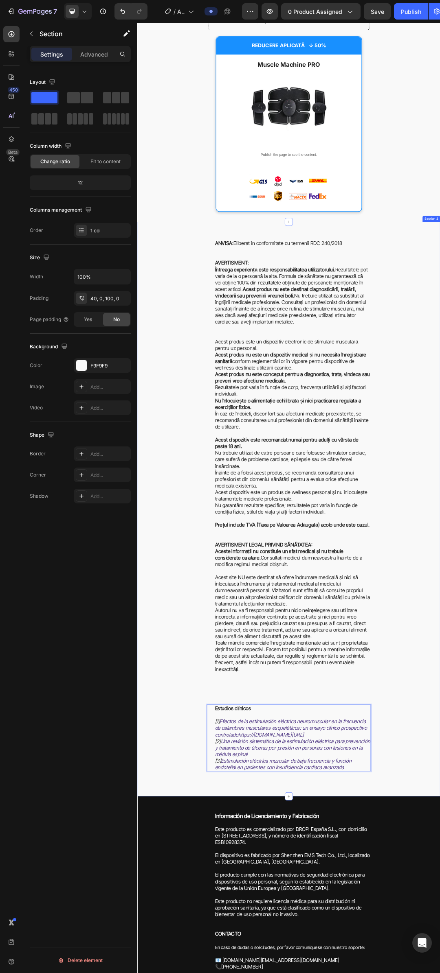
click at [195, 973] on div "ANVISA: Eliberat în conformitate cu termenii RDC 240/2018 AVERTISMENT : Întreag…" at bounding box center [381, 796] width 488 height 871
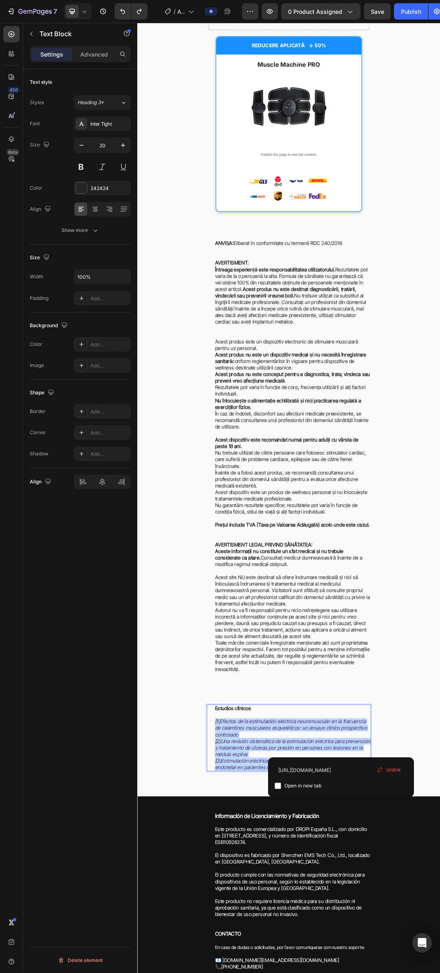
drag, startPoint x: 489, startPoint y: 1225, endPoint x: 260, endPoint y: 1149, distance: 241.2
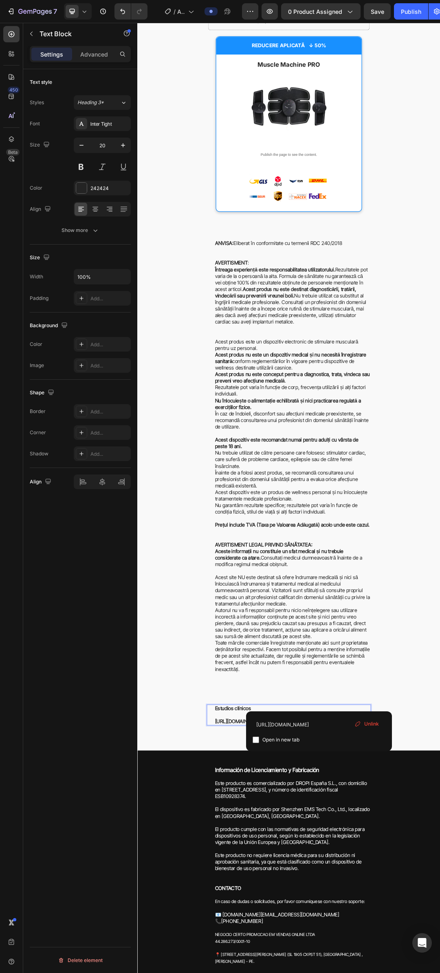
click at [320, 722] on input "[URL][DOMAIN_NAME]" at bounding box center [318, 724] width 133 height 13
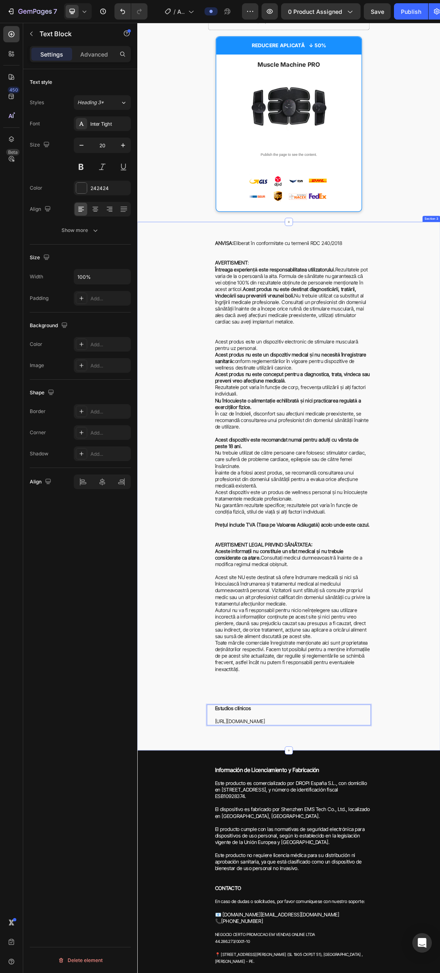
drag, startPoint x: 483, startPoint y: 1148, endPoint x: 253, endPoint y: 1161, distance: 229.9
click at [253, 973] on div "ANVISA: Eliberat în conformitate cu termenii RDC 240/2018 AVERTISMENT : Întreag…" at bounding box center [381, 771] width 488 height 854
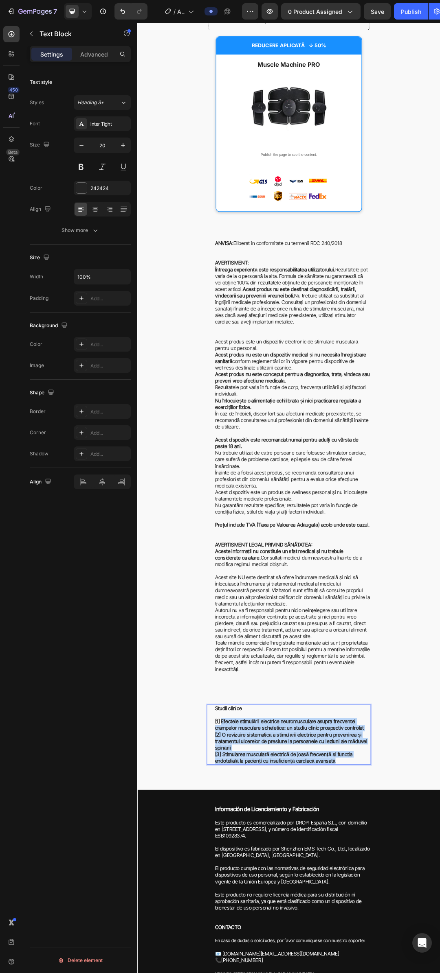
drag, startPoint x: 459, startPoint y: 1212, endPoint x: 269, endPoint y: 1156, distance: 198.0
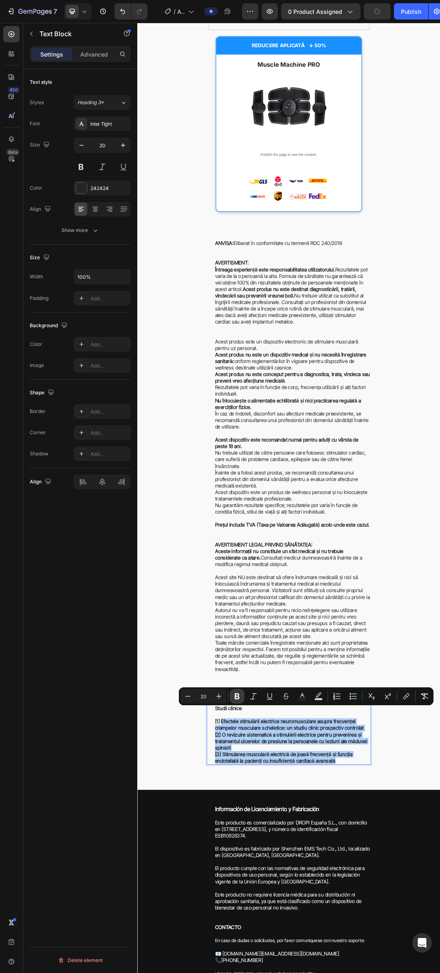
click at [234, 698] on icon "Editor contextual toolbar" at bounding box center [237, 696] width 8 height 8
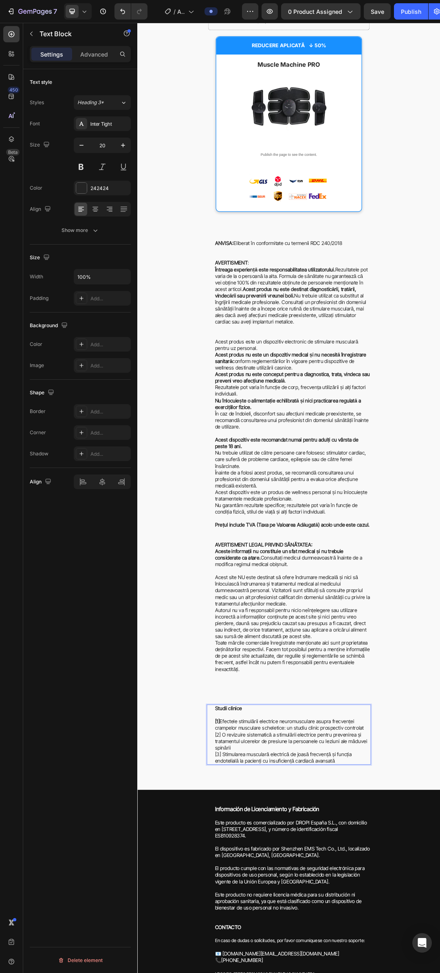
drag, startPoint x: 269, startPoint y: 1173, endPoint x: 258, endPoint y: 1173, distance: 11.0
click at [194, 973] on div "ANVISA: Eliberat în conformitate cu termenii RDC 240/2018 AVERTISMENT : Întreag…" at bounding box center [381, 791] width 488 height 860
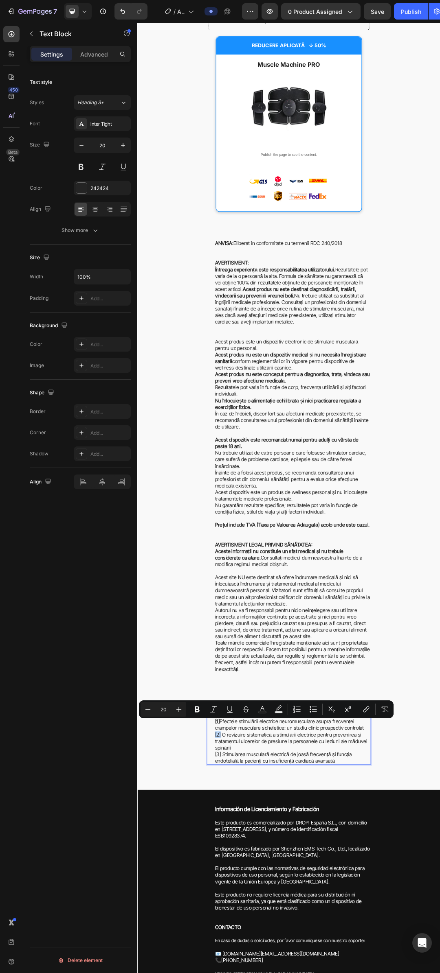
drag, startPoint x: 269, startPoint y: 1172, endPoint x: 259, endPoint y: 1172, distance: 9.4
click at [194, 712] on icon "Editor contextual toolbar" at bounding box center [197, 709] width 8 height 8
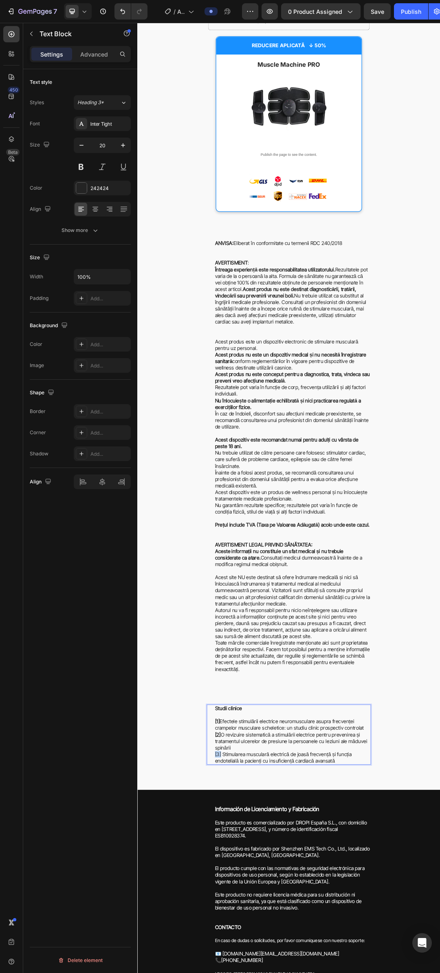
drag, startPoint x: 269, startPoint y: 1205, endPoint x: 258, endPoint y: 1203, distance: 10.8
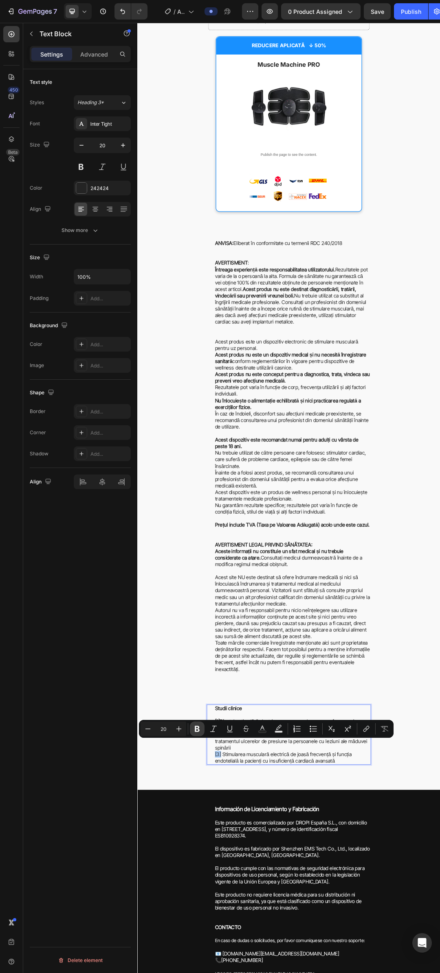
click at [197, 734] on button "Bold" at bounding box center [197, 729] width 15 height 15
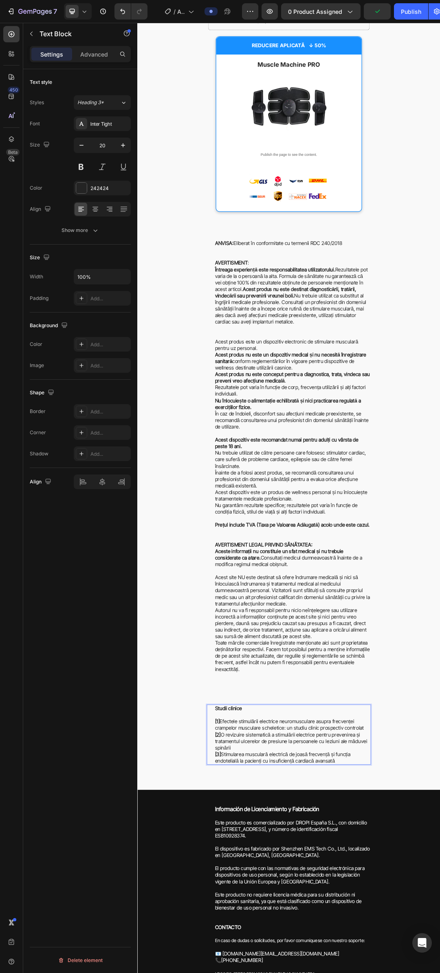
drag, startPoint x: 458, startPoint y: 1212, endPoint x: 261, endPoint y: 1206, distance: 196.7
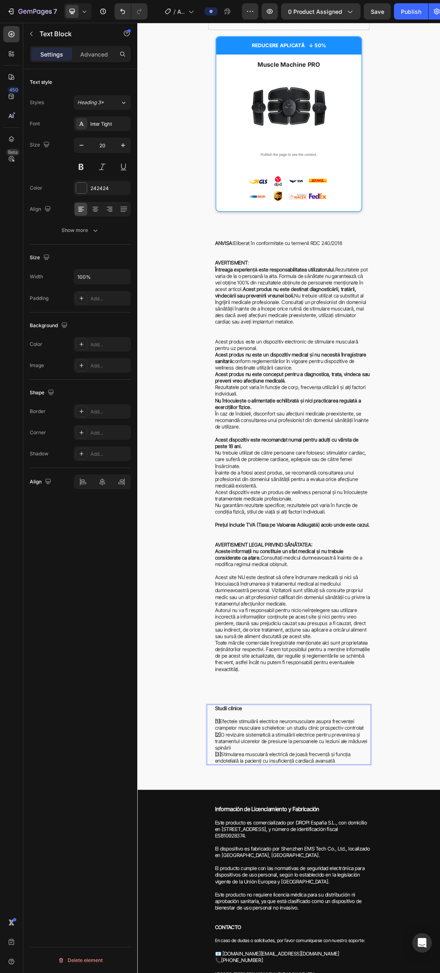
drag, startPoint x: 460, startPoint y: 1212, endPoint x: 259, endPoint y: 1204, distance: 200.8
drag, startPoint x: 456, startPoint y: 1218, endPoint x: 258, endPoint y: 1208, distance: 198.5
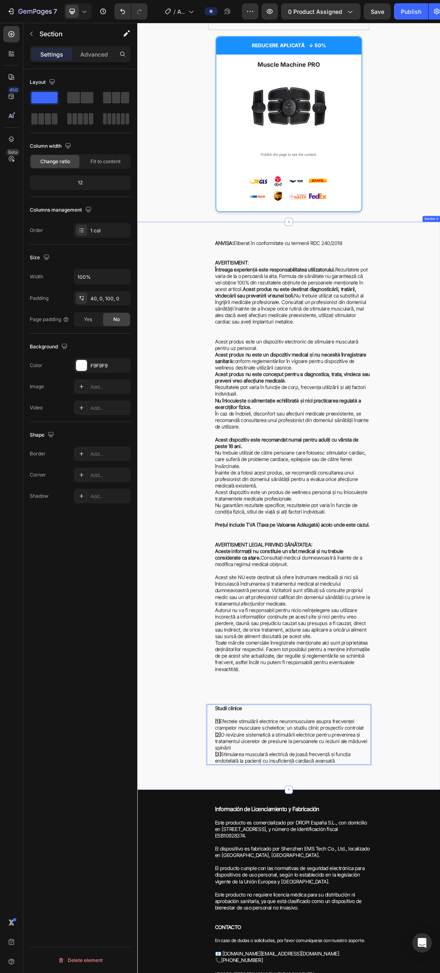
click at [163, 973] on div "ANVISA: Eliberat în conformitate cu termenii RDC 240/2018 AVERTISMENT : Întreag…" at bounding box center [381, 791] width 488 height 860
click at [196, 973] on div "ANVISA: Eliberat în conformitate cu termenii RDC 240/2018 AVERTISMENT : Întreag…" at bounding box center [381, 791] width 488 height 860
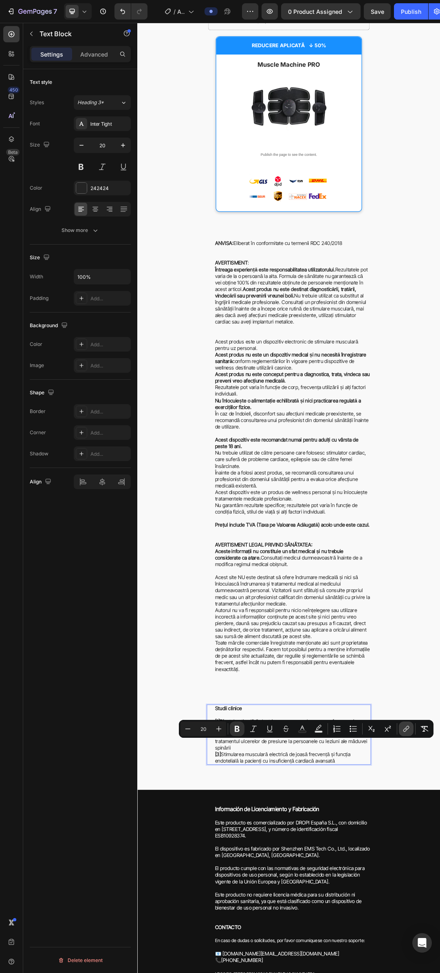
click at [400, 728] on button "link" at bounding box center [405, 729] width 15 height 15
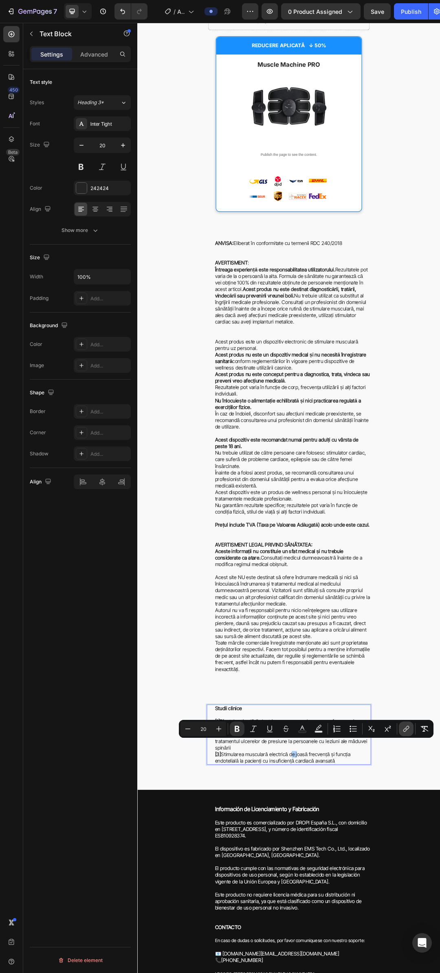
click at [400, 731] on button "link" at bounding box center [405, 729] width 15 height 15
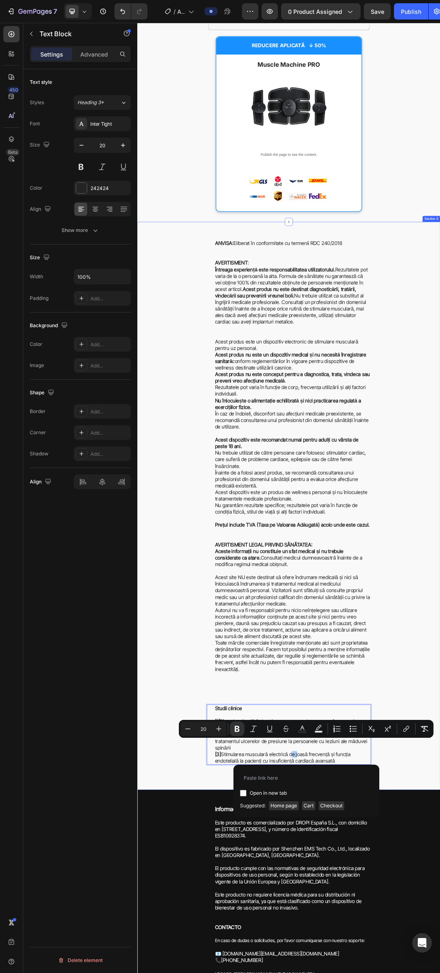
type input "[URL][DOMAIN_NAME]"
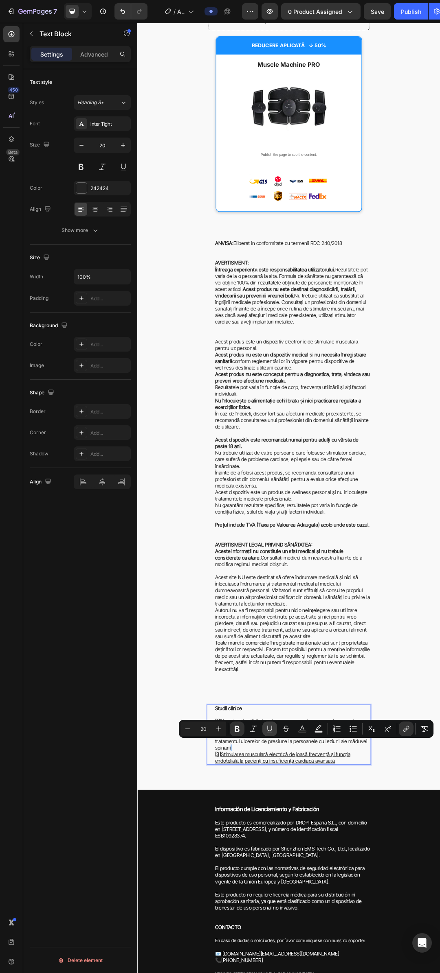
click at [270, 727] on icon "Editor contextual toolbar" at bounding box center [269, 729] width 8 height 8
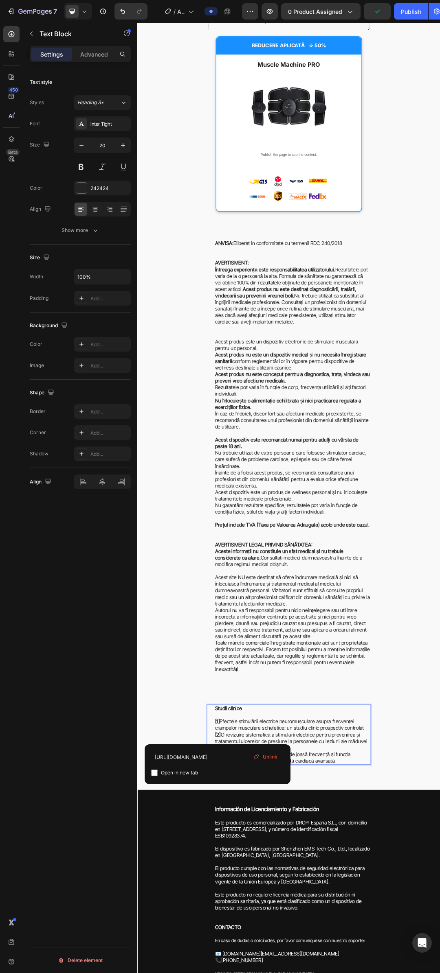
drag, startPoint x: 267, startPoint y: 1205, endPoint x: 357, endPoint y: 767, distance: 447.2
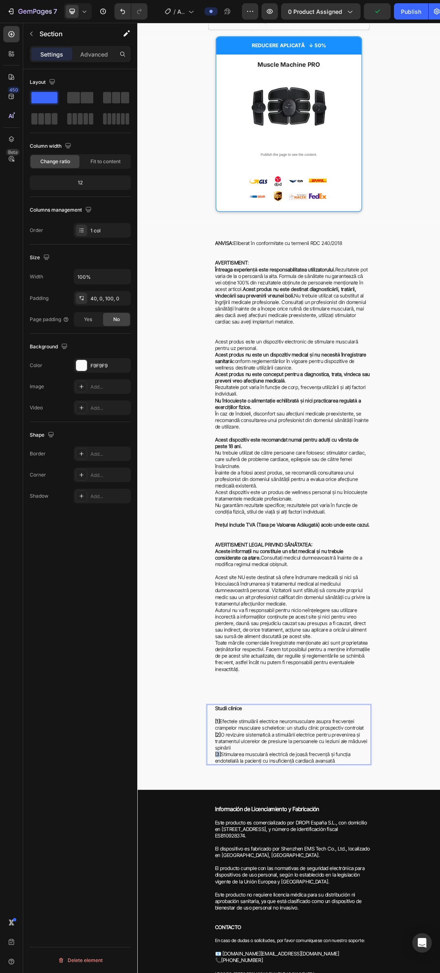
click at [201, 973] on div "ANVISA: Eliberat în conformitate cu termenii RDC 240/2018 AVERTISMENT : Întreag…" at bounding box center [381, 791] width 488 height 860
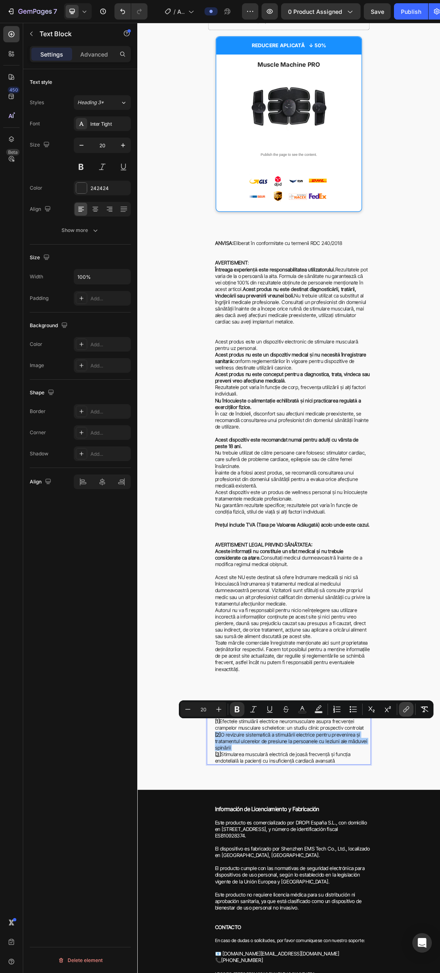
click at [405, 711] on icon "Editor contextual toolbar" at bounding box center [405, 711] width 4 height 4
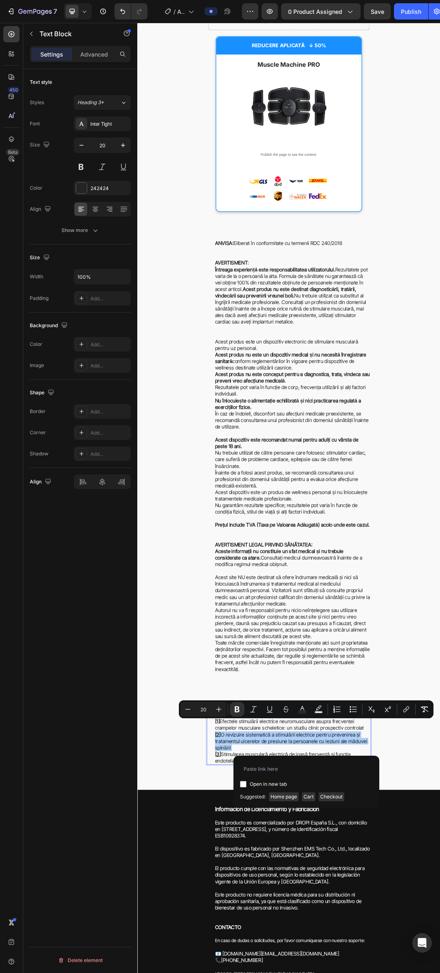
type input "[URL][DOMAIN_NAME]"
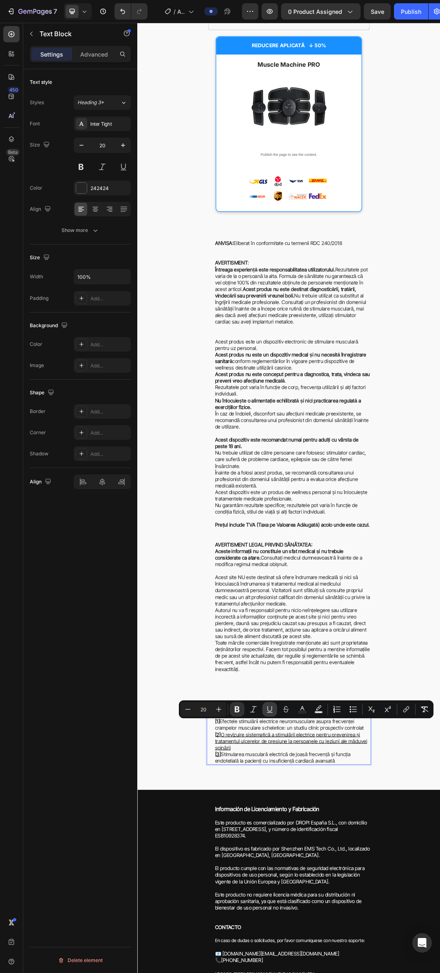
click at [265, 709] on icon "Editor contextual toolbar" at bounding box center [269, 709] width 8 height 8
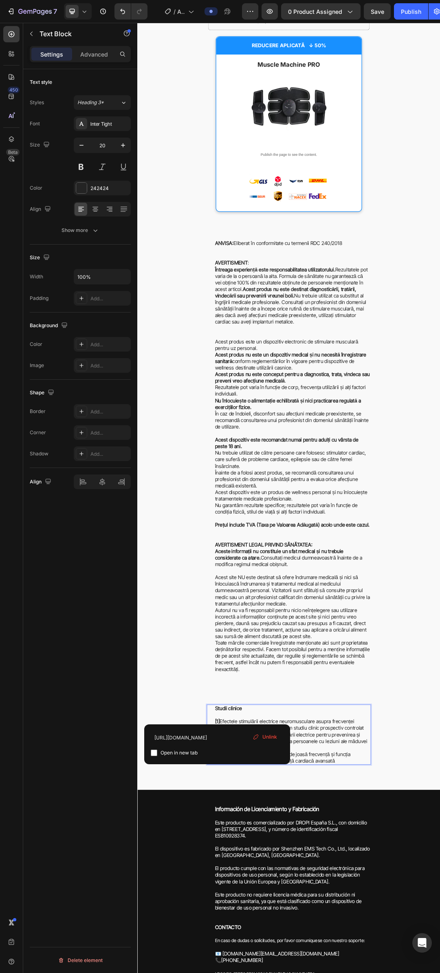
drag, startPoint x: 266, startPoint y: 1174, endPoint x: 260, endPoint y: 1174, distance: 5.7
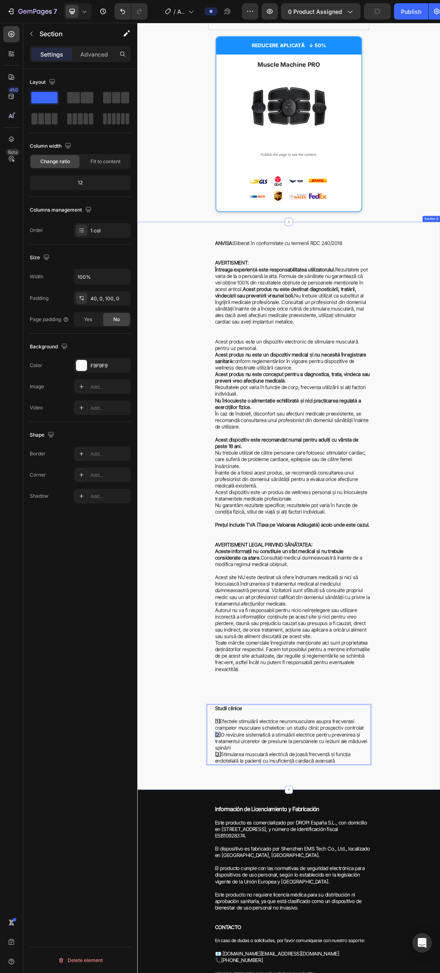
click at [439, 973] on div "ANVISA: Eliberat în conformitate cu termenii RDC 240/2018 AVERTISMENT : Întreag…" at bounding box center [381, 791] width 488 height 860
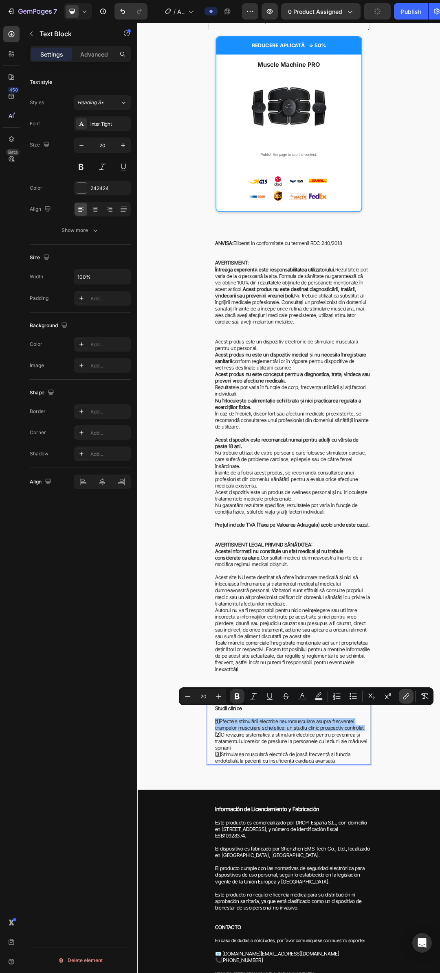
click at [408, 694] on icon "Editor contextual toolbar" at bounding box center [407, 696] width 4 height 4
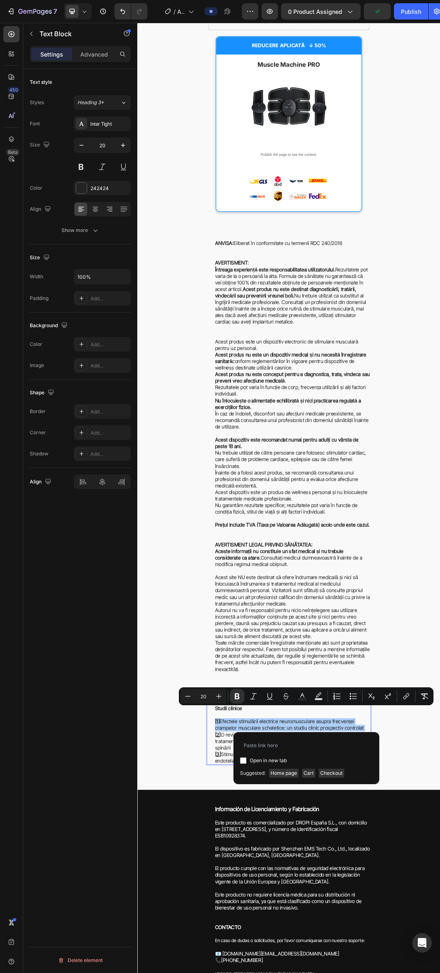
type input "[URL][DOMAIN_NAME]"
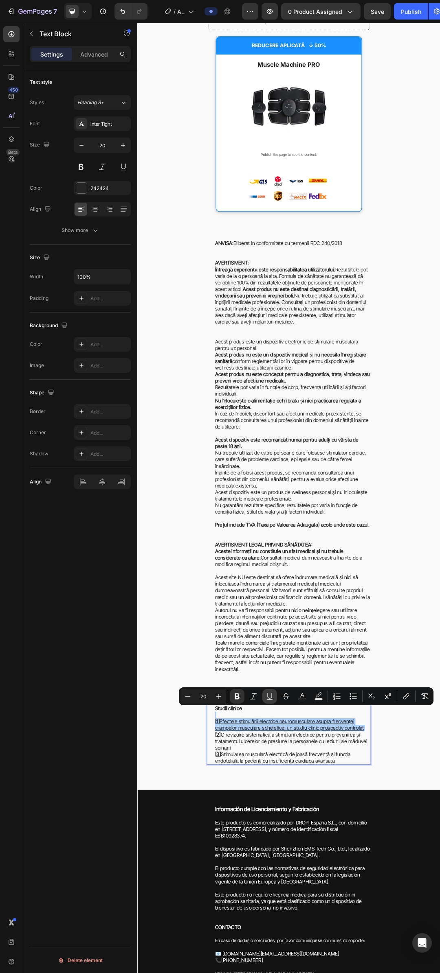
click at [265, 693] on icon "Editor contextual toolbar" at bounding box center [269, 696] width 8 height 8
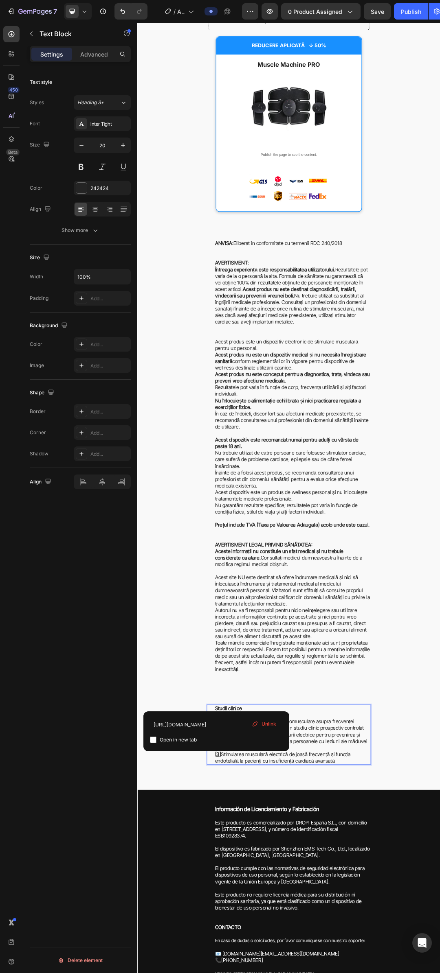
drag, startPoint x: 266, startPoint y: 1148, endPoint x: 348, endPoint y: 743, distance: 413.3
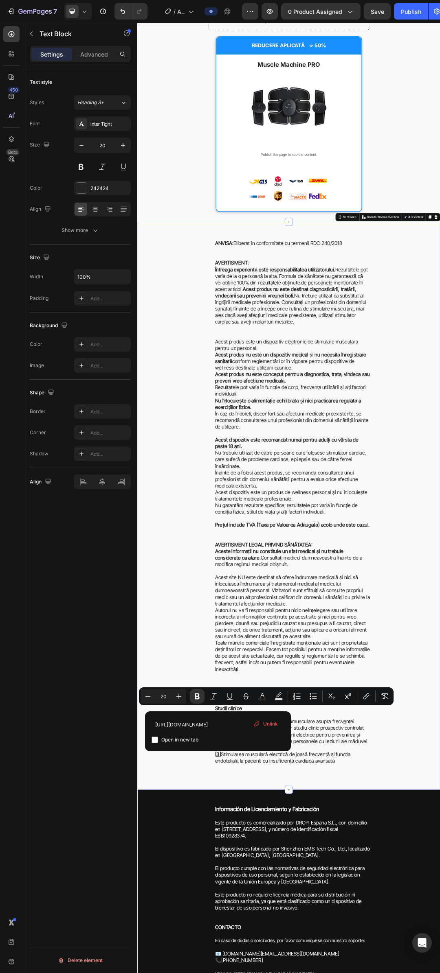
click at [439, 973] on div "ANVISA: Eliberat în conformitate cu termenii RDC 240/2018 AVERTISMENT : Întreag…" at bounding box center [381, 791] width 488 height 860
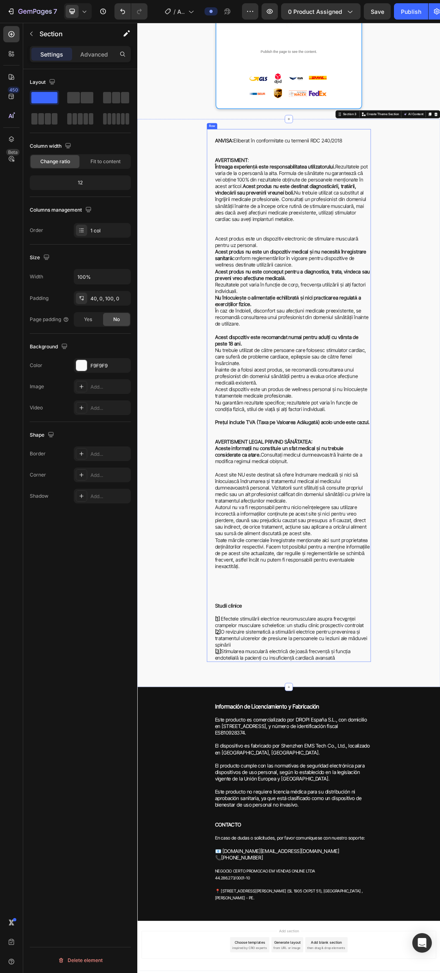
scroll to position [1419, 0]
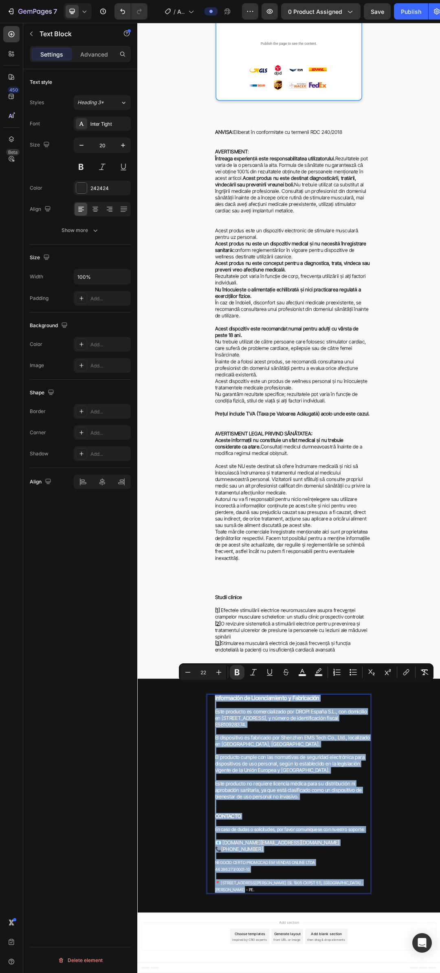
drag, startPoint x: 310, startPoint y: 1421, endPoint x: 255, endPoint y: 1117, distance: 309.0
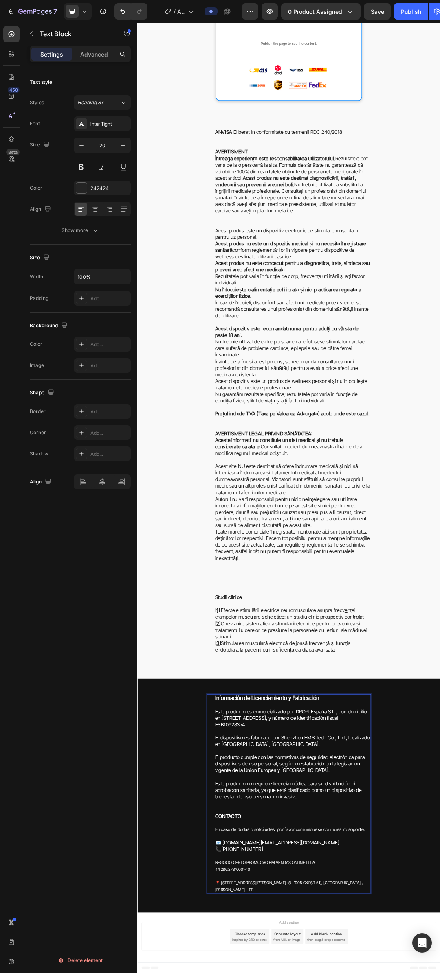
drag, startPoint x: 328, startPoint y: 1350, endPoint x: 274, endPoint y: 1351, distance: 54.6
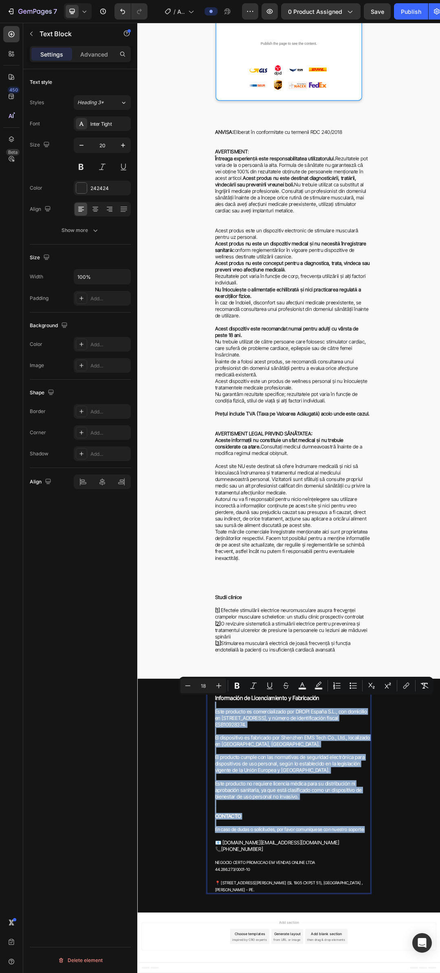
type input "22"
drag, startPoint x: 501, startPoint y: 1330, endPoint x: 253, endPoint y: 1114, distance: 328.6
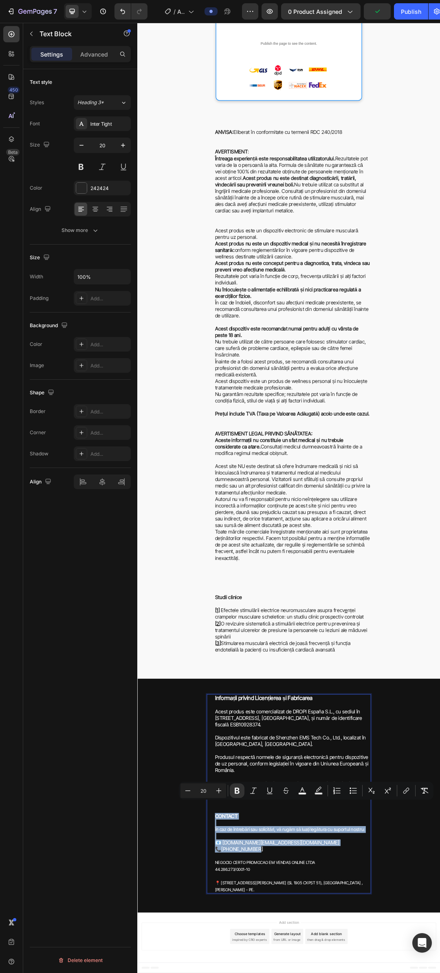
drag, startPoint x: 329, startPoint y: 1361, endPoint x: 258, endPoint y: 1306, distance: 89.9
click at [217, 791] on icon "Editor contextual toolbar" at bounding box center [218, 791] width 8 height 8
type input "22"
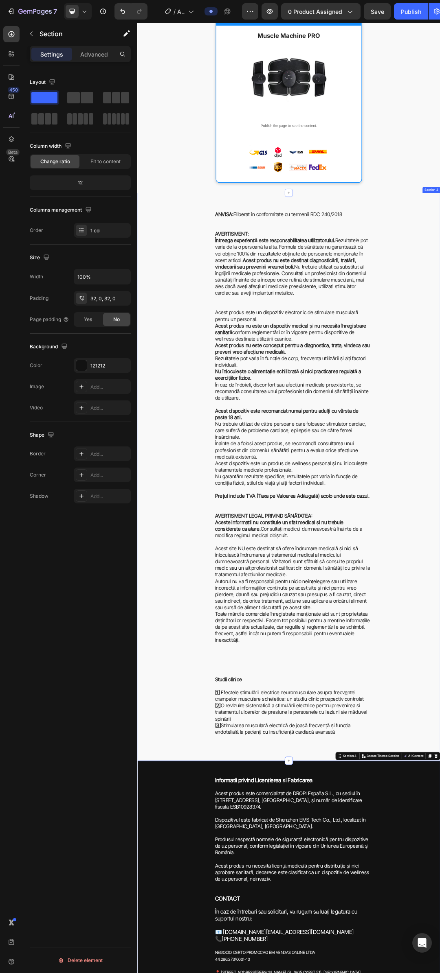
scroll to position [1256, 0]
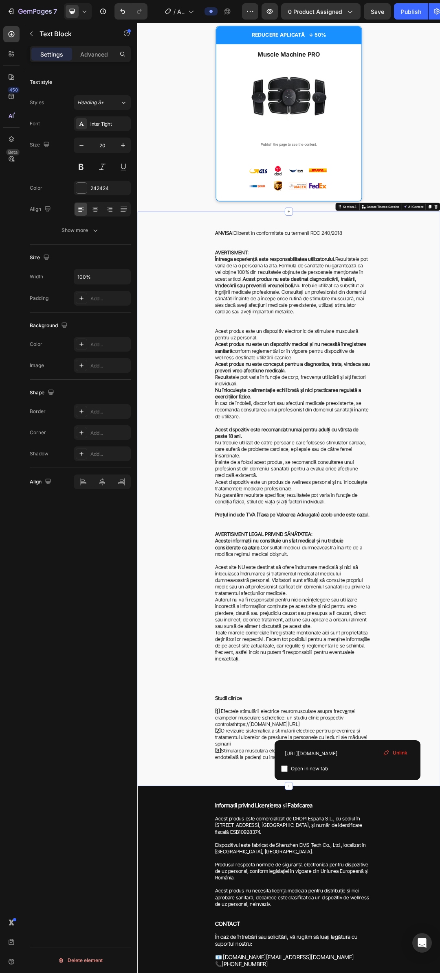
click at [439, 973] on div "ANVISA: Eliberat în conformitate cu termenii RDC 240/2018 AVERTISMENT : Întreag…" at bounding box center [381, 779] width 488 height 871
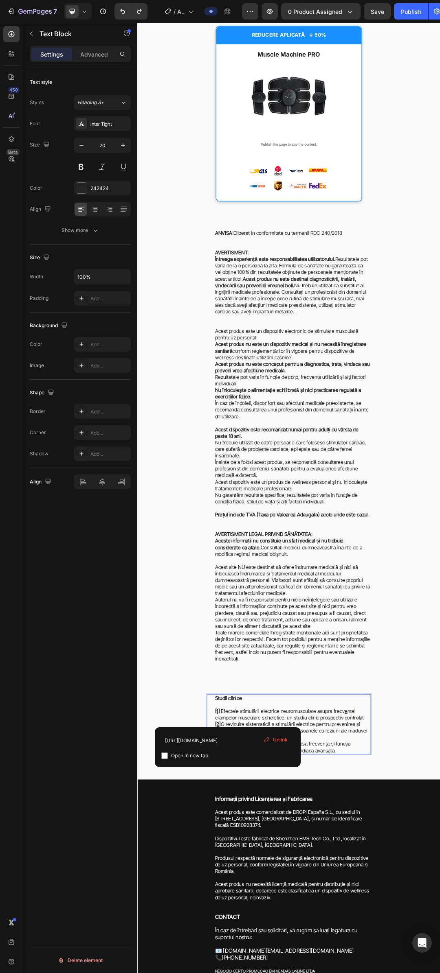
scroll to position [1256, 0]
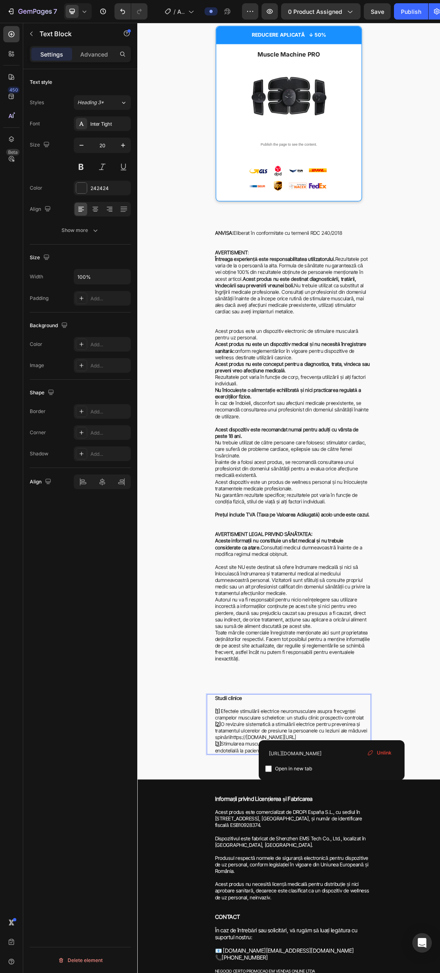
type input "[URL][DOMAIN_NAME]"
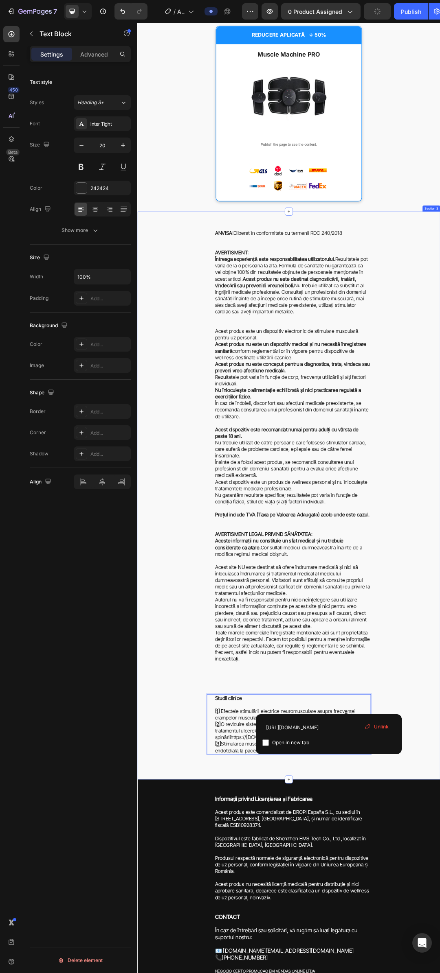
click at [439, 973] on div "ANVISA: Eliberat în conformitate cu termenii RDC 240/2018 AVERTISMENT : Întreag…" at bounding box center [381, 774] width 488 height 860
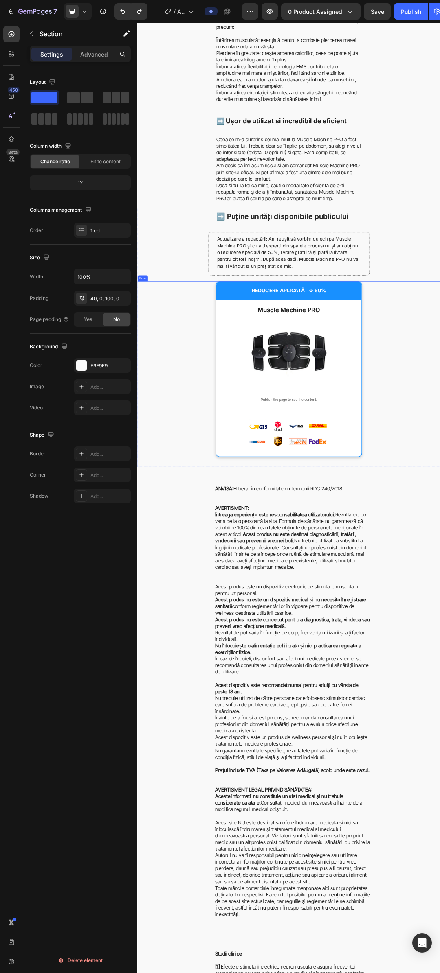
scroll to position [814, 0]
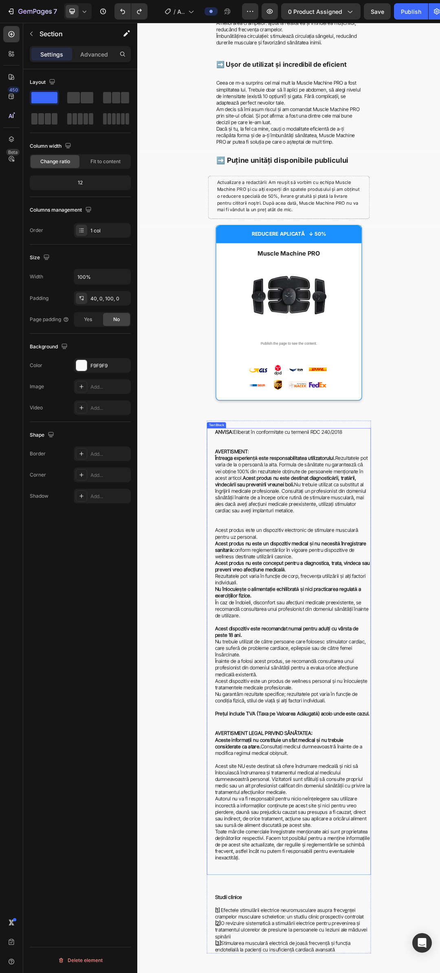
click at [387, 689] on p "ANVISA: Eliberat în conformitate cu termenii RDC 240/2018" at bounding box center [387, 683] width 251 height 11
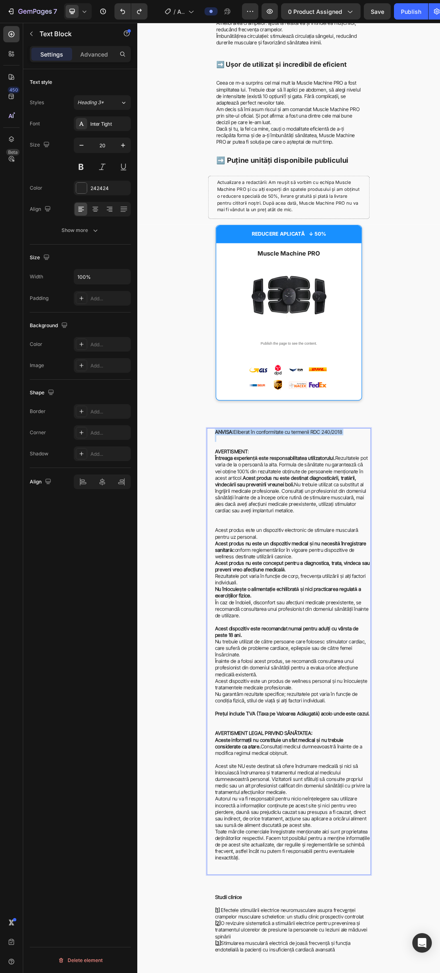
click at [387, 689] on p "ANVISA: Eliberat în conformitate cu termenii RDC 240/2018" at bounding box center [387, 683] width 251 height 11
click at [379, 827] on p "Întreaga experiență este responsabilitatea utilizatorului. Rezultatele pot vari…" at bounding box center [387, 774] width 251 height 106
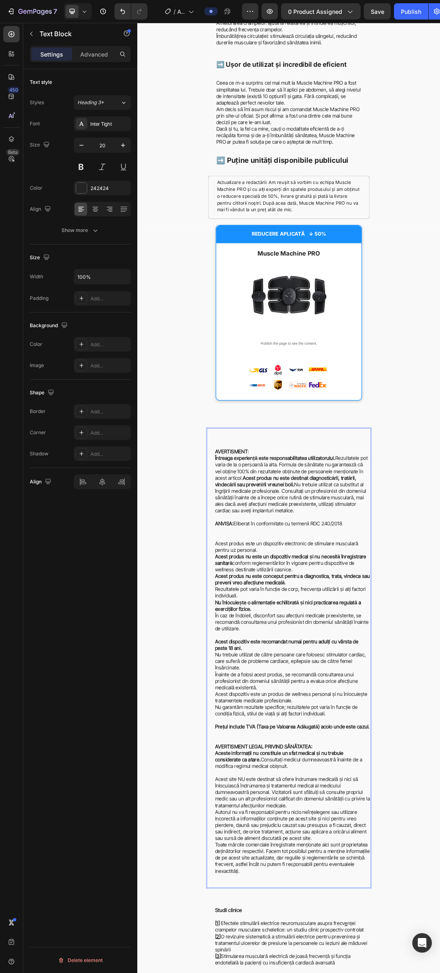
click at [294, 710] on p "Rich Text Editor. Editing area: main" at bounding box center [387, 705] width 251 height 11
click at [262, 720] on strong "AVERTISMENT" at bounding box center [288, 716] width 53 height 10
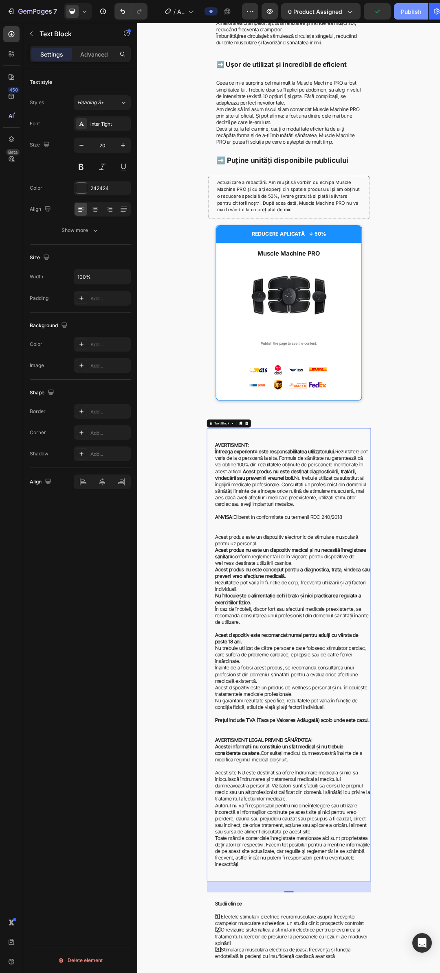
click at [407, 13] on div "Publish" at bounding box center [410, 11] width 20 height 9
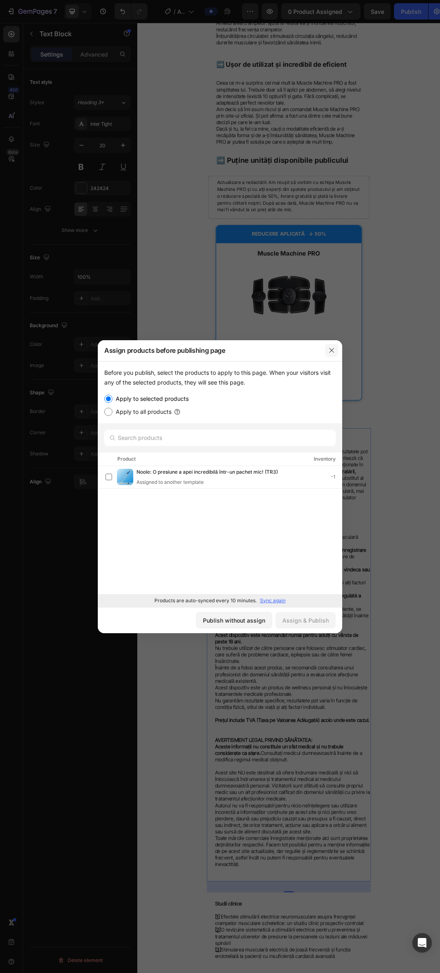
click at [331, 348] on icon "button" at bounding box center [331, 350] width 7 height 7
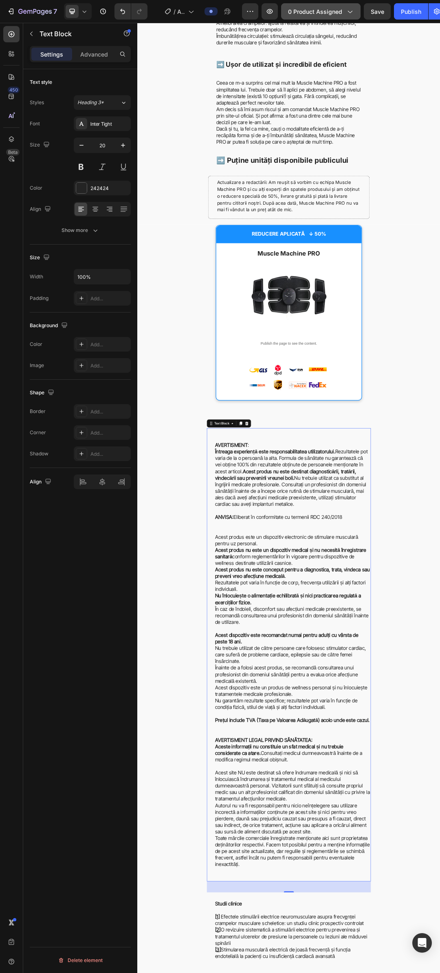
click at [347, 14] on icon "button" at bounding box center [349, 11] width 8 height 8
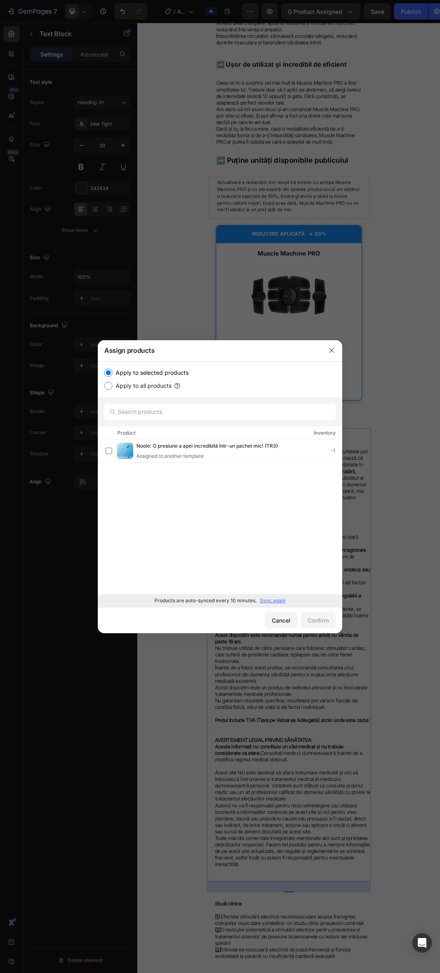
click at [281, 602] on p "Sync again" at bounding box center [273, 600] width 26 height 7
click at [107, 451] on label at bounding box center [108, 451] width 7 height 7
click at [323, 623] on div "Confirm" at bounding box center [317, 620] width 21 height 9
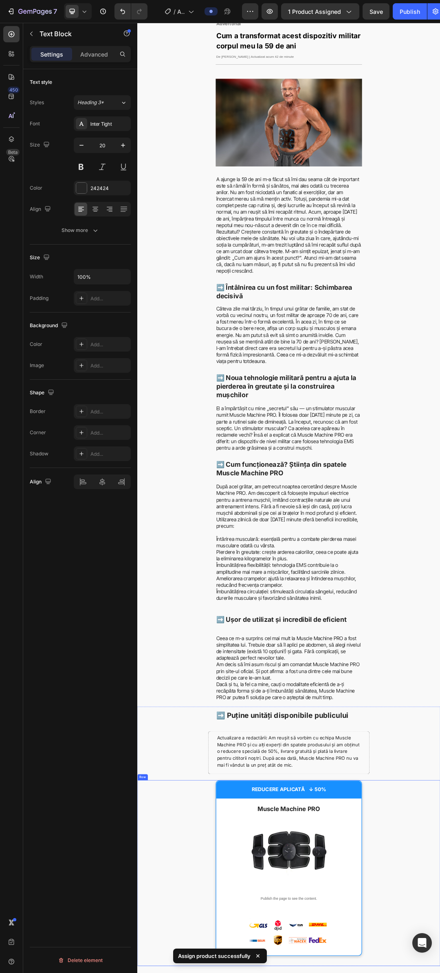
scroll to position [0, 0]
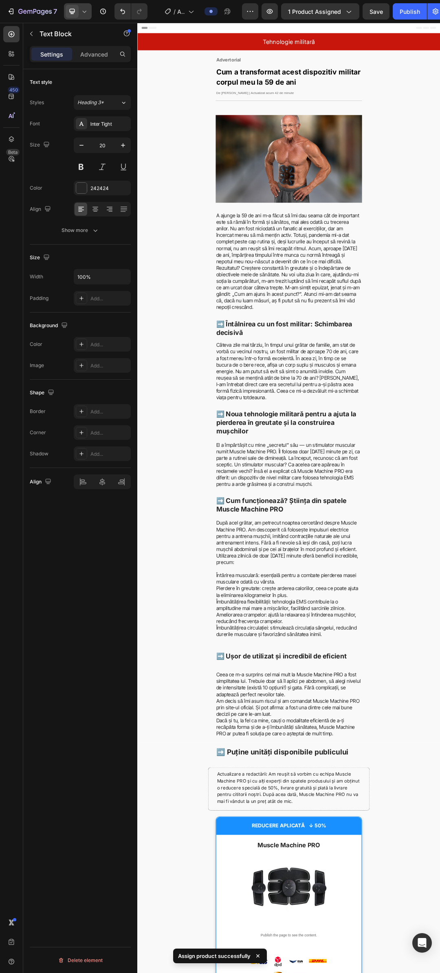
click at [83, 11] on icon at bounding box center [84, 11] width 8 height 8
click at [103, 62] on div "Mobile" at bounding box center [96, 68] width 60 height 13
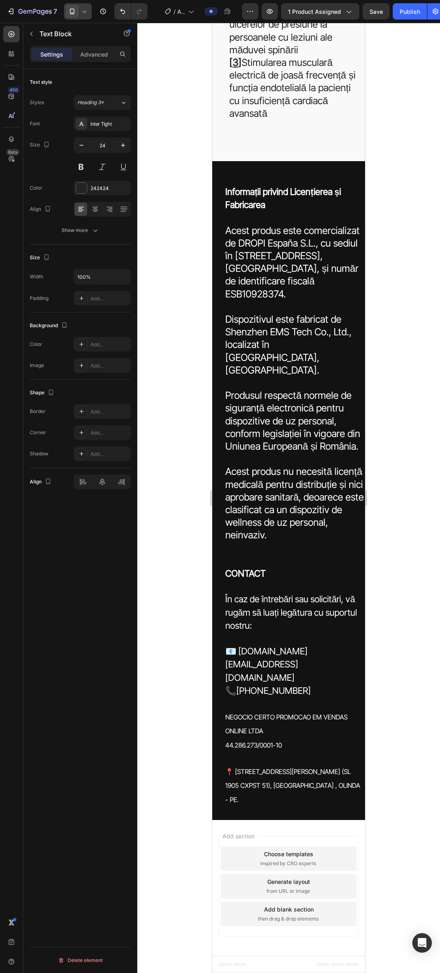
scroll to position [4016, 0]
click at [81, 8] on icon at bounding box center [84, 11] width 8 height 8
click at [94, 31] on span "Desktop" at bounding box center [90, 29] width 19 height 8
type input "20"
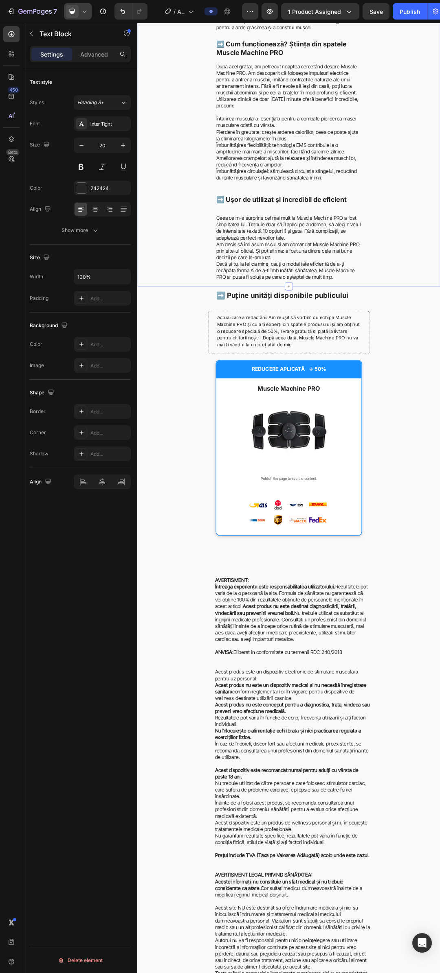
scroll to position [674, 0]
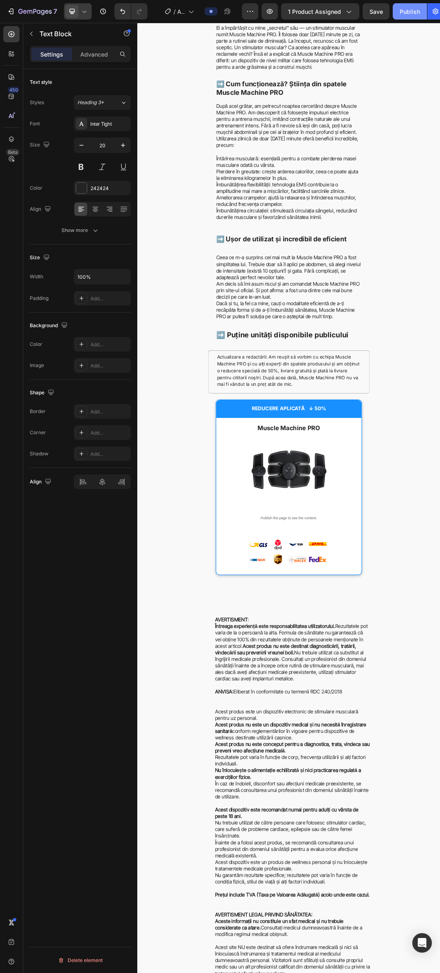
click at [400, 15] on div "Publish" at bounding box center [409, 11] width 20 height 9
click at [433, 14] on icon "button" at bounding box center [435, 11] width 8 height 8
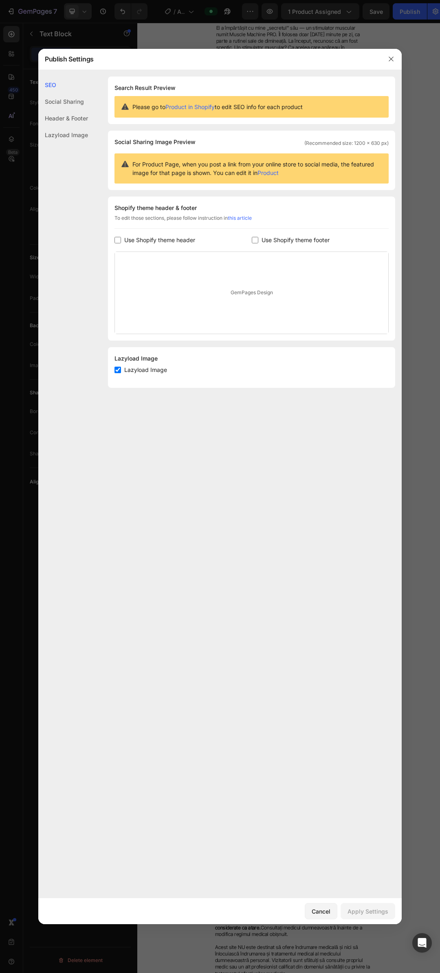
click at [173, 241] on span "Use Shopify theme header" at bounding box center [159, 240] width 71 height 10
checkbox input "true"
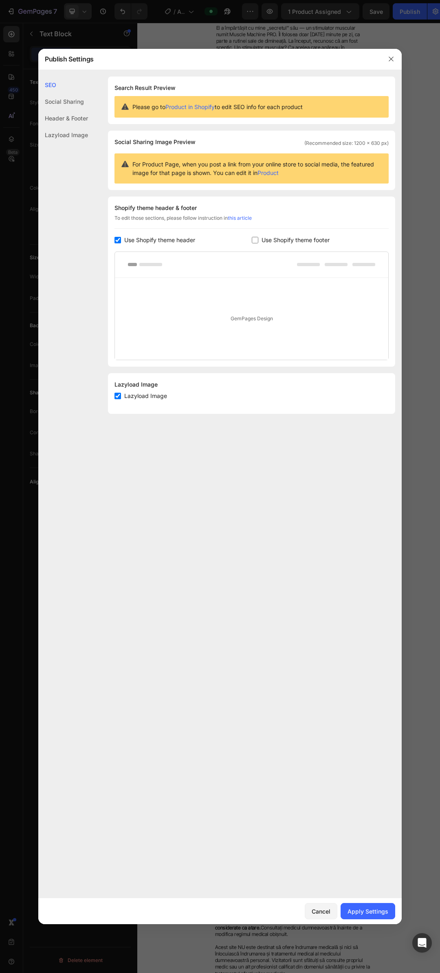
click at [147, 398] on span "Lazyload Image" at bounding box center [145, 396] width 43 height 10
checkbox input "false"
click at [382, 910] on div "Apply Settings" at bounding box center [367, 911] width 41 height 9
click at [392, 59] on icon "button" at bounding box center [390, 59] width 7 height 7
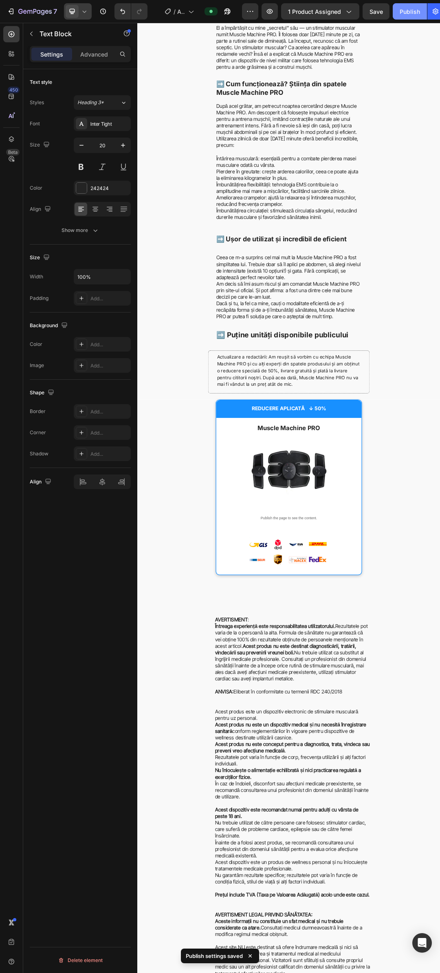
click at [402, 13] on div "Publish" at bounding box center [409, 11] width 20 height 9
click at [432, 14] on icon "button" at bounding box center [435, 11] width 8 height 8
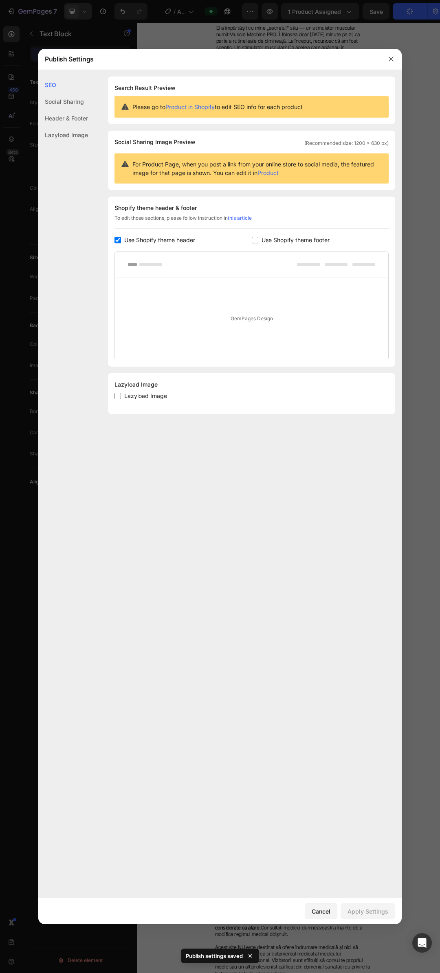
click at [171, 240] on span "Use Shopify theme header" at bounding box center [159, 240] width 71 height 10
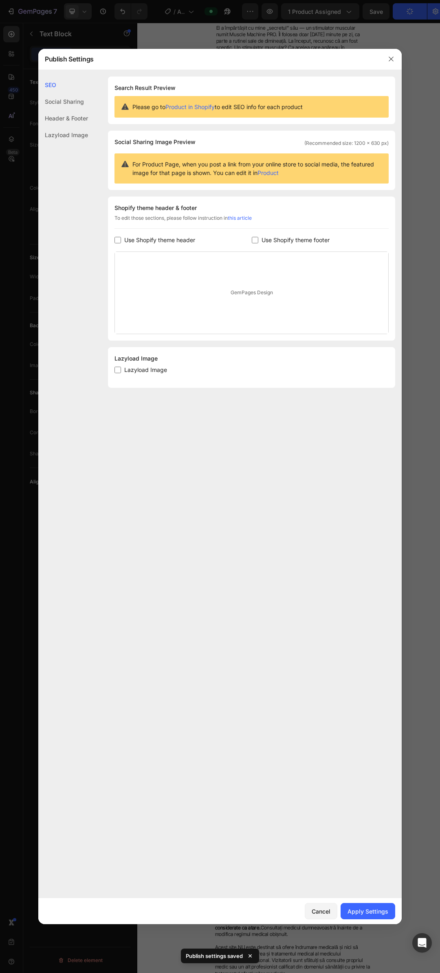
checkbox input "false"
click at [300, 238] on span "Use Shopify theme footer" at bounding box center [295, 240] width 68 height 10
checkbox input "true"
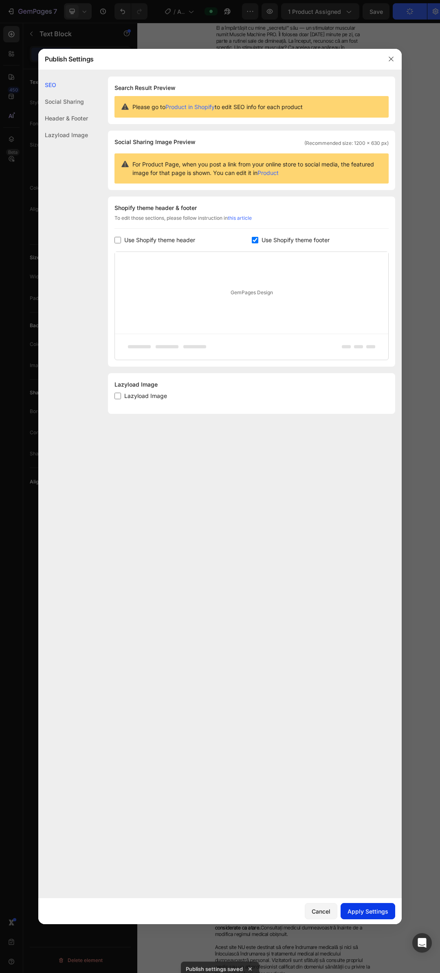
click at [366, 915] on div "Apply Settings" at bounding box center [367, 911] width 41 height 9
click at [391, 58] on icon "button" at bounding box center [390, 59] width 7 height 7
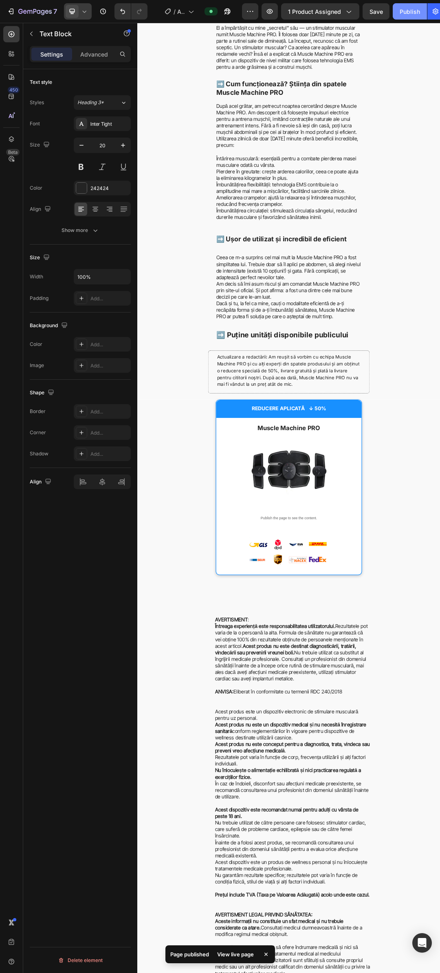
click at [403, 12] on div "Publish" at bounding box center [409, 11] width 20 height 9
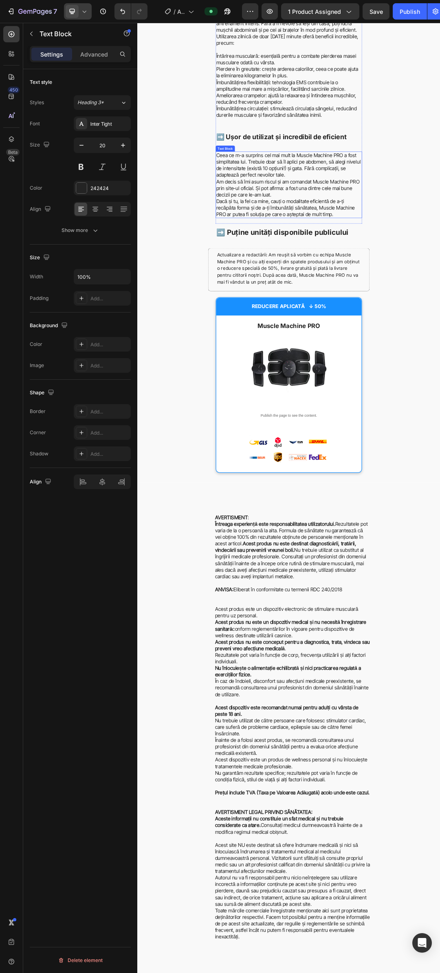
scroll to position [918, 0]
